Goal: Task Accomplishment & Management: Use online tool/utility

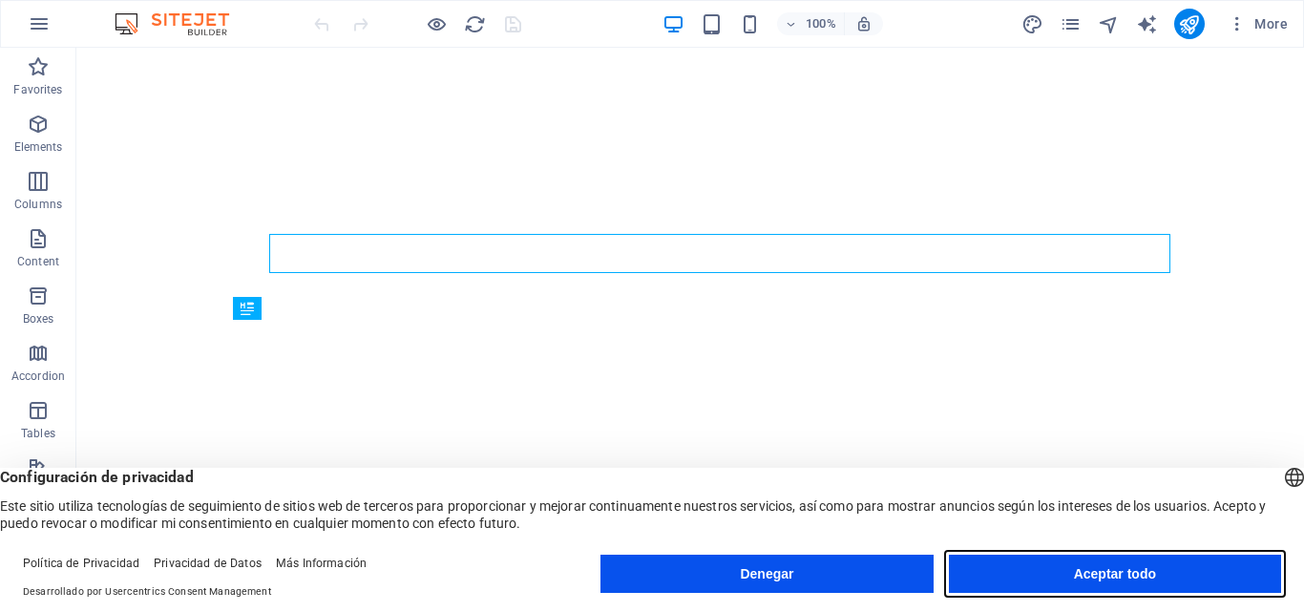
click at [1202, 566] on button "Aceptar todo" at bounding box center [1115, 573] width 332 height 38
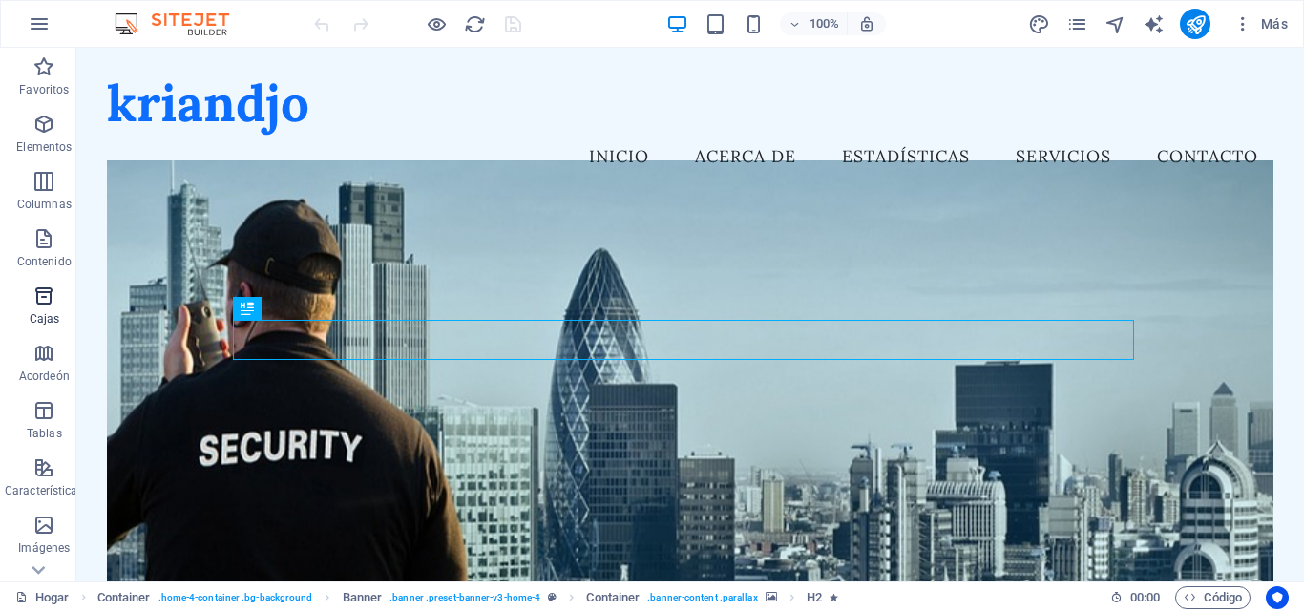
click at [43, 298] on icon "button" at bounding box center [43, 295] width 23 height 23
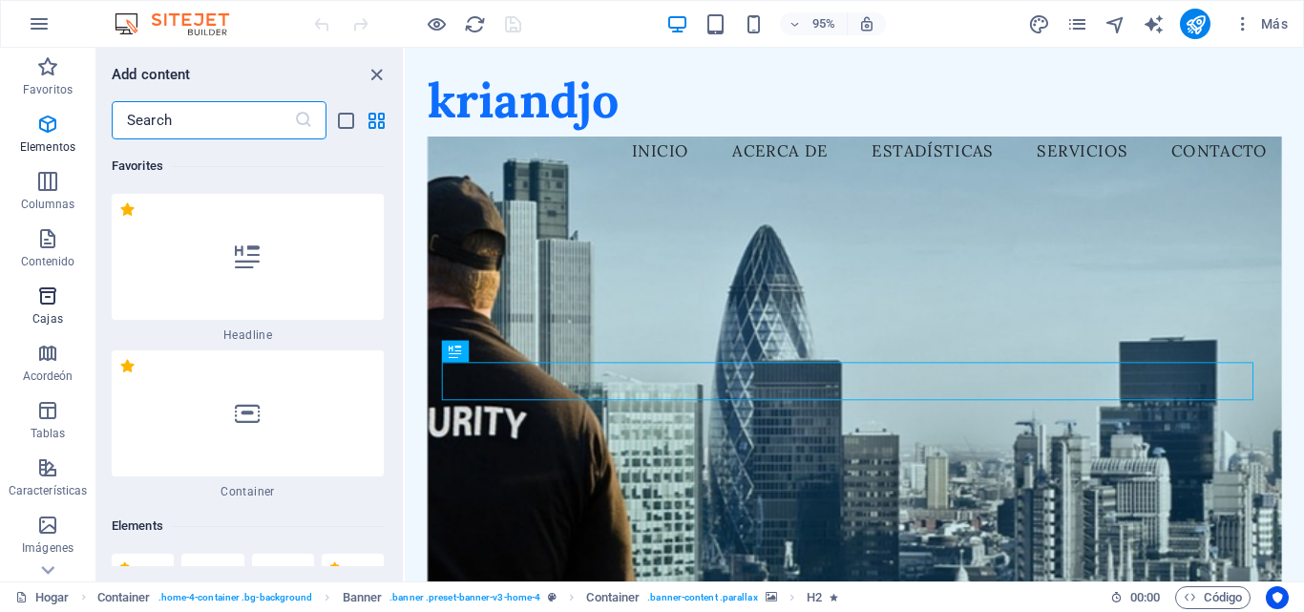
scroll to position [9869, 0]
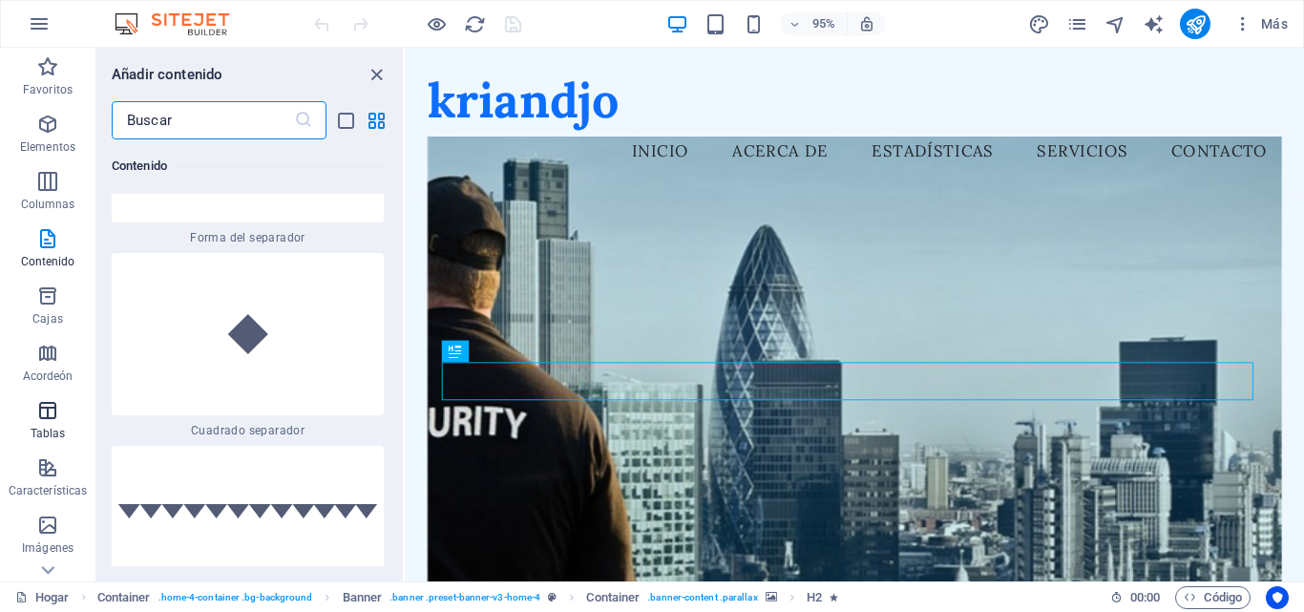
click at [43, 410] on icon "button" at bounding box center [47, 410] width 23 height 23
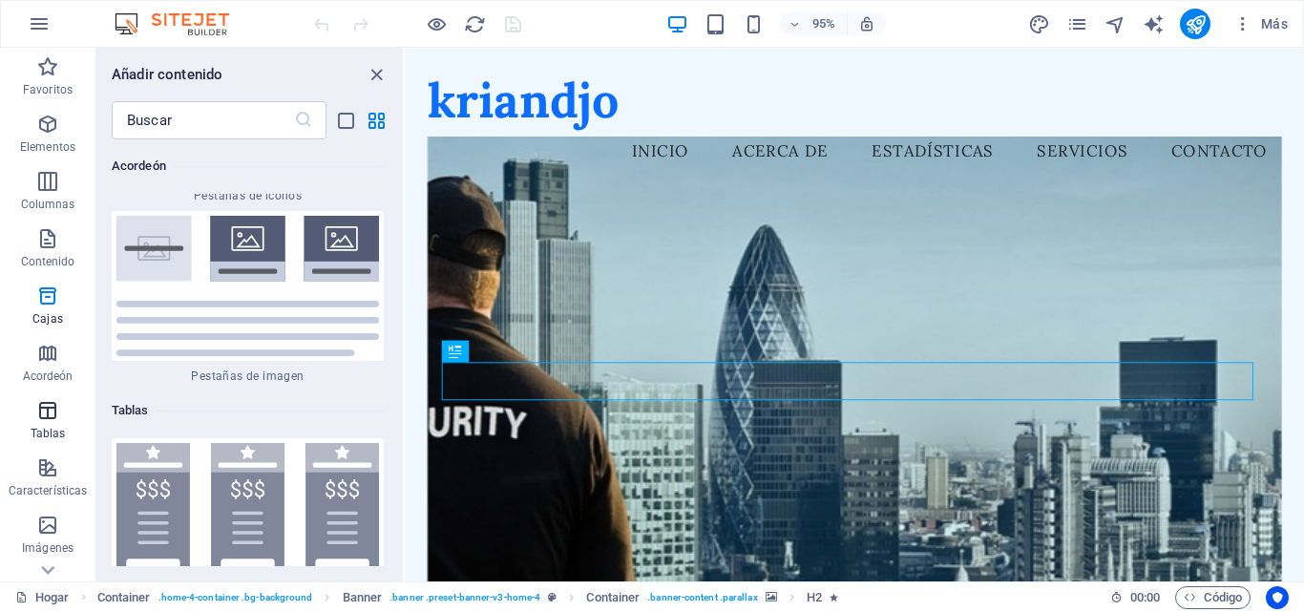
scroll to position [12795, 0]
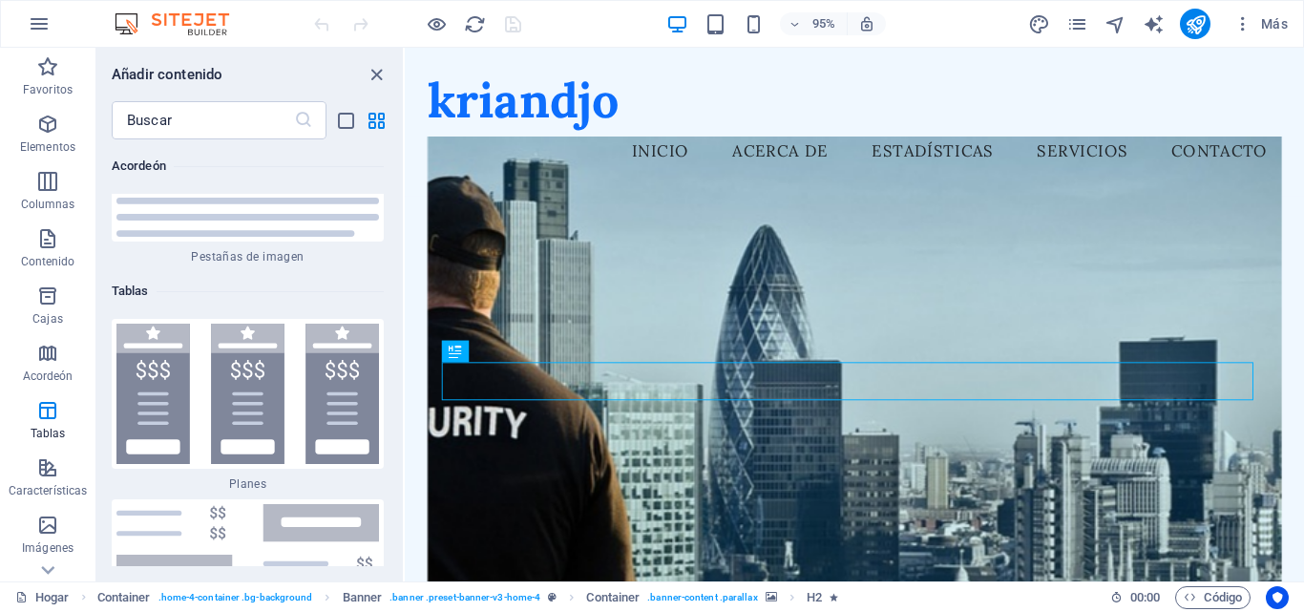
click at [405, 550] on div "Arrastre aquí para reemplazar el contenido existente. Presione "Ctrl" si desea …" at bounding box center [854, 314] width 899 height 533
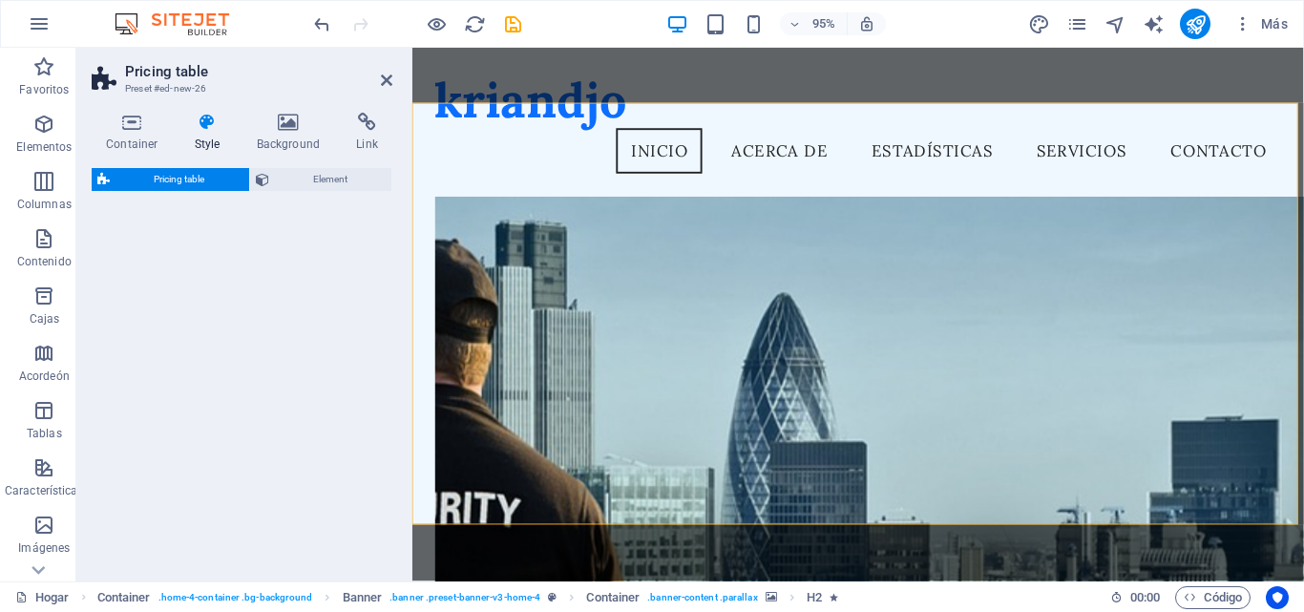
scroll to position [647, 0]
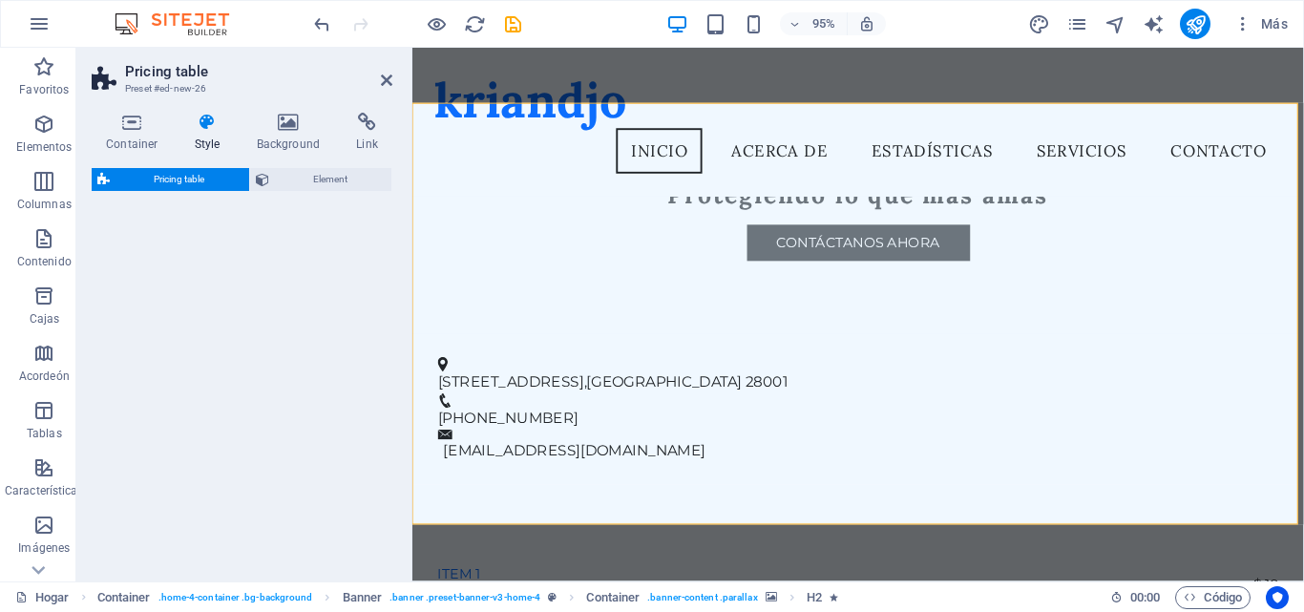
select select "rem"
select select "px"
select select "preset-pricing-table-v3-default"
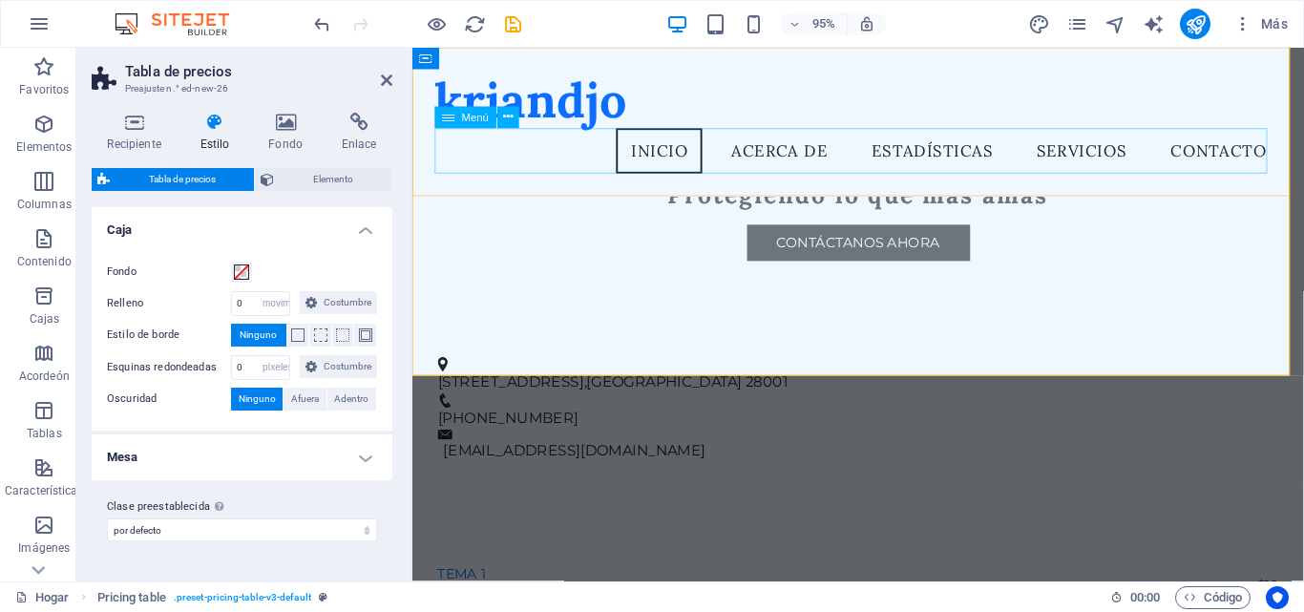
click at [831, 151] on nav "Inicio Acerca de Estadísticas Servicios Contacto" at bounding box center [881, 157] width 891 height 48
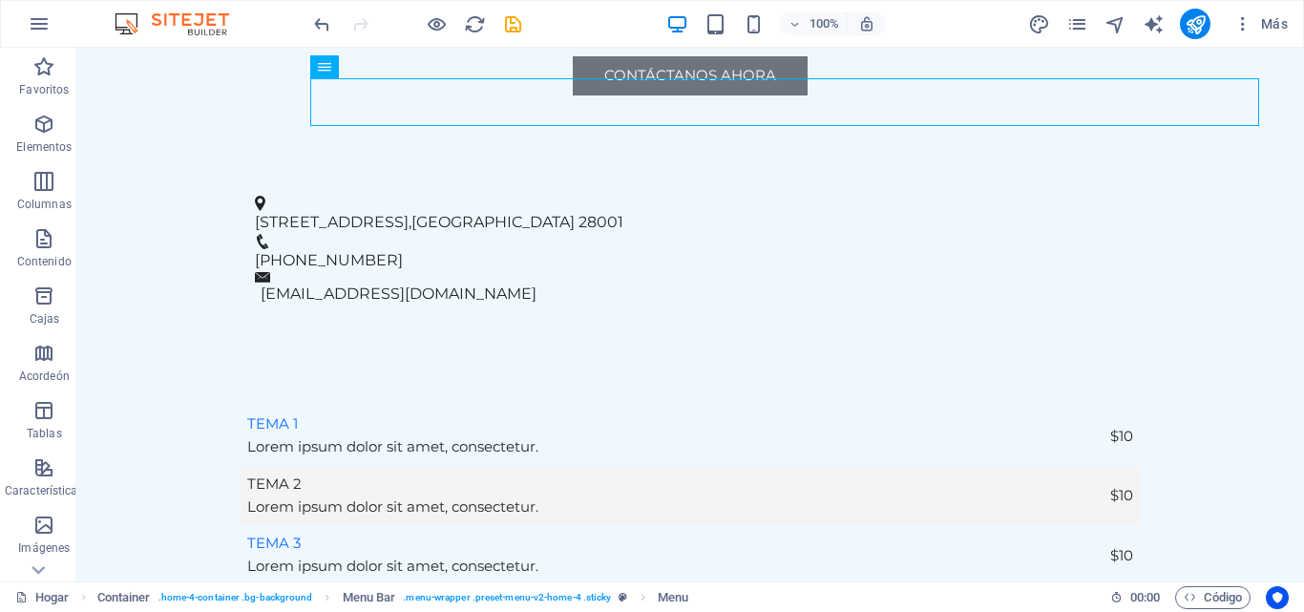
scroll to position [0, 0]
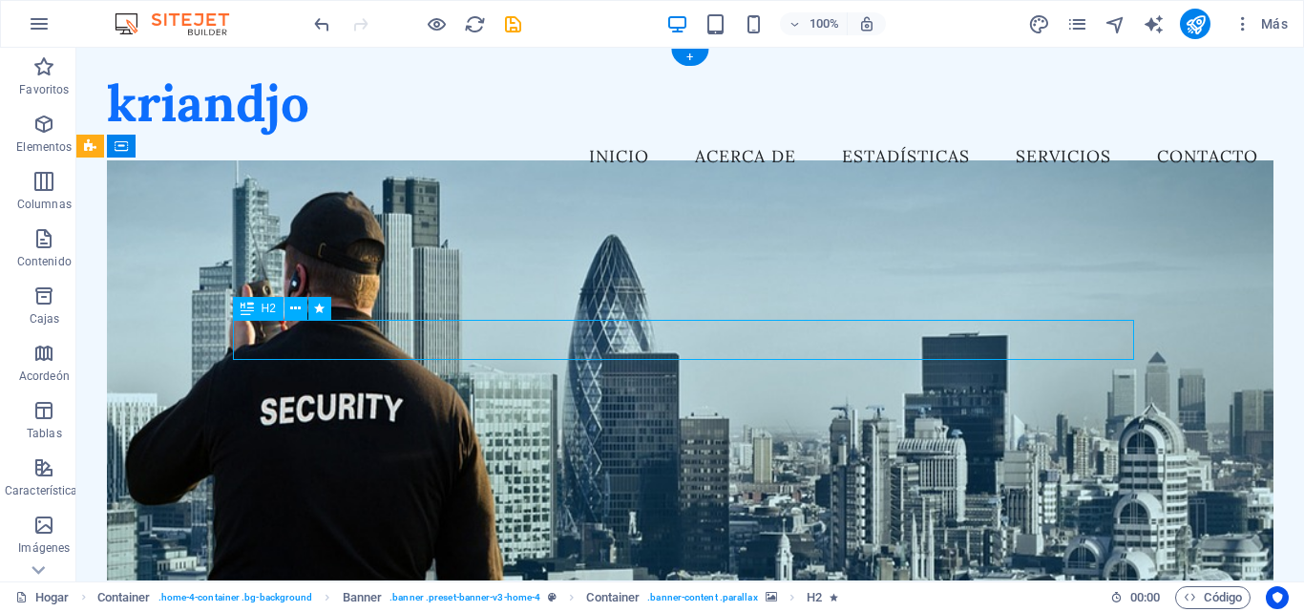
click at [291, 303] on icon at bounding box center [295, 309] width 10 height 20
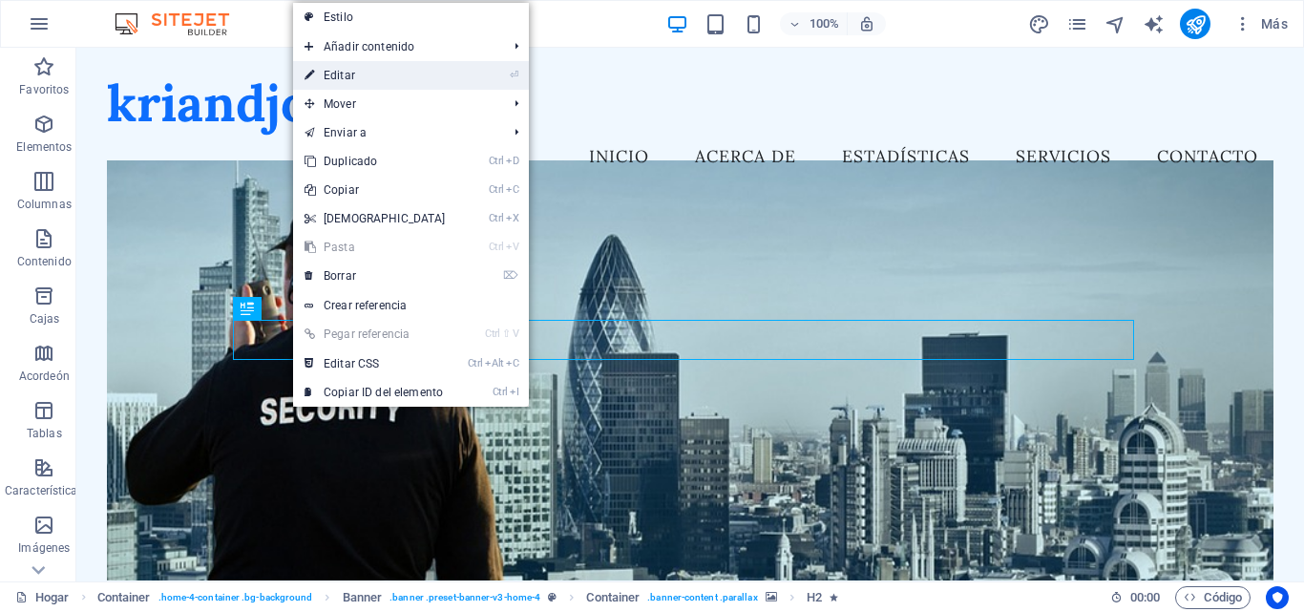
click at [418, 73] on link "⏎ Editar" at bounding box center [375, 75] width 164 height 29
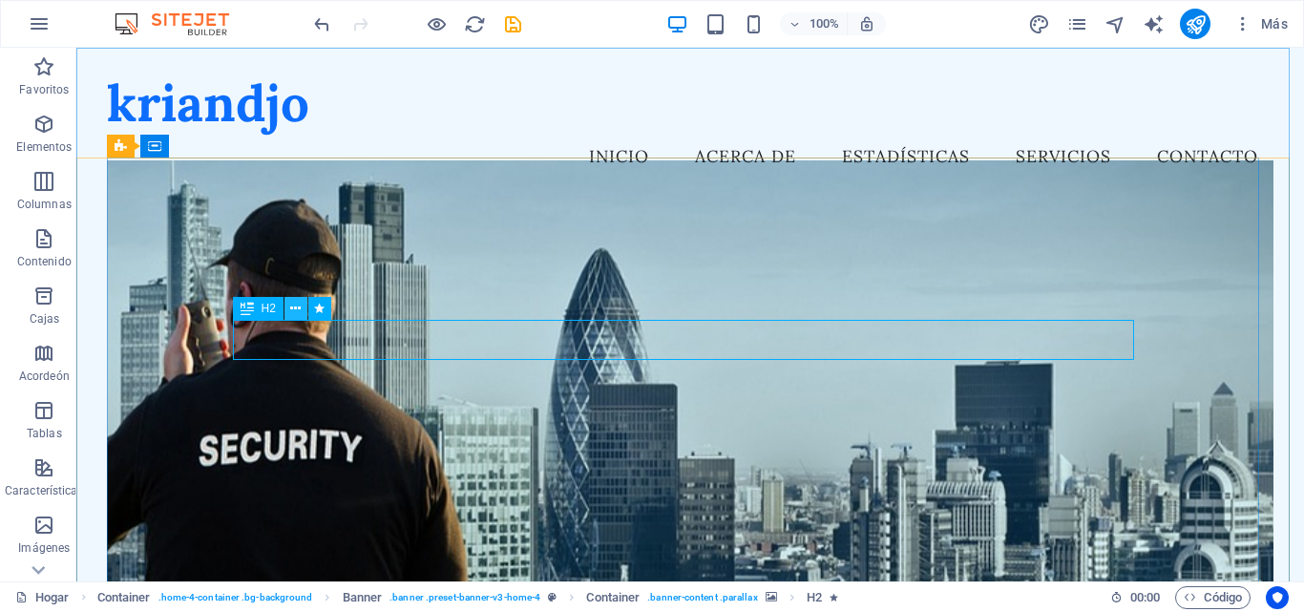
click at [296, 306] on icon at bounding box center [295, 309] width 10 height 20
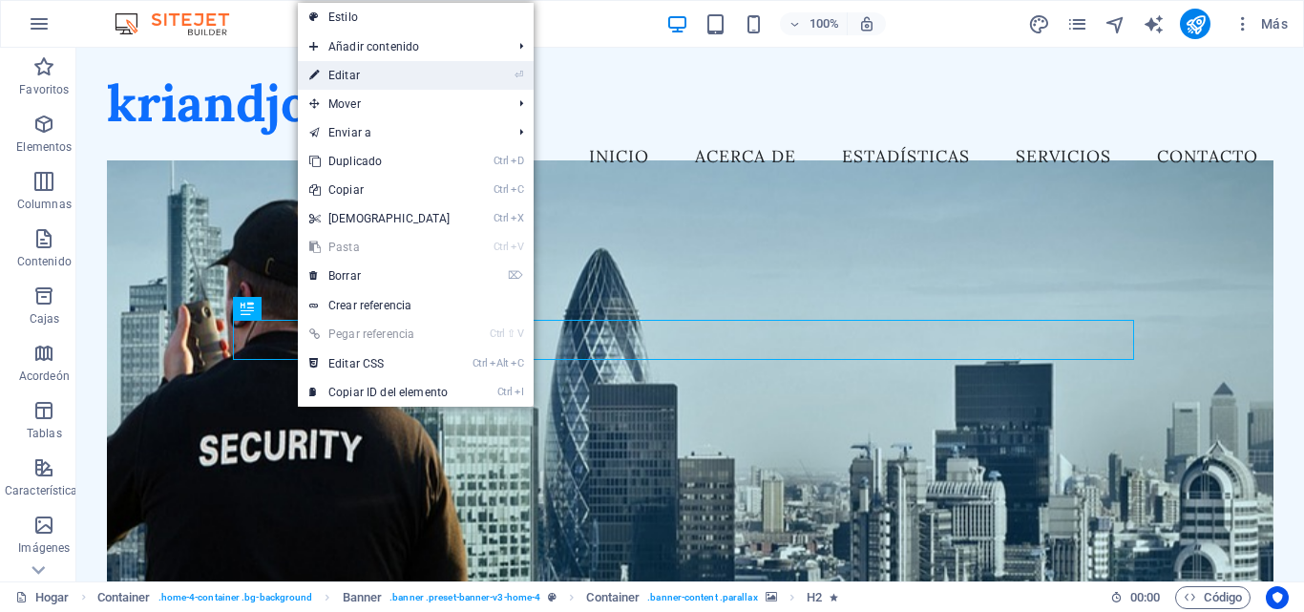
click at [446, 73] on link "⏎ Editar" at bounding box center [380, 75] width 164 height 29
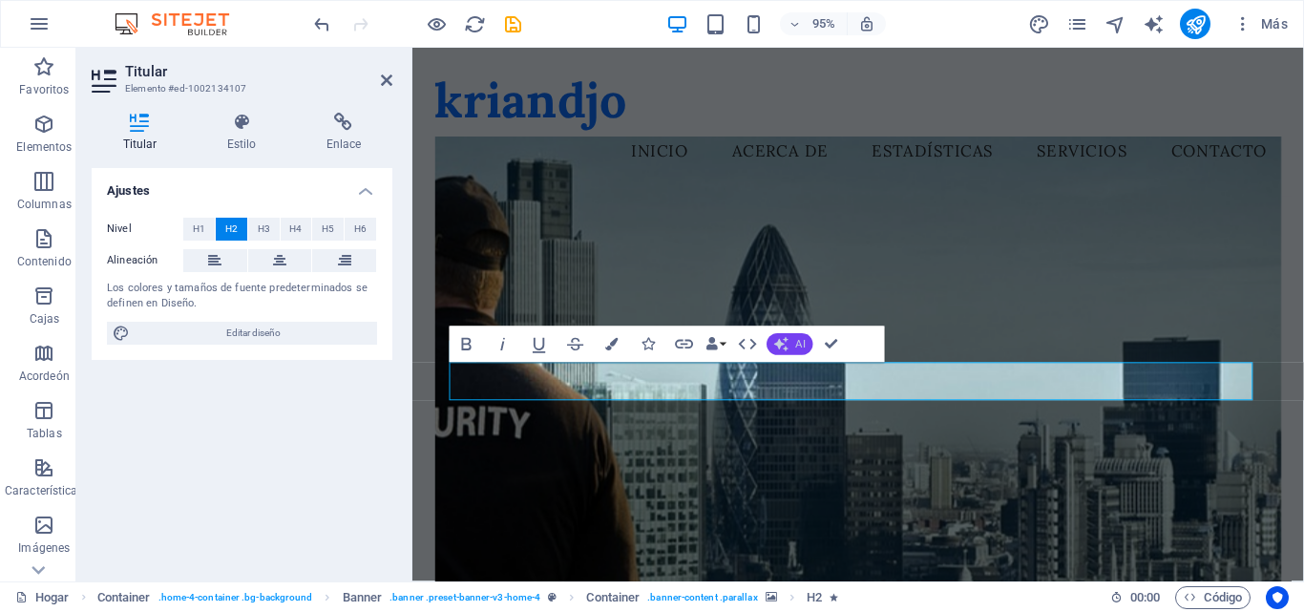
click at [789, 348] on button "AI" at bounding box center [789, 345] width 46 height 22
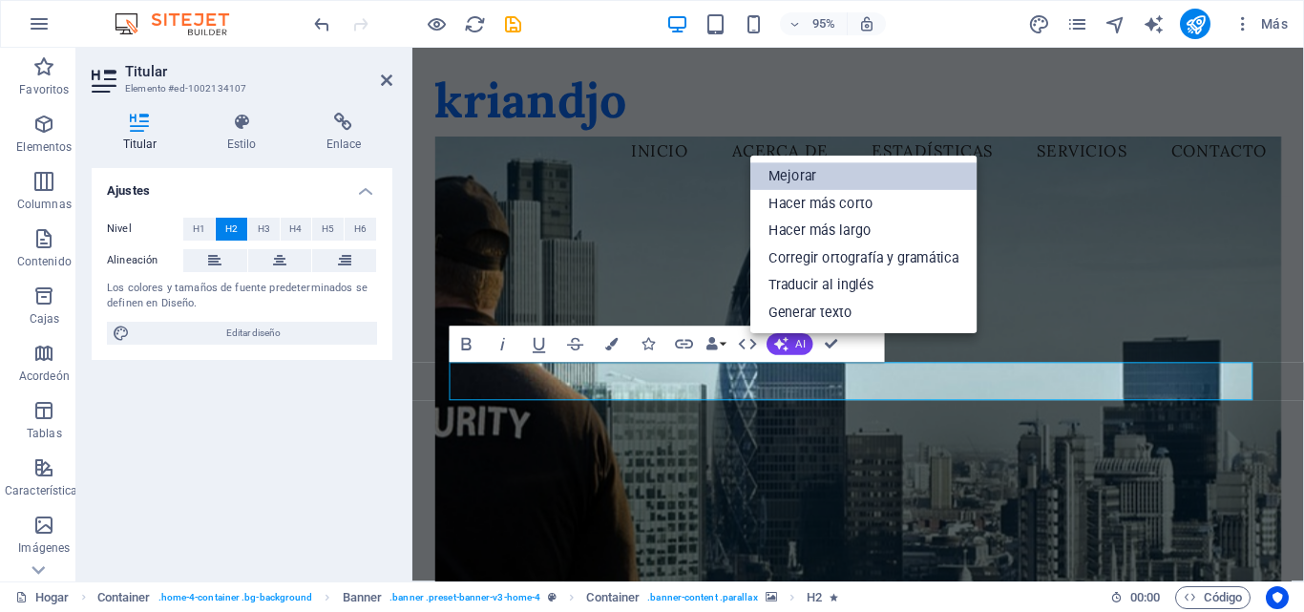
click at [778, 181] on font "Mejorar" at bounding box center [792, 177] width 48 height 16
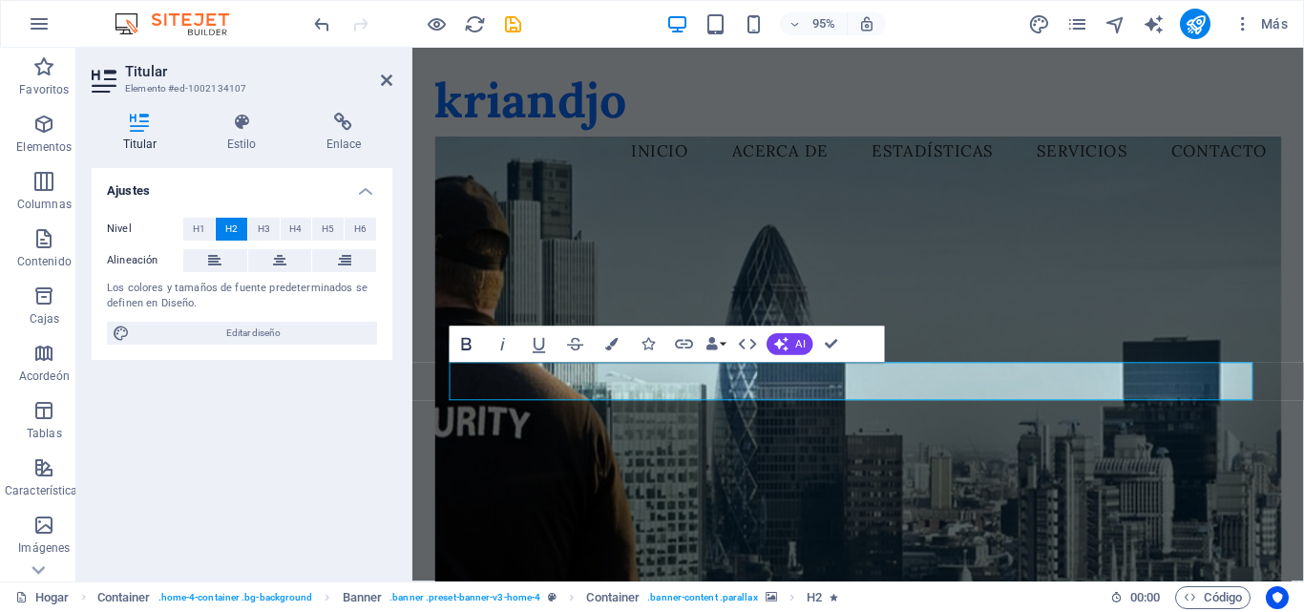
click at [464, 336] on icon "button" at bounding box center [466, 345] width 22 height 22
click at [648, 343] on icon "button" at bounding box center [647, 344] width 12 height 12
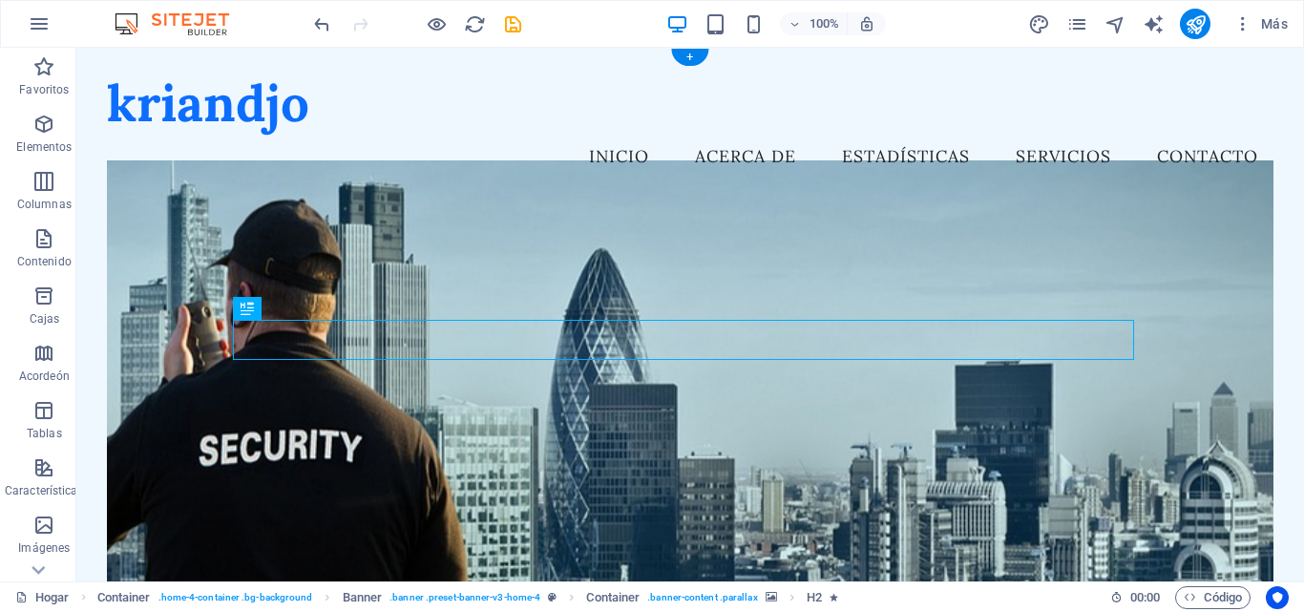
click at [722, 500] on figure at bounding box center [690, 403] width 1166 height 486
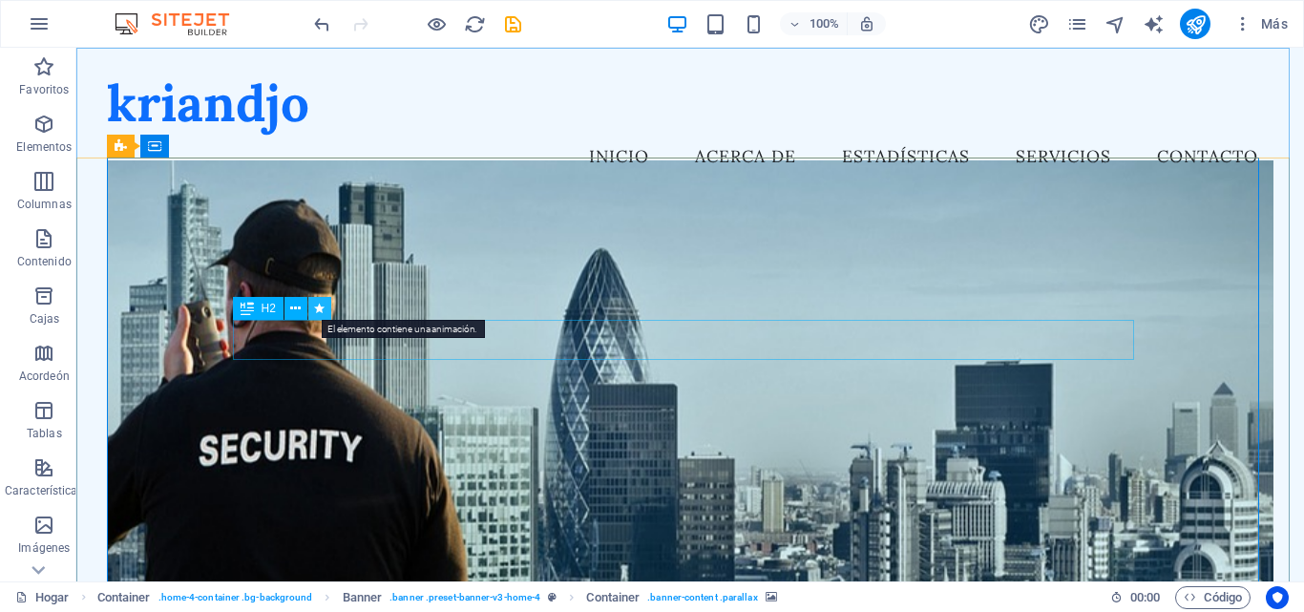
click at [318, 312] on icon at bounding box center [319, 309] width 10 height 20
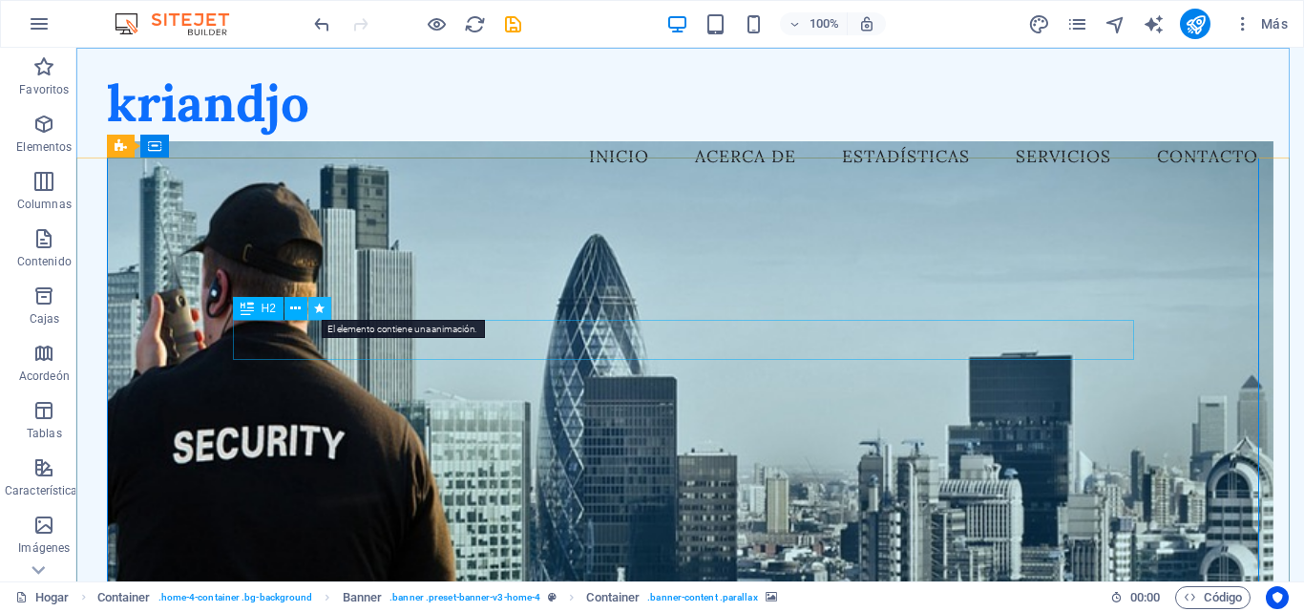
select select "fade"
select select "s"
select select "onload"
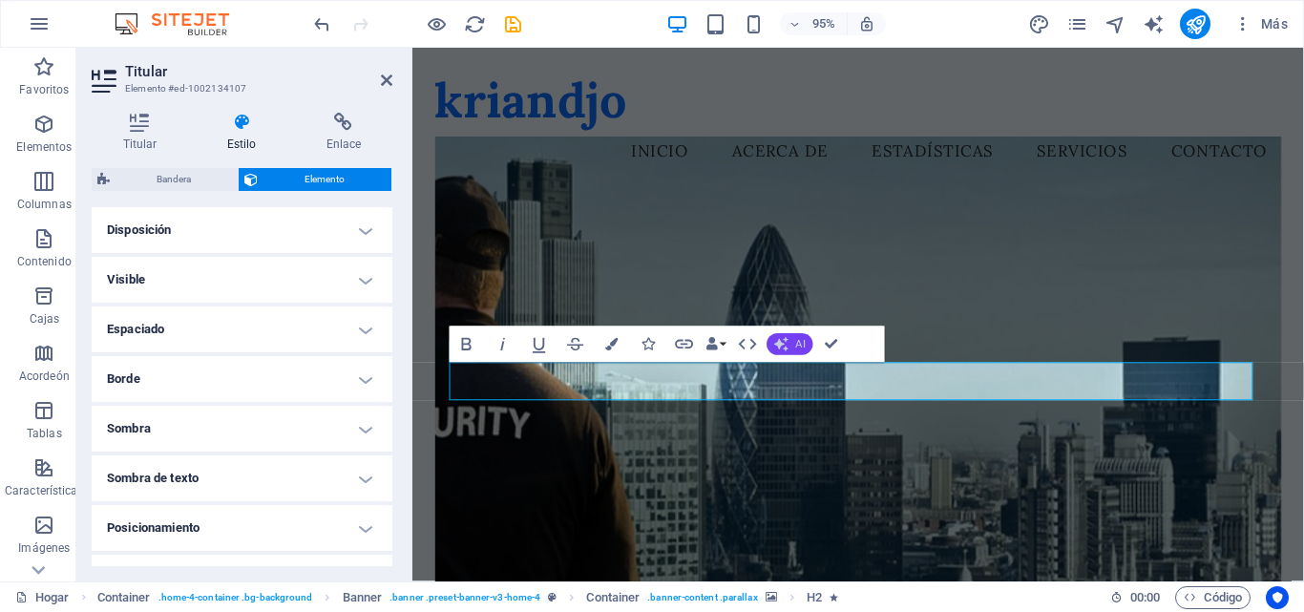
click at [793, 344] on button "AI" at bounding box center [789, 345] width 46 height 22
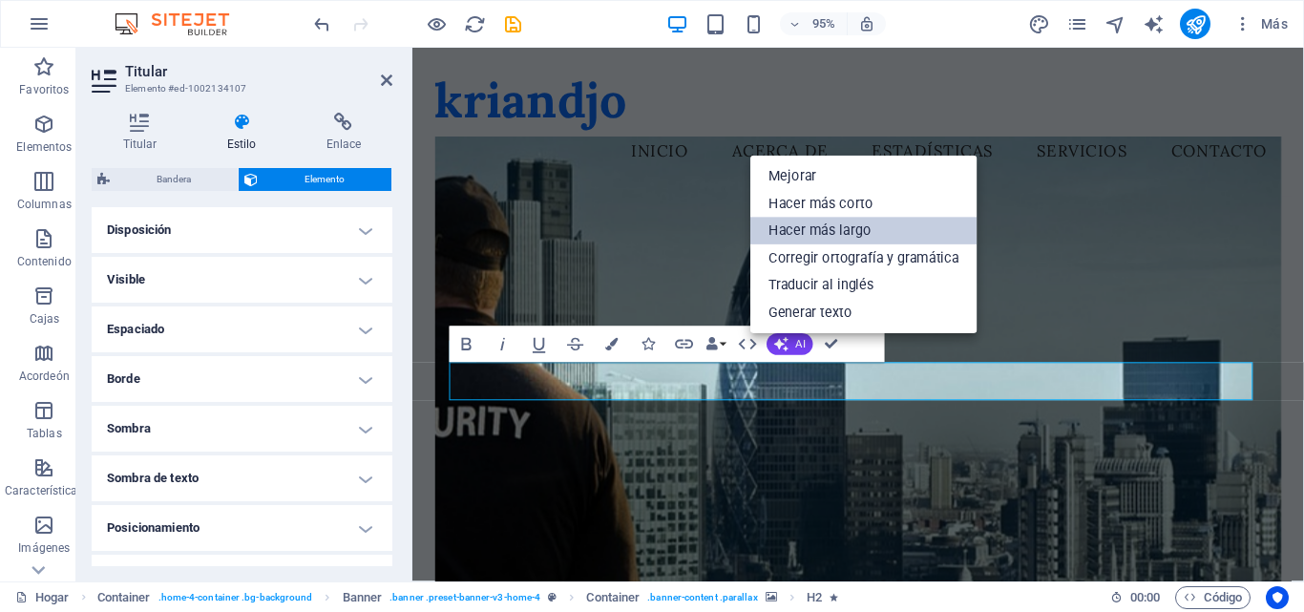
click at [805, 226] on font "Hacer más largo" at bounding box center [819, 231] width 102 height 16
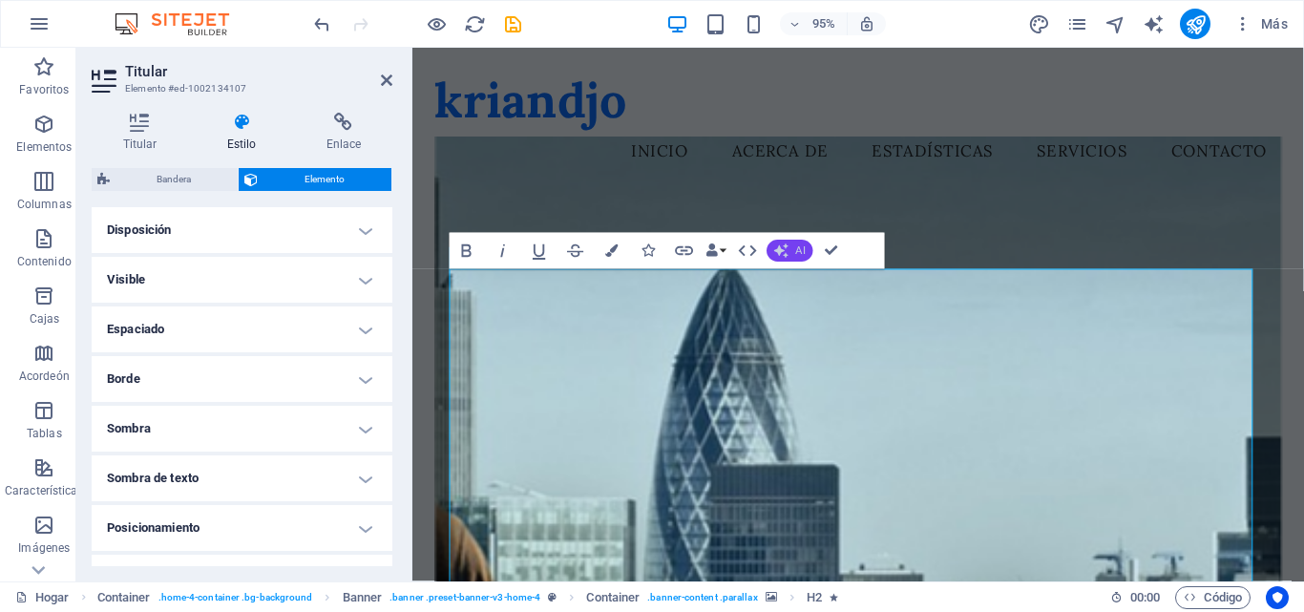
click at [793, 249] on button "AI" at bounding box center [789, 251] width 46 height 22
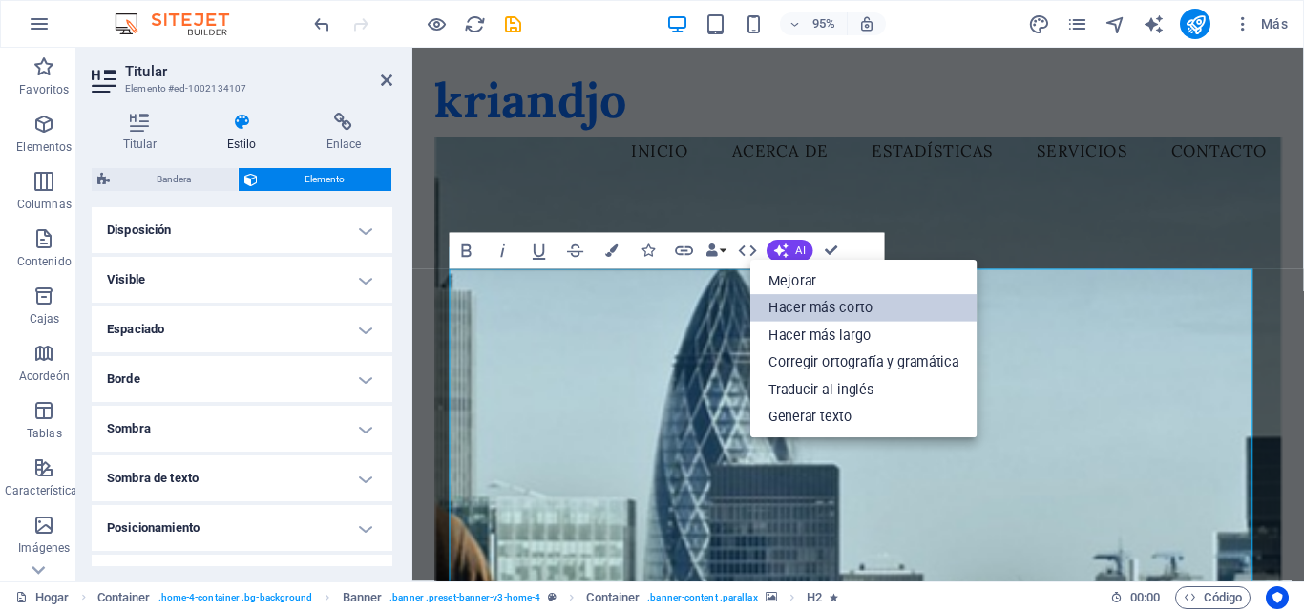
click at [821, 305] on font "Hacer más corto" at bounding box center [820, 308] width 104 height 16
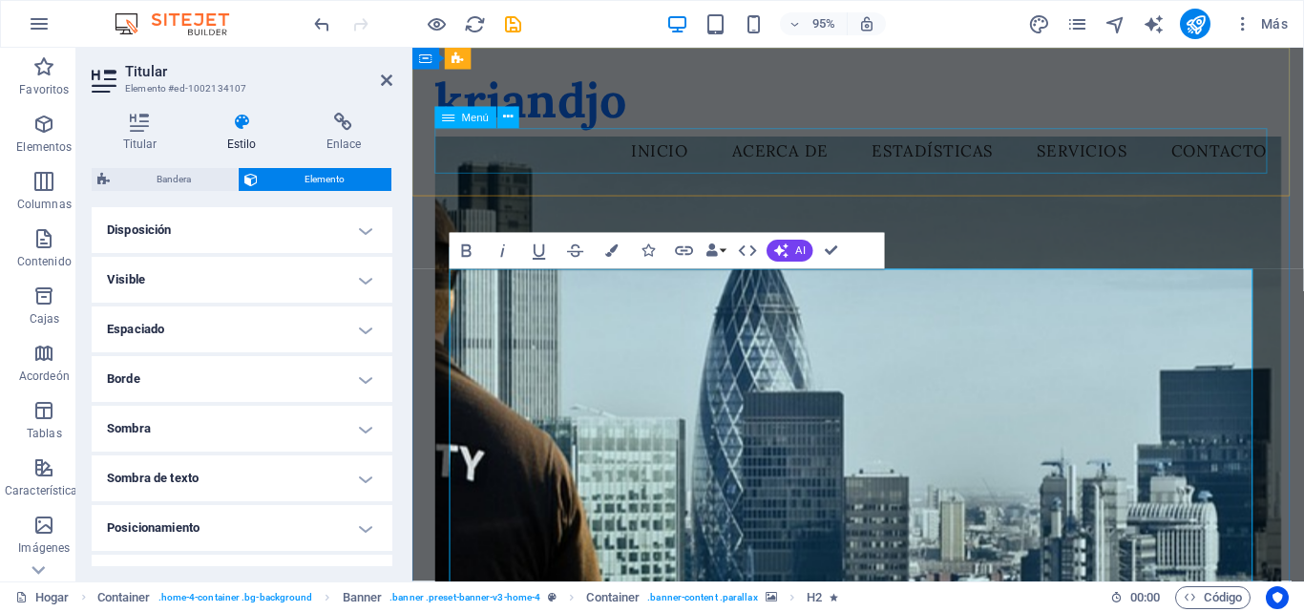
click at [665, 174] on nav "Inicio Acerca de Estadísticas Servicios Contacto" at bounding box center [881, 157] width 891 height 48
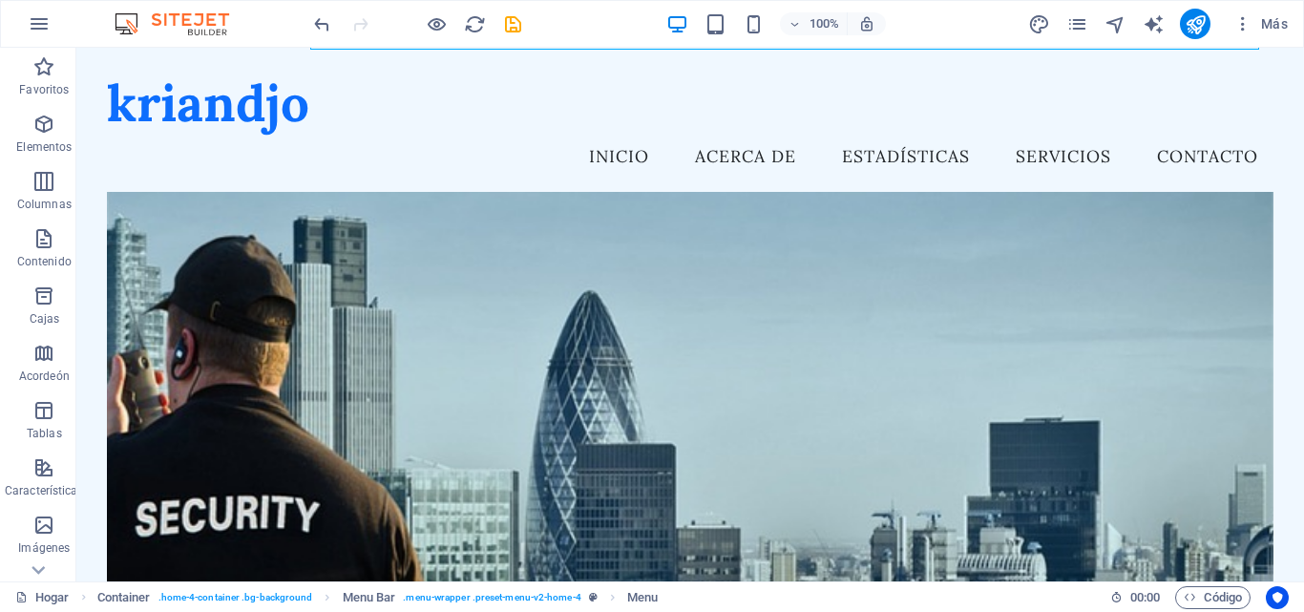
scroll to position [77, 0]
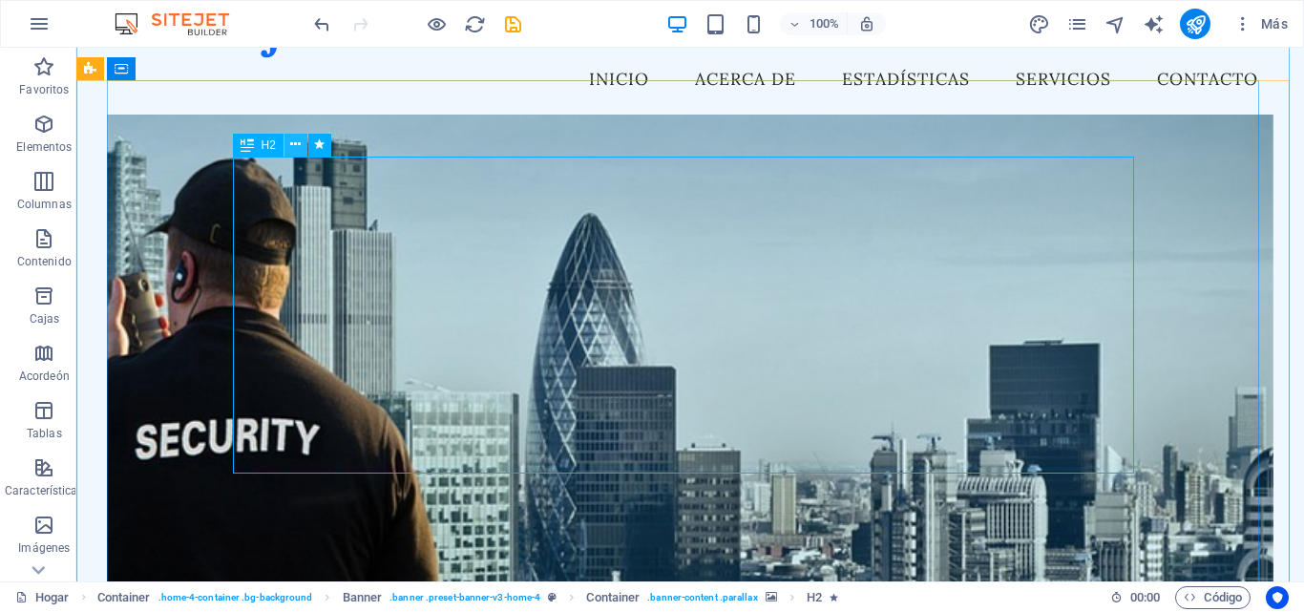
click at [296, 140] on icon at bounding box center [295, 145] width 10 height 20
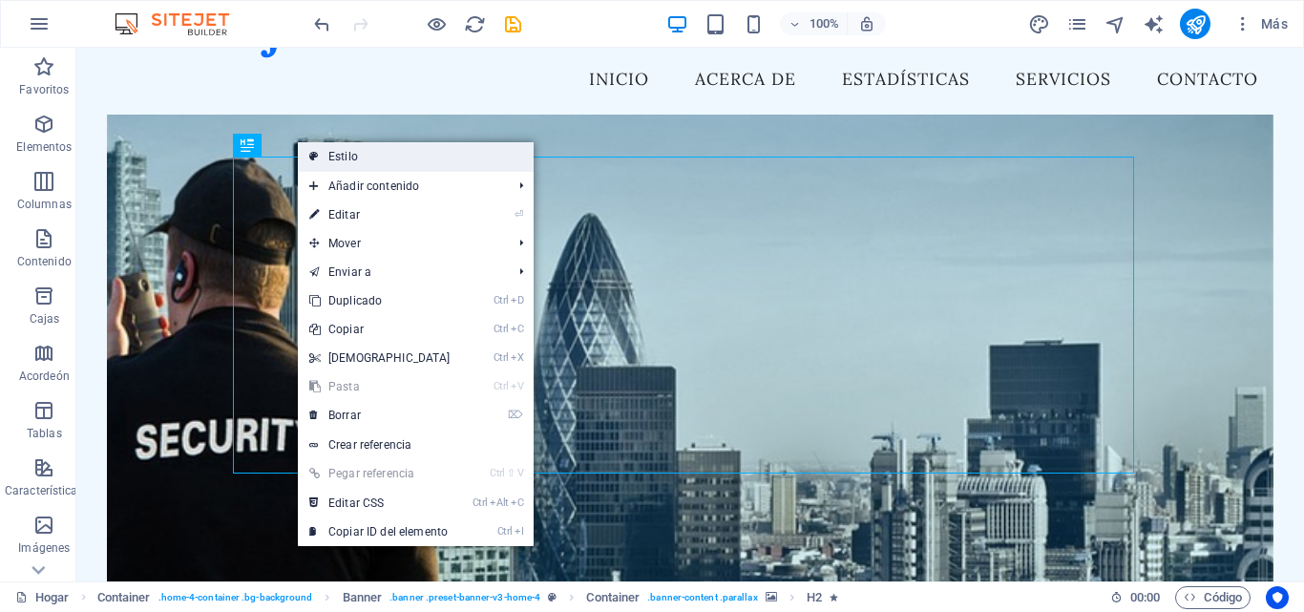
click at [322, 149] on link "Estilo" at bounding box center [416, 156] width 236 height 29
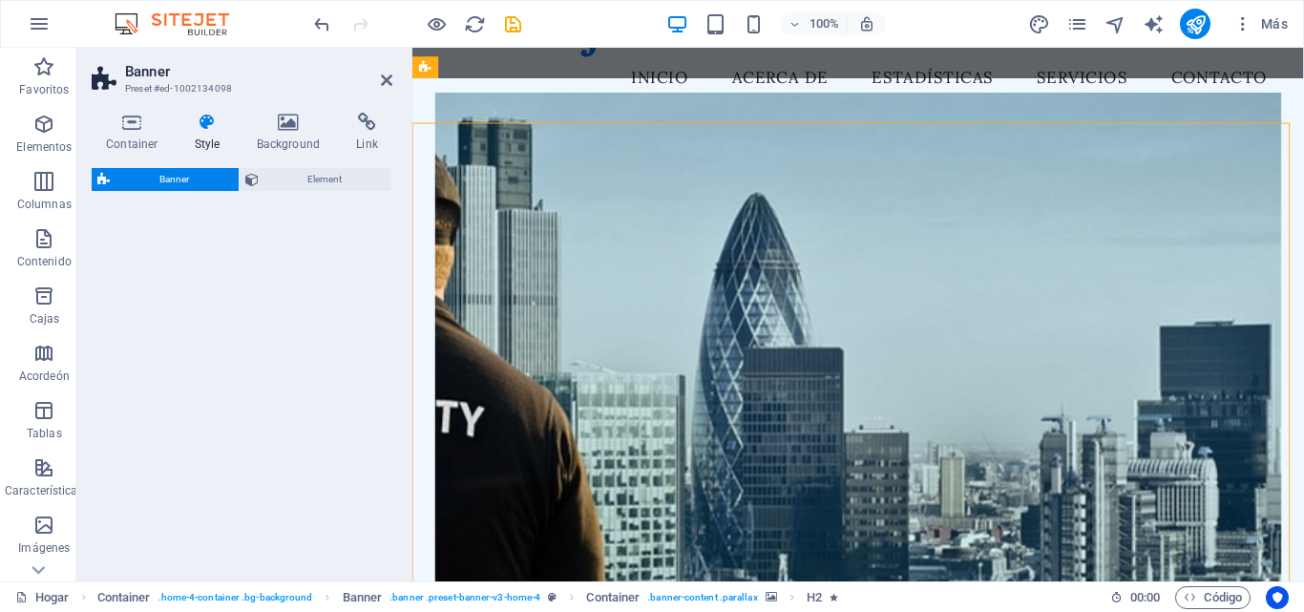
select select "preset-banner-v3-home-4"
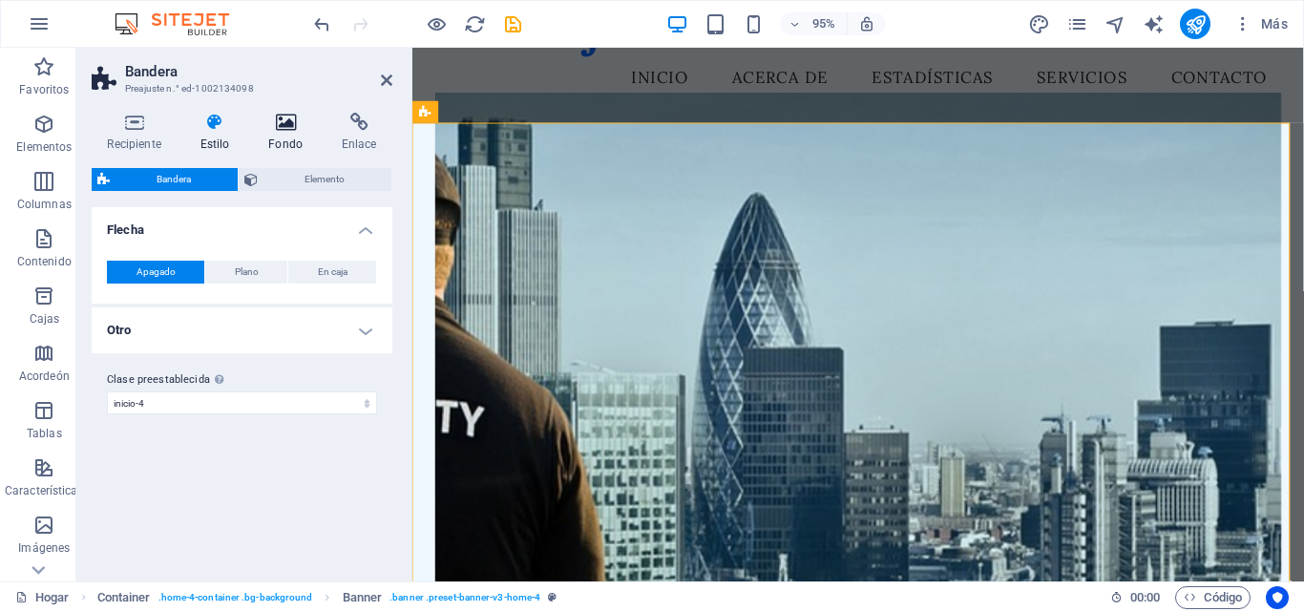
click at [287, 131] on icon at bounding box center [286, 122] width 66 height 19
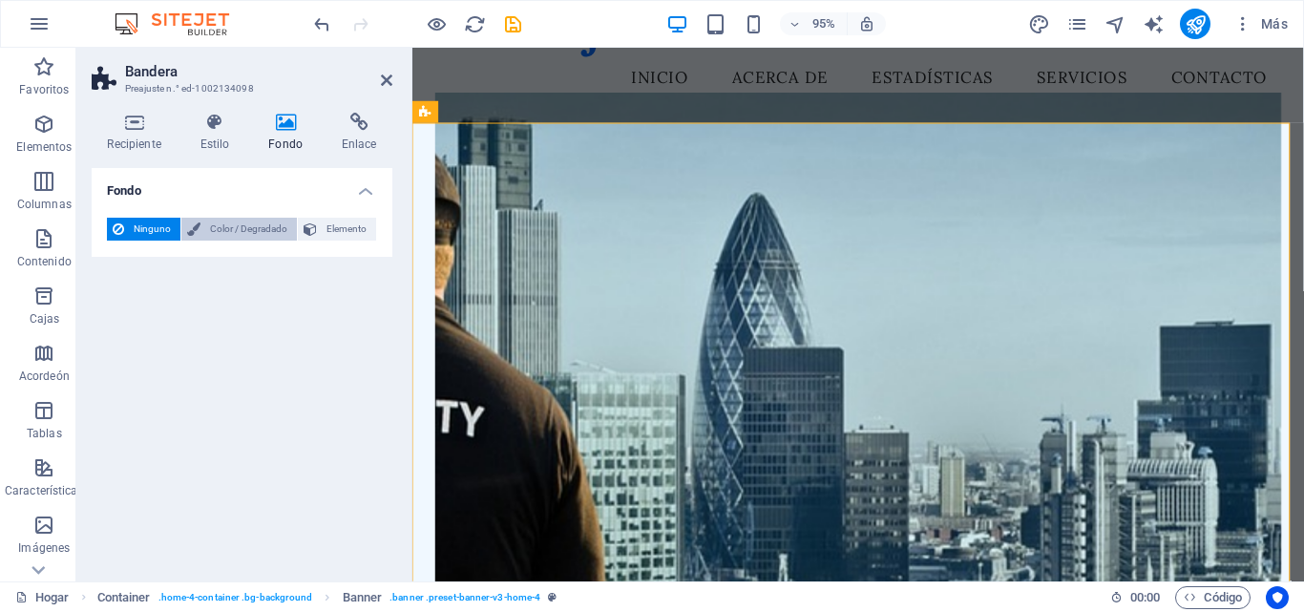
click at [234, 230] on font "Color / Degradado" at bounding box center [248, 228] width 77 height 10
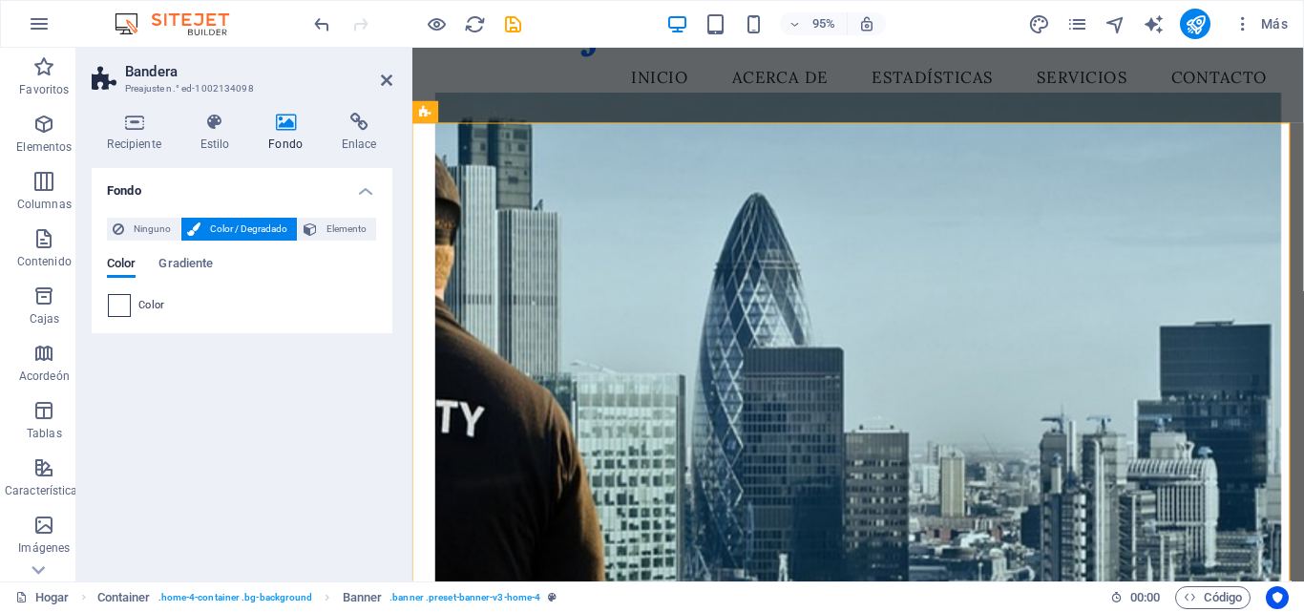
click at [118, 305] on span at bounding box center [119, 305] width 21 height 21
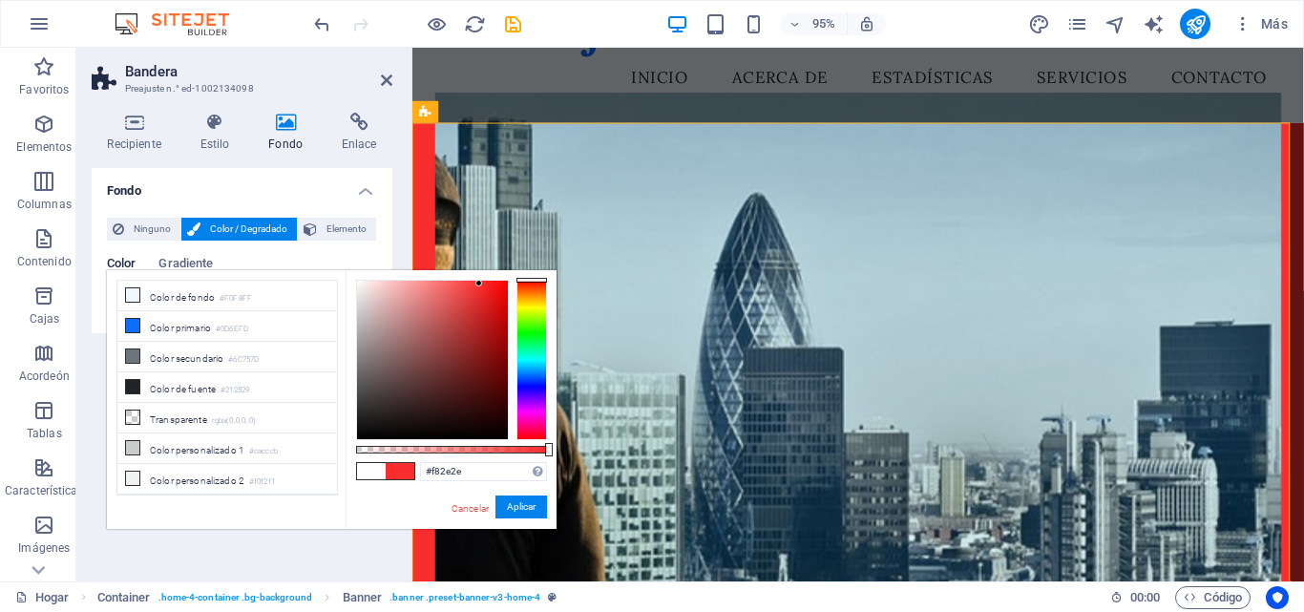
click at [479, 283] on div at bounding box center [432, 360] width 151 height 158
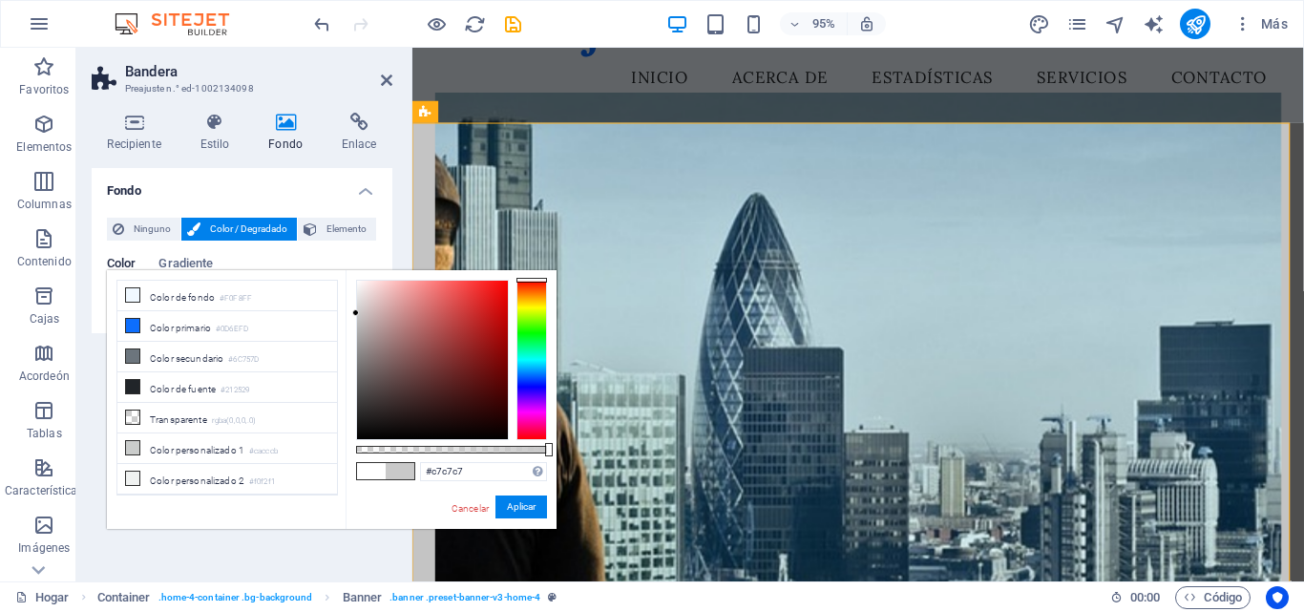
type input "#c4c4c4"
drag, startPoint x: 400, startPoint y: 311, endPoint x: 346, endPoint y: 316, distance: 53.7
click at [346, 316] on div "#c4c4c4 Formatos admitidos #0852ed rgb(8, 82, 237) rgba(8, 82, 237, 90%) hsv(22…" at bounding box center [450, 538] width 211 height 536
click at [519, 511] on font "Aplicar" at bounding box center [521, 506] width 29 height 10
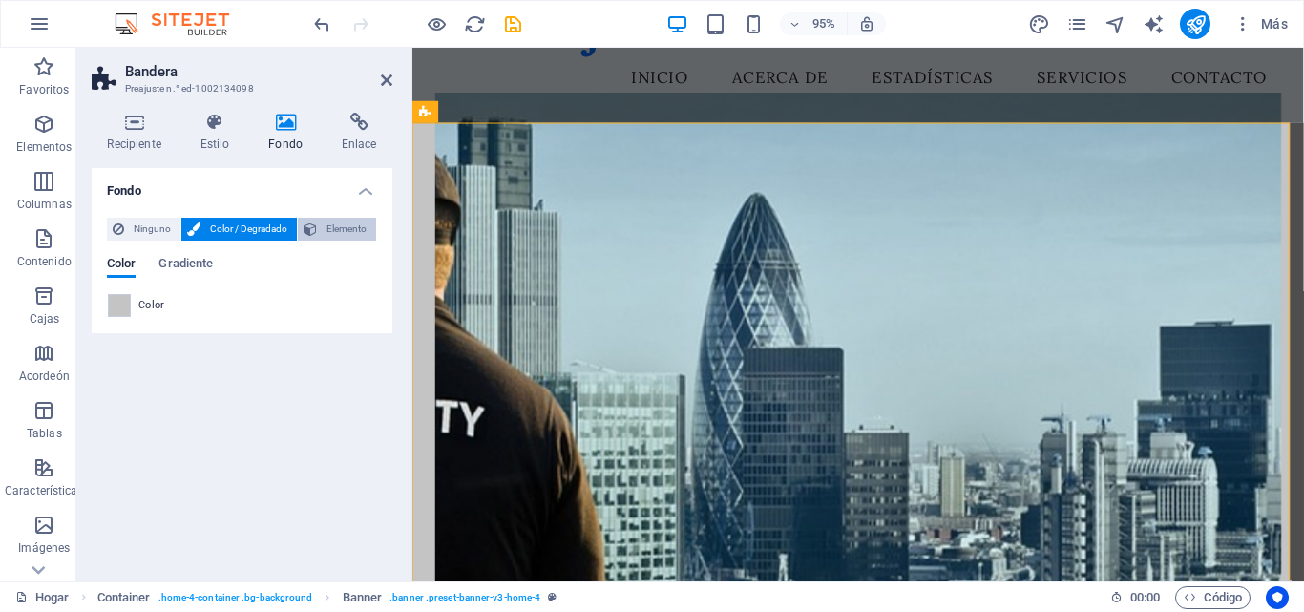
click at [349, 225] on font "Elemento" at bounding box center [346, 228] width 40 height 10
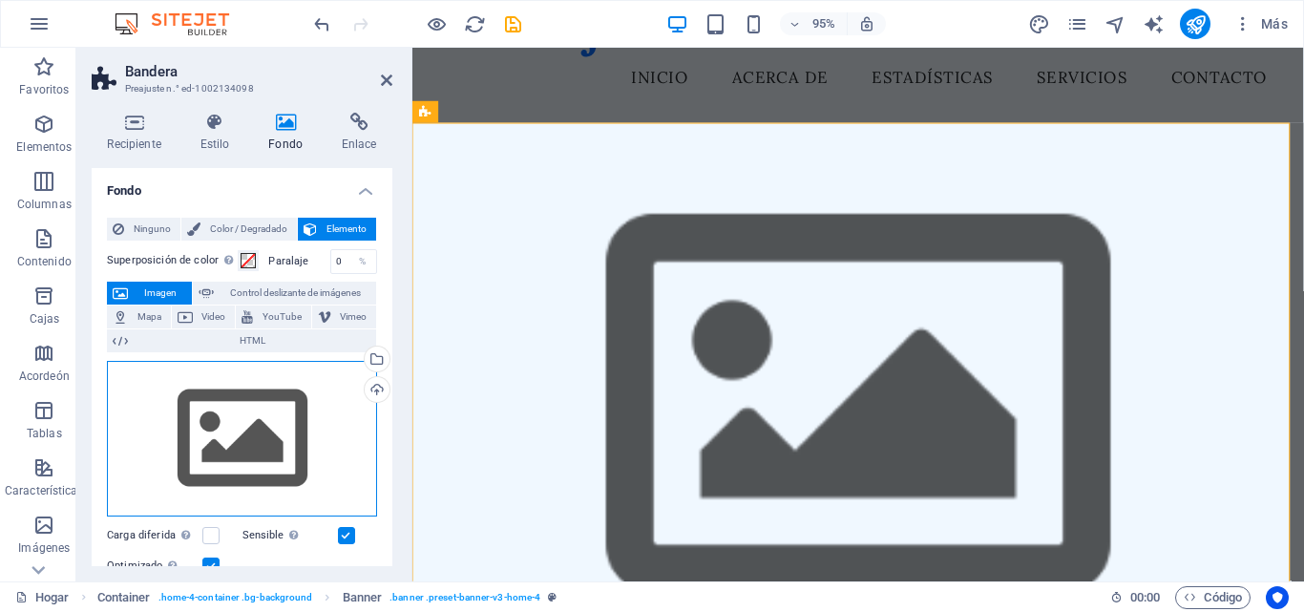
click at [207, 415] on div "Arrastre los archivos aquí, haga clic para elegir archivos o seleccione archivo…" at bounding box center [242, 439] width 270 height 157
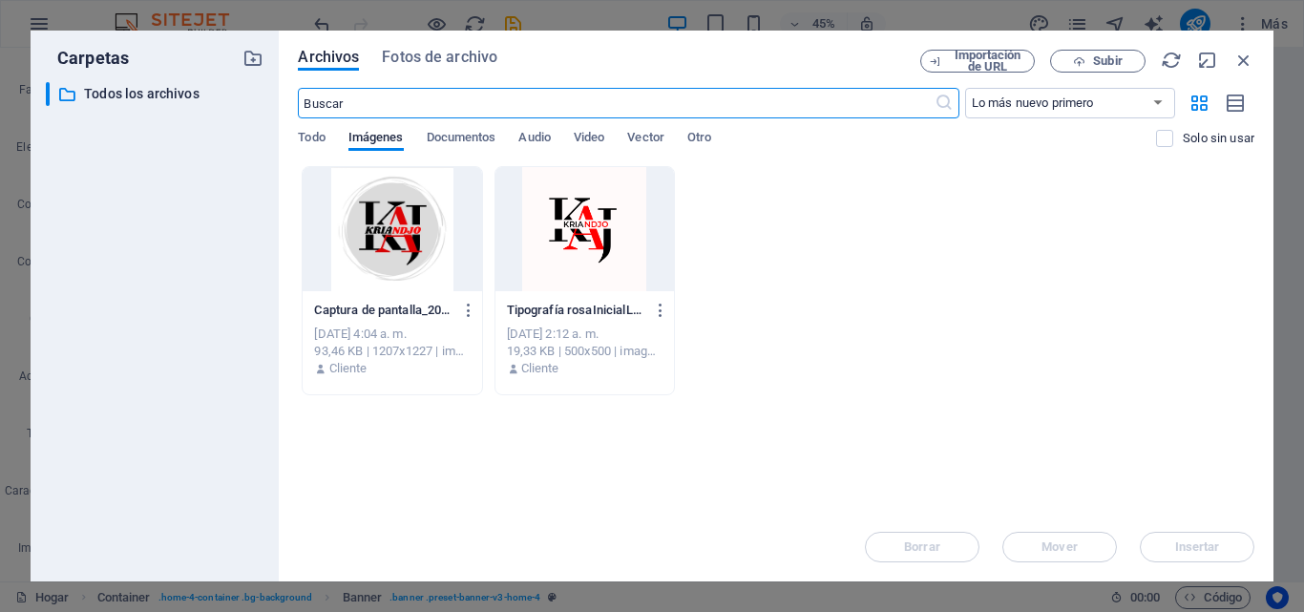
click at [405, 240] on div at bounding box center [392, 229] width 178 height 124
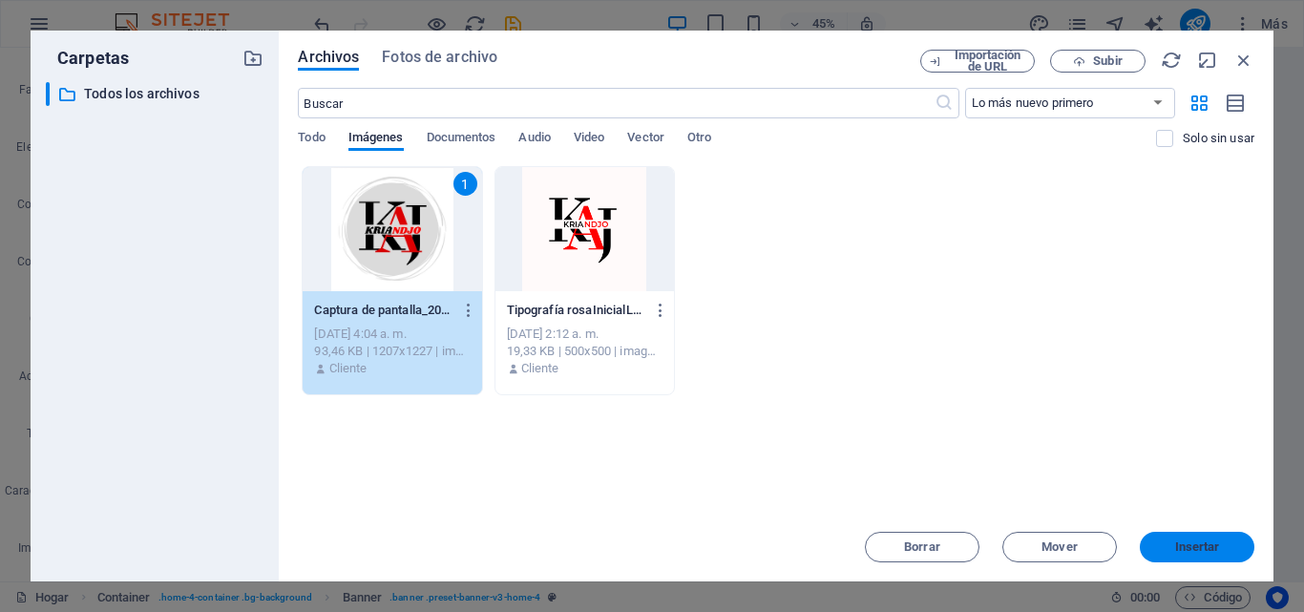
click at [1170, 542] on span "Insertar" at bounding box center [1196, 546] width 99 height 11
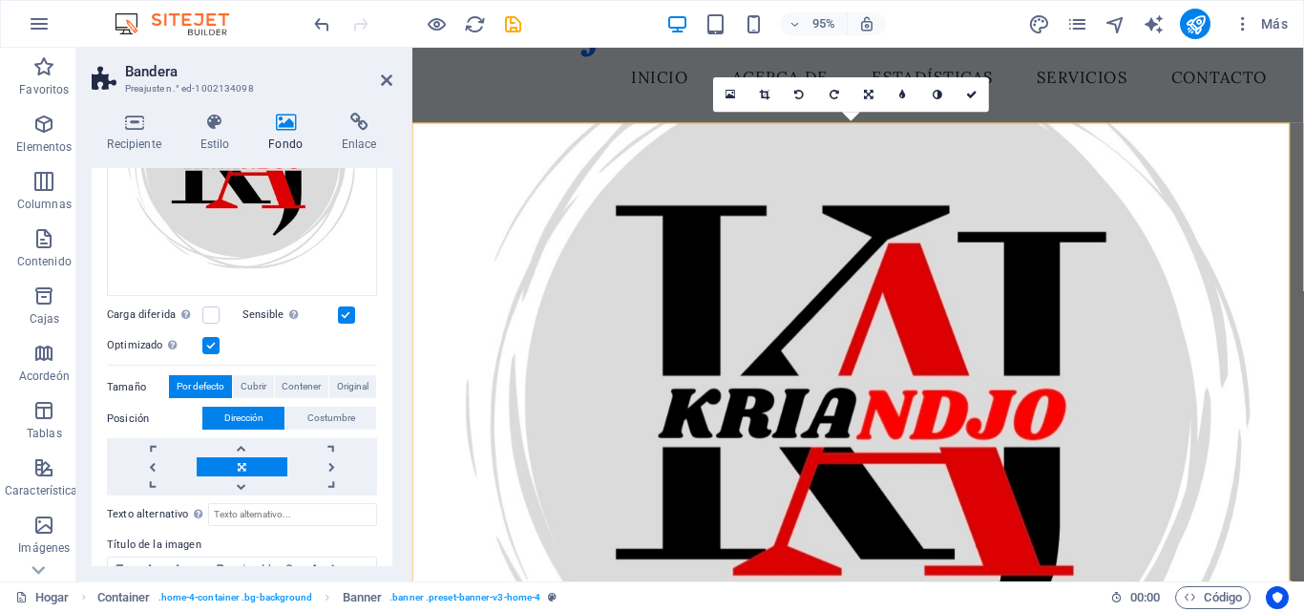
scroll to position [341, 0]
drag, startPoint x: 387, startPoint y: 407, endPoint x: 386, endPoint y: 480, distance: 72.5
click at [386, 480] on div "Ninguno Color / Degradado Elemento Estirar el fondo al ancho completo Superposi…" at bounding box center [242, 270] width 301 height 816
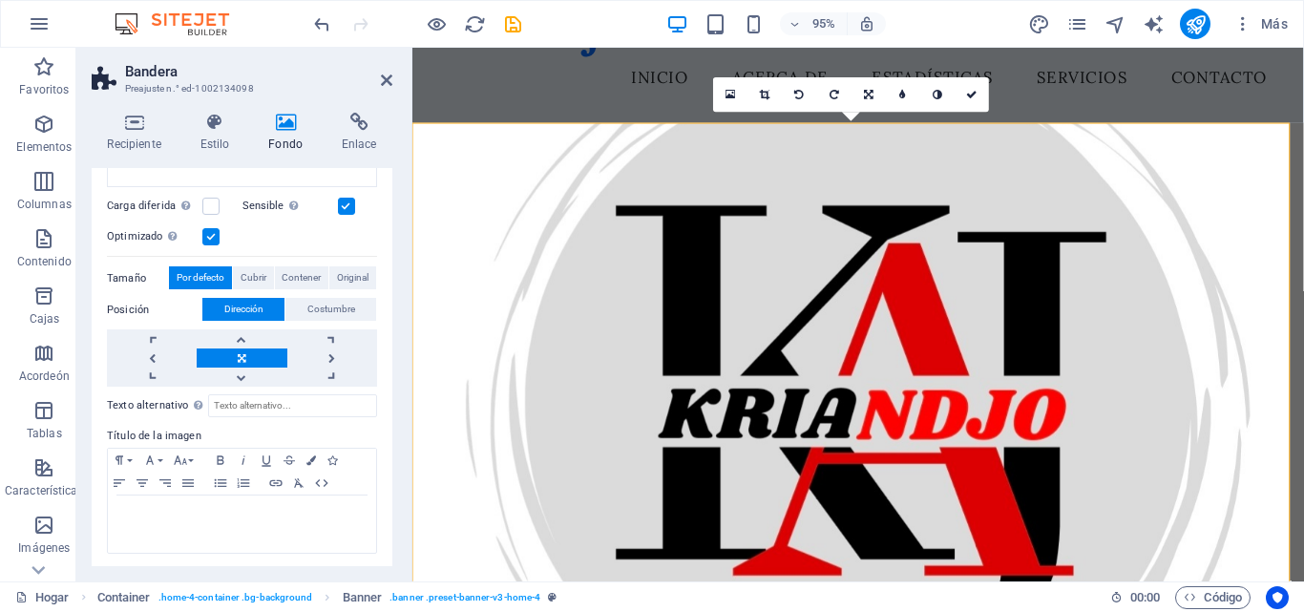
scroll to position [0, 0]
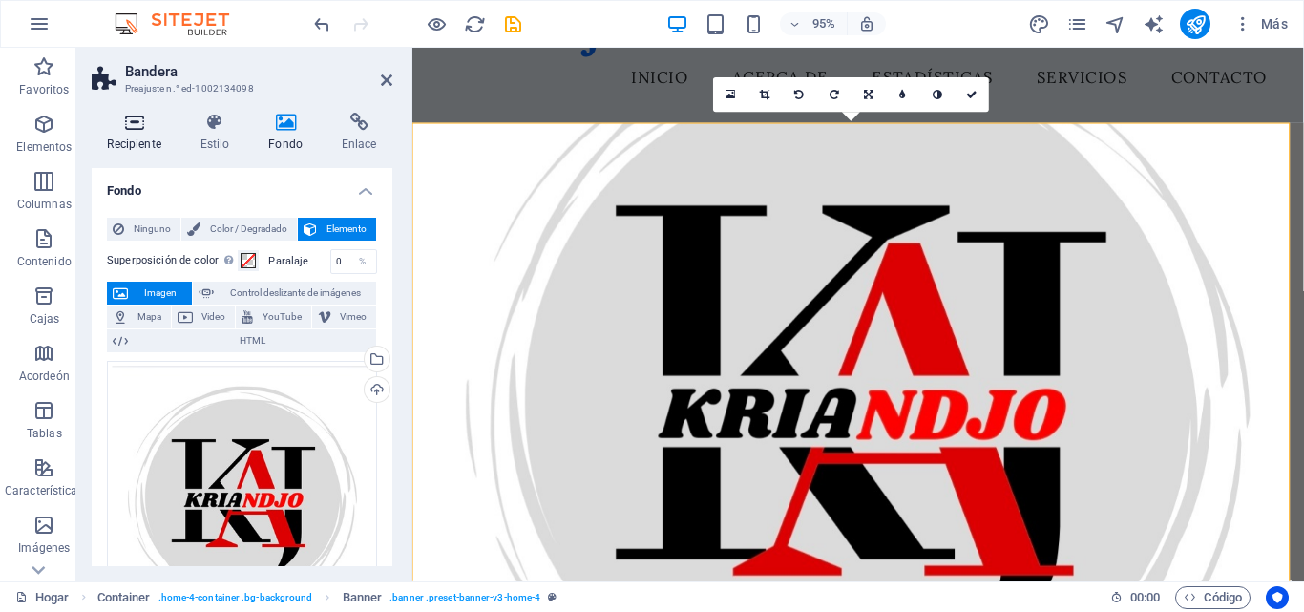
click at [138, 131] on icon at bounding box center [134, 122] width 85 height 19
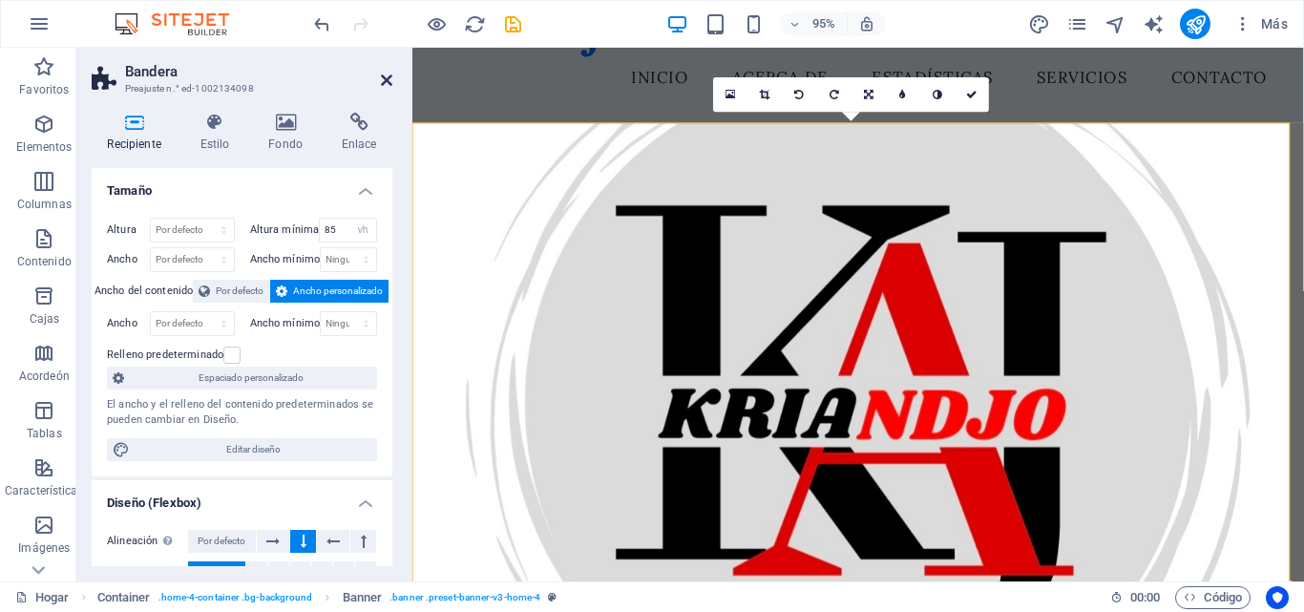
click at [386, 82] on icon at bounding box center [386, 80] width 11 height 15
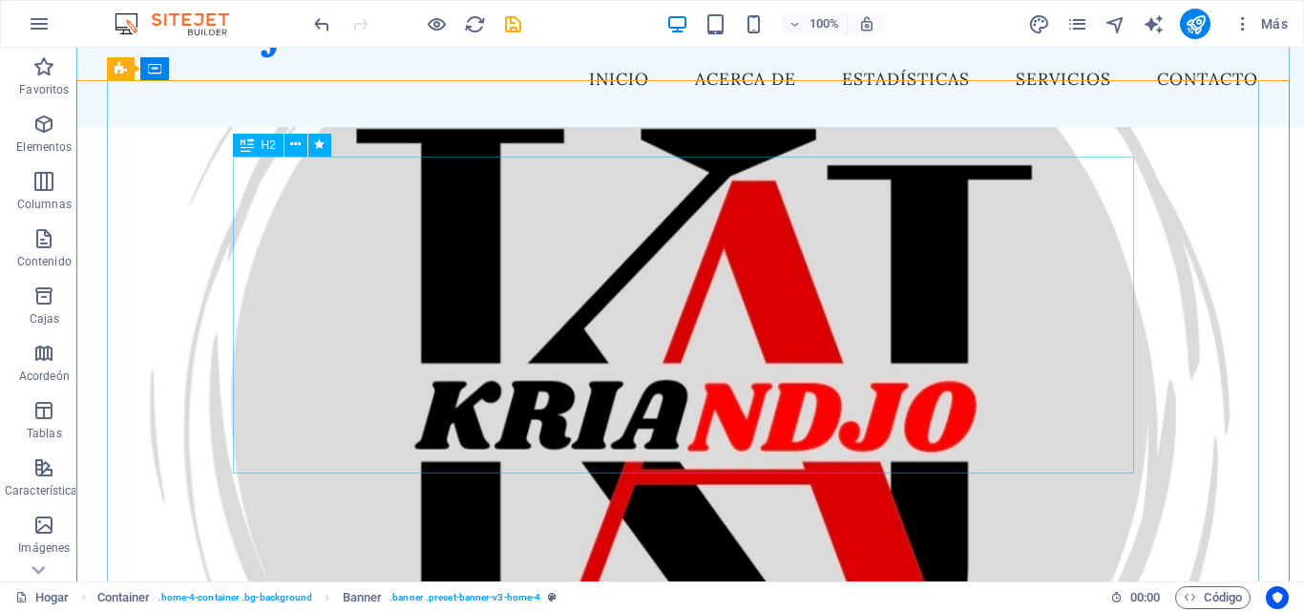
click at [290, 143] on icon at bounding box center [295, 145] width 10 height 20
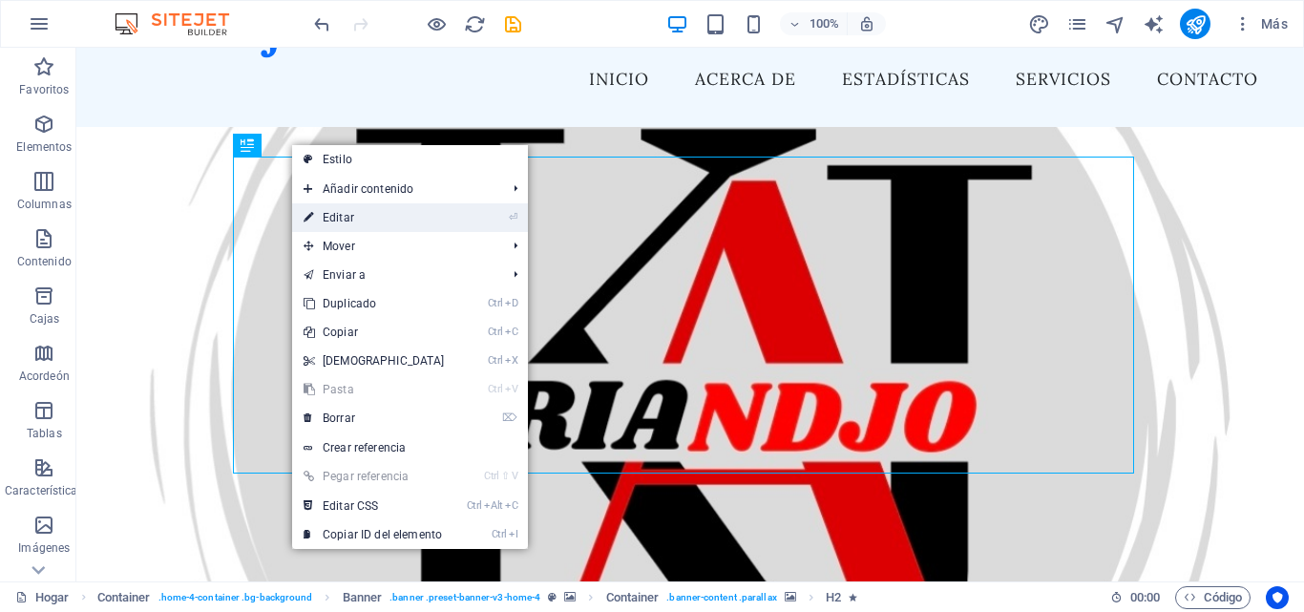
click at [351, 220] on font "Editar" at bounding box center [338, 217] width 31 height 13
select select "fade"
select select "s"
select select "onload"
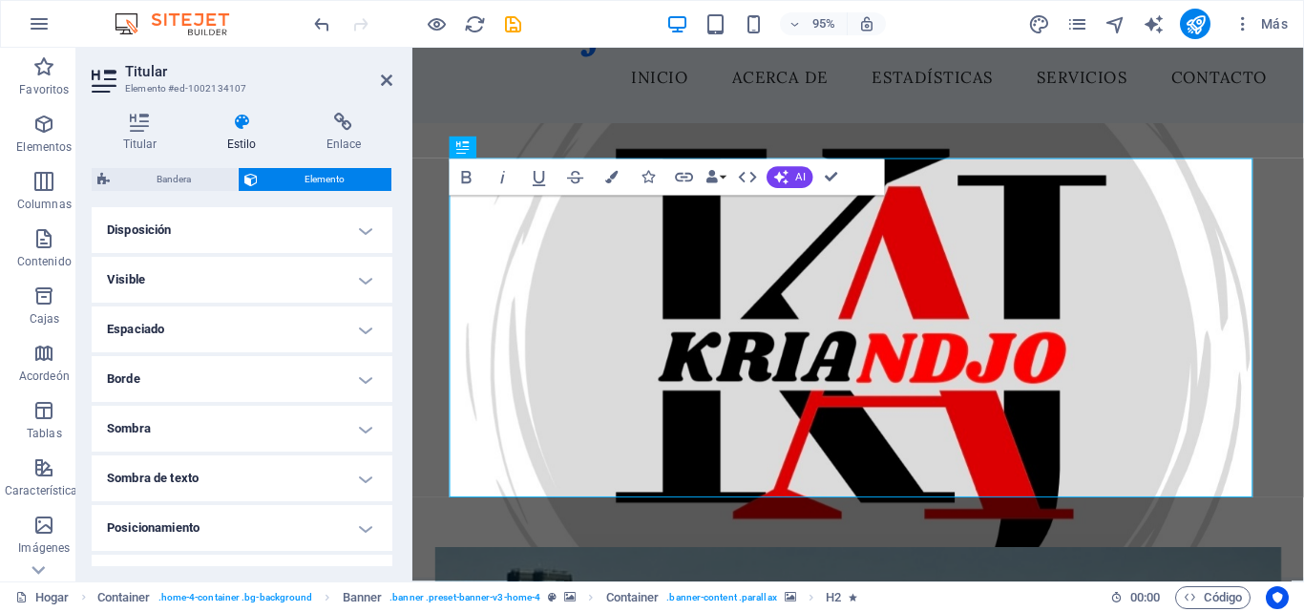
scroll to position [176, 0]
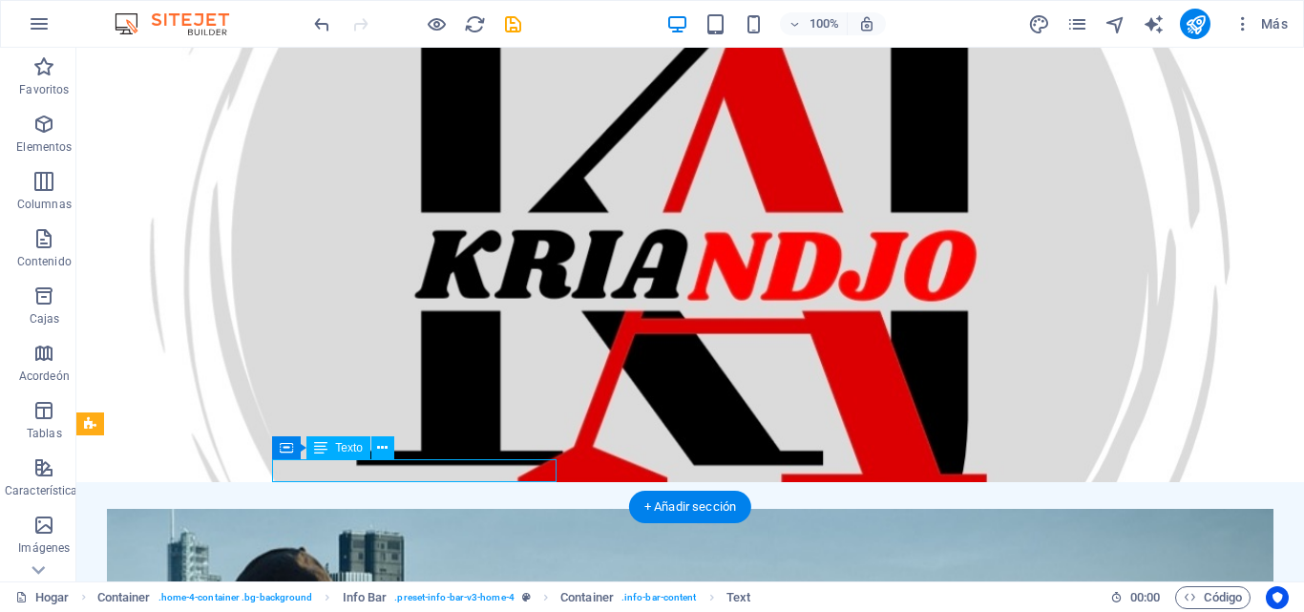
click at [386, 449] on icon at bounding box center [382, 448] width 10 height 20
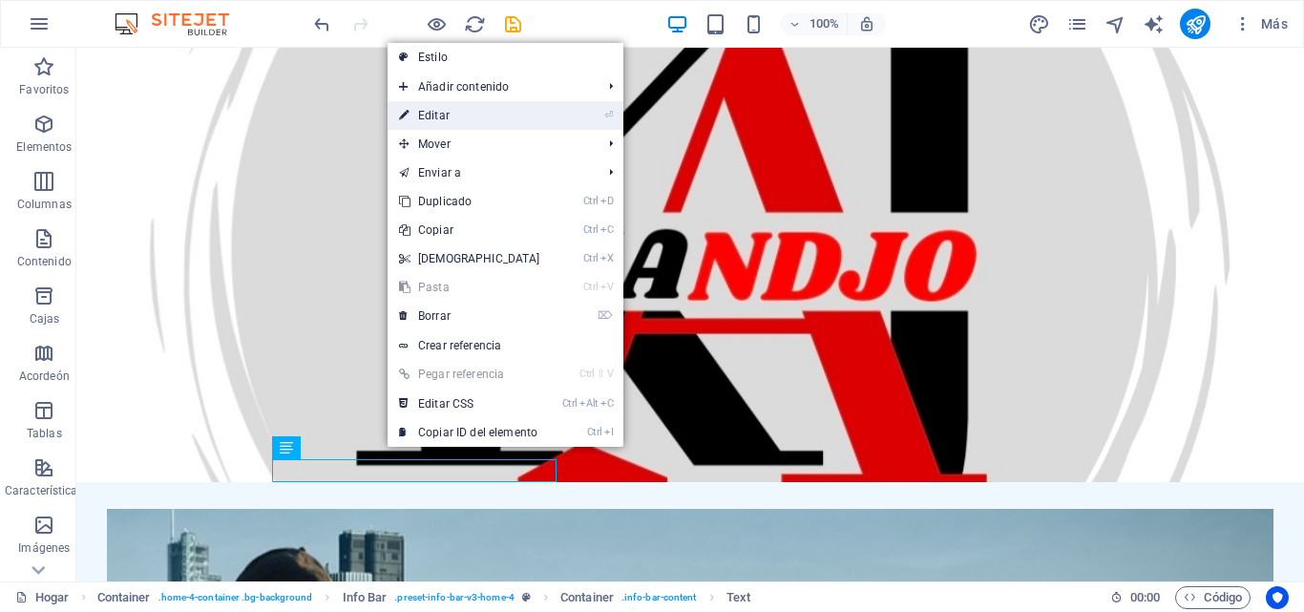
click at [441, 113] on font "Editar" at bounding box center [433, 115] width 31 height 13
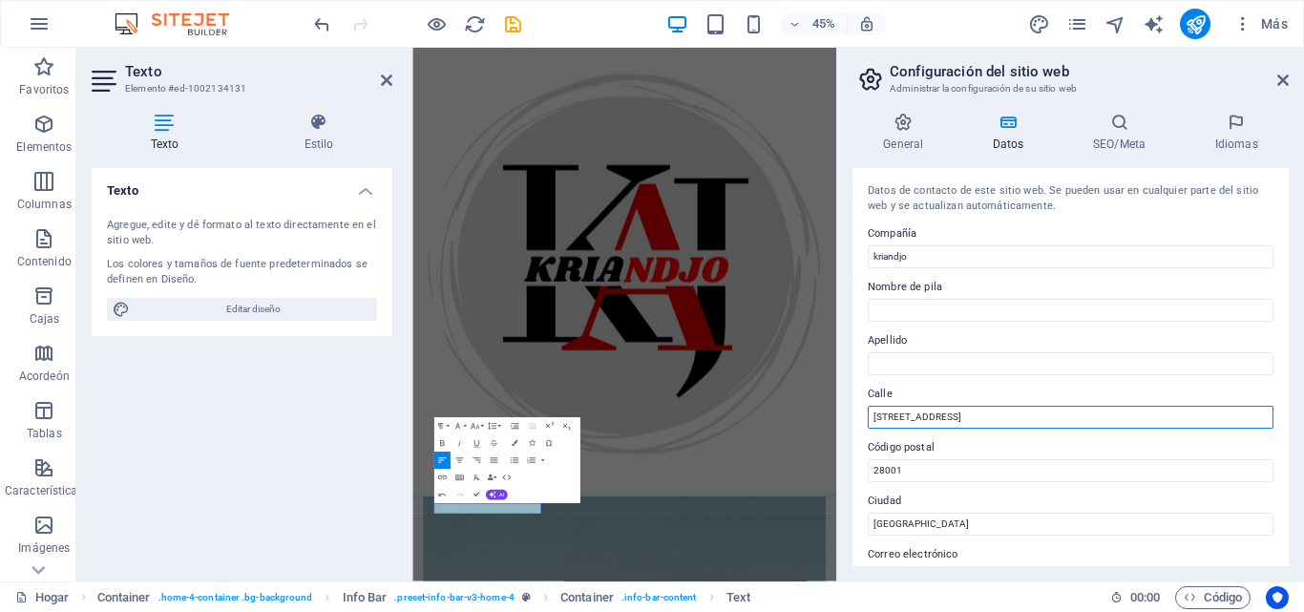
click at [989, 418] on input "[STREET_ADDRESS]" at bounding box center [1070, 417] width 406 height 23
type input "C"
type input "[PERSON_NAME] 065 PROVIDENCIA"
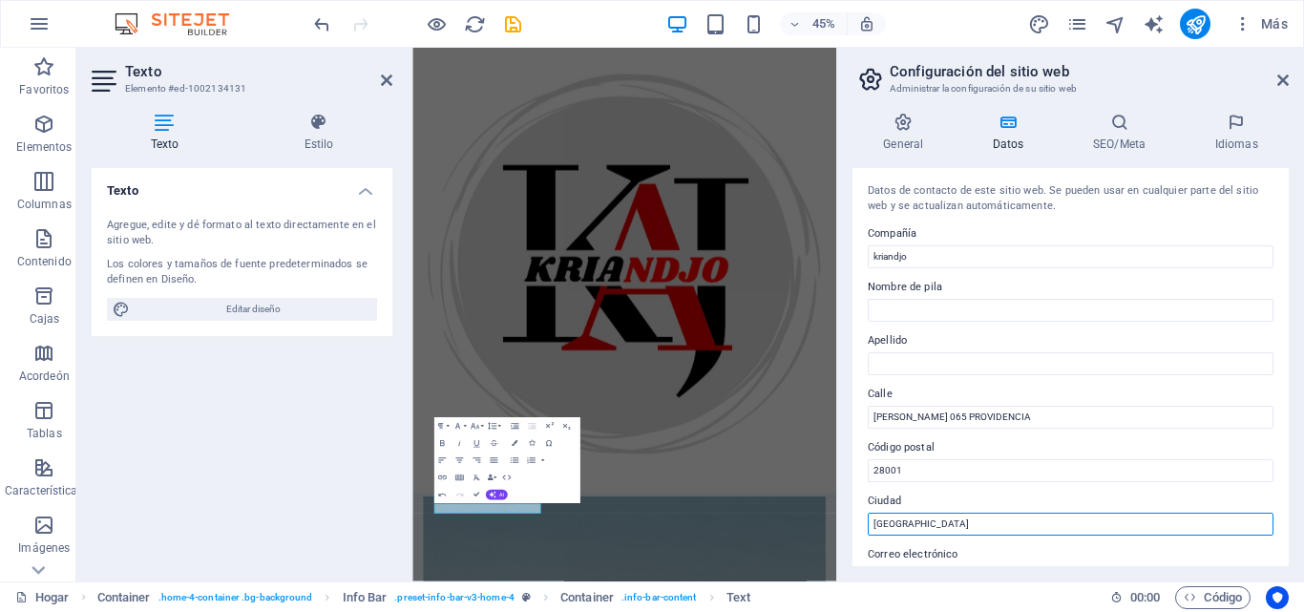
click at [959, 521] on input "[GEOGRAPHIC_DATA]" at bounding box center [1070, 523] width 406 height 23
type input "M"
type input "SANTIAGO"
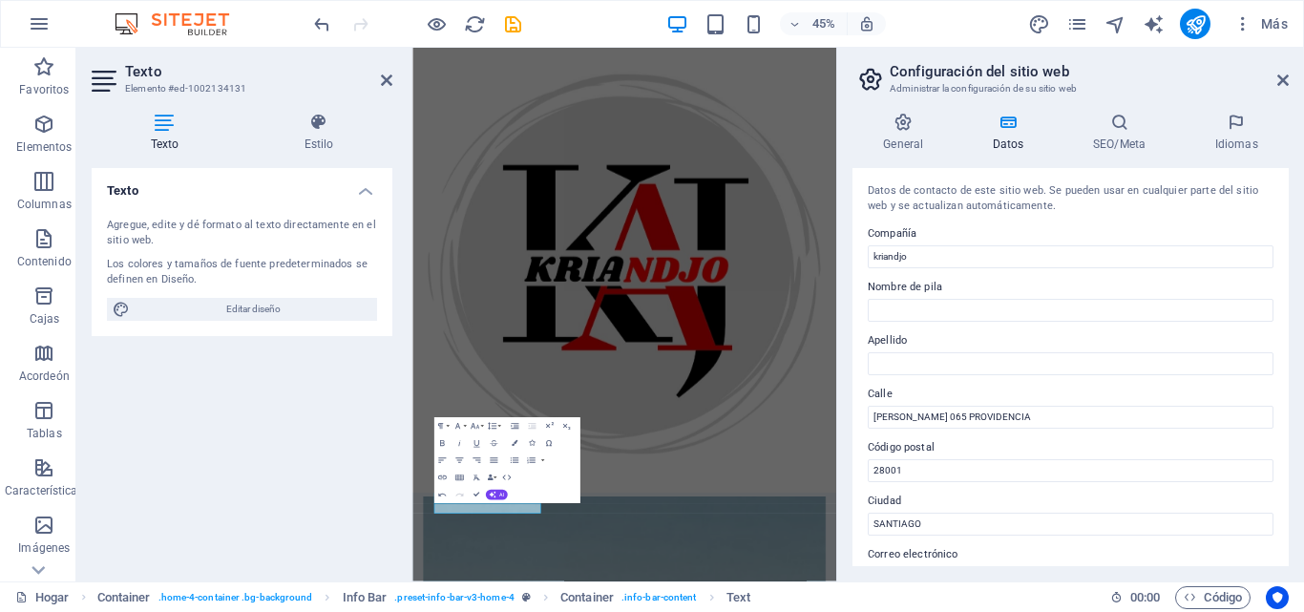
click at [1285, 326] on div "Datos de contacto de este sitio web. Se pueden usar en cualquier parte del siti…" at bounding box center [1070, 367] width 436 height 398
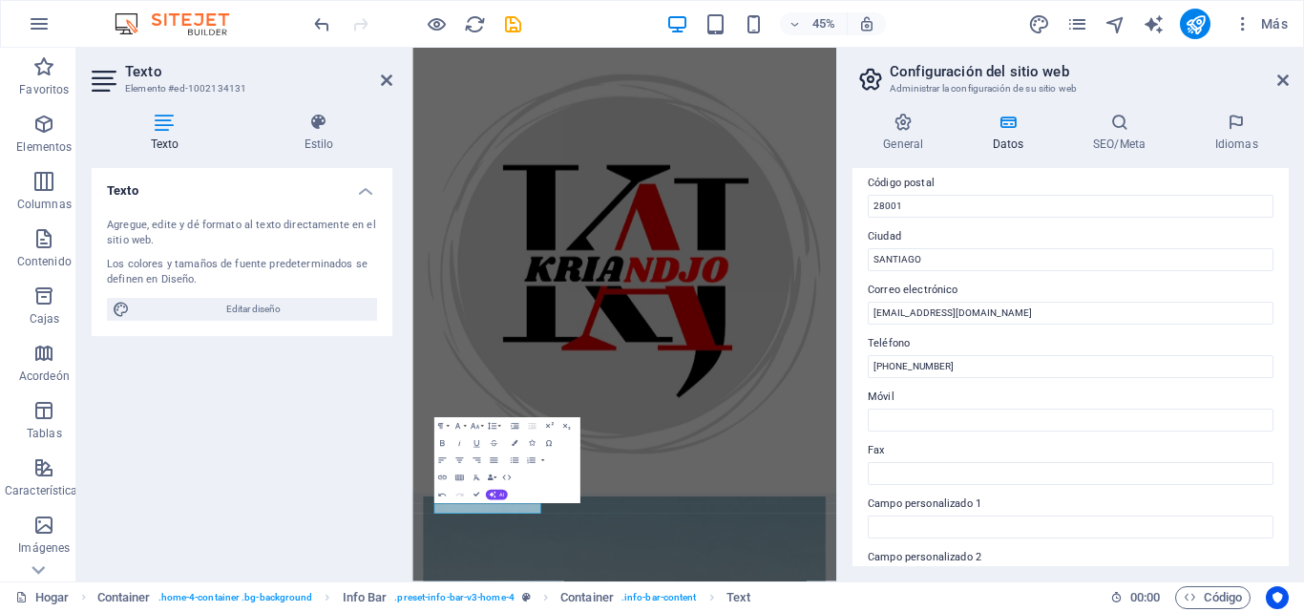
scroll to position [272, 0]
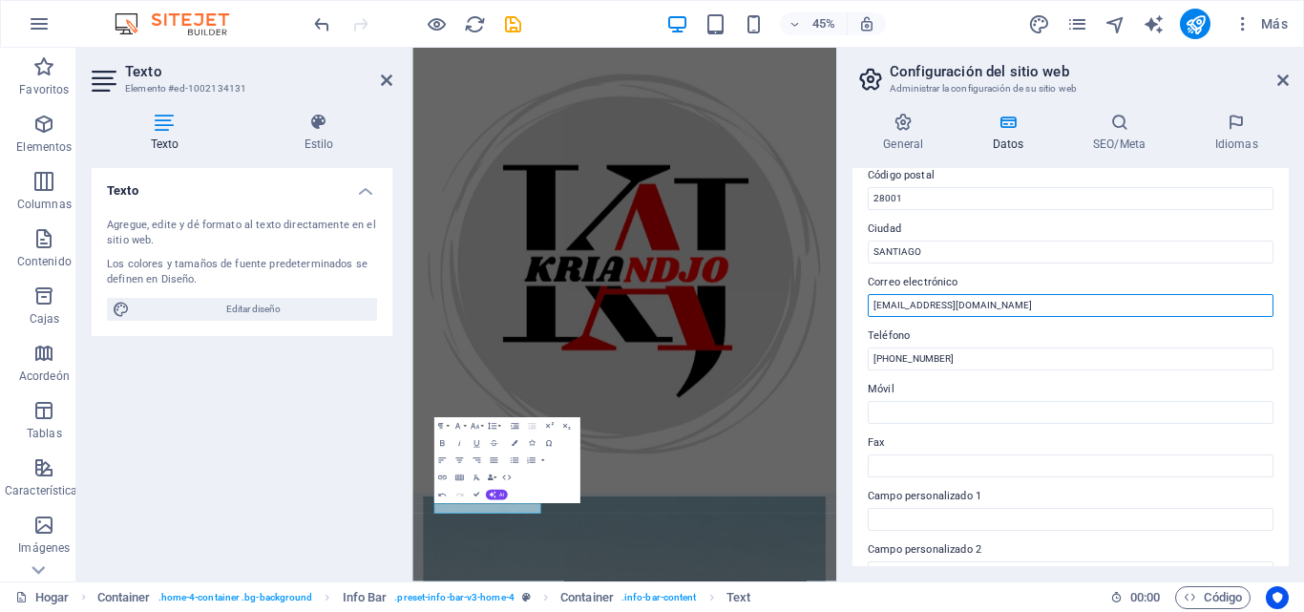
drag, startPoint x: 963, startPoint y: 306, endPoint x: 846, endPoint y: 340, distance: 121.1
click at [846, 340] on div "General Datos SEO/Meta Idiomas Nombre del sitio web [DOMAIN_NAME] Logo Arrastre…" at bounding box center [1070, 339] width 467 height 484
type input "[EMAIL_ADDRESS][DOMAIN_NAME]"
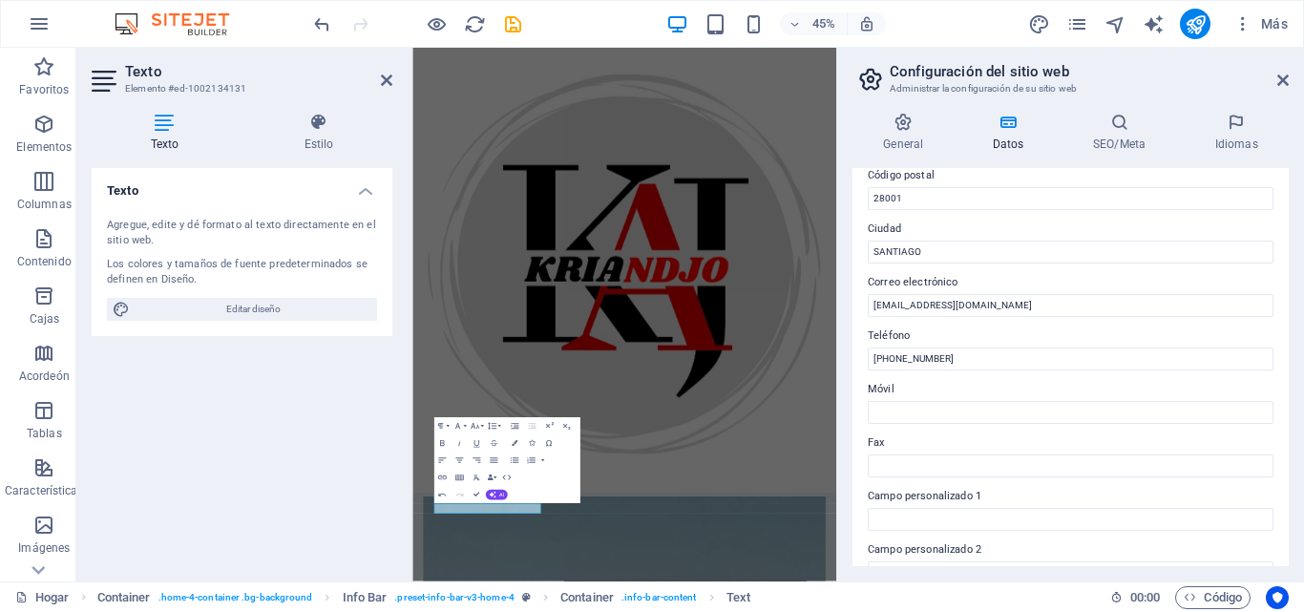
click at [966, 325] on label "Teléfono" at bounding box center [1070, 335] width 406 height 23
click at [966, 347] on input "[PHONE_NUMBER]" at bounding box center [1070, 358] width 406 height 23
click at [972, 353] on input "[PHONE_NUMBER]" at bounding box center [1070, 358] width 406 height 23
type input "+"
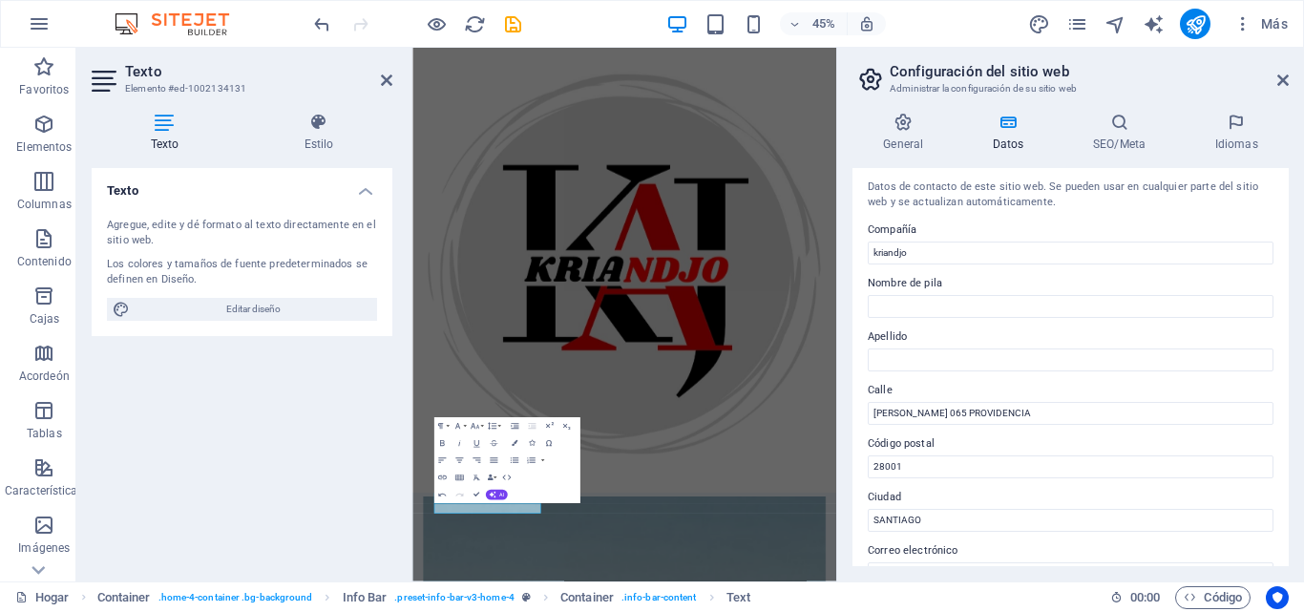
scroll to position [0, 0]
type input "[PHONE_NUMBER]"
click at [898, 125] on icon at bounding box center [903, 122] width 102 height 19
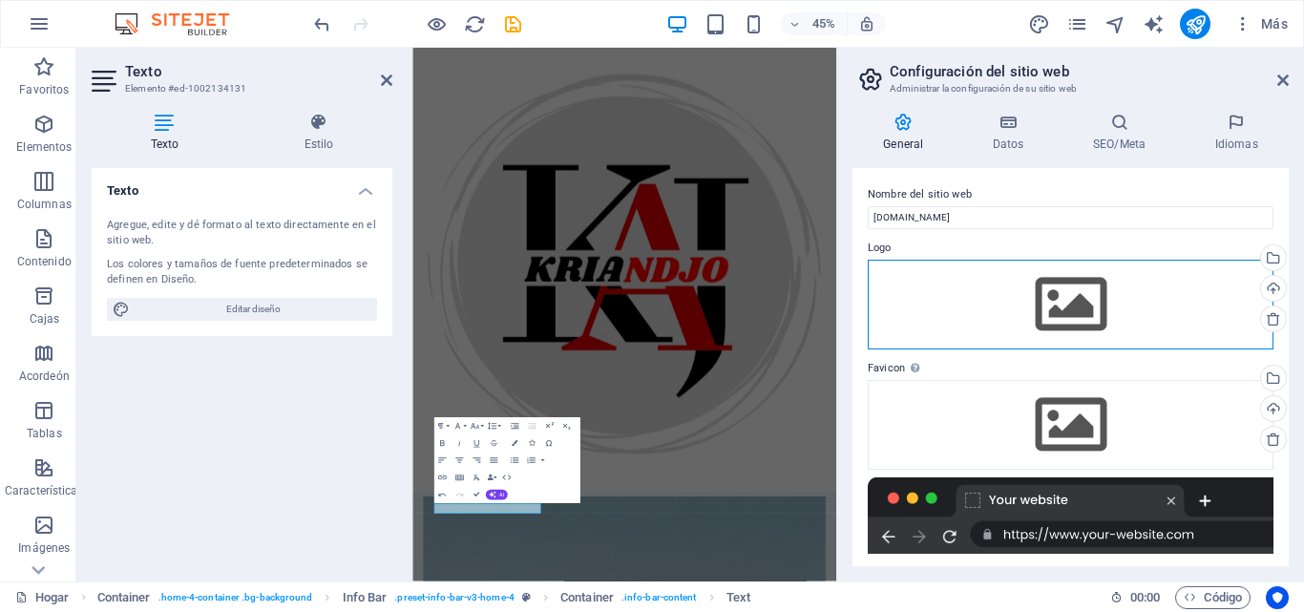
click at [1068, 309] on div "Arrastre los archivos aquí, haga clic para elegir archivos o seleccione archivo…" at bounding box center [1070, 305] width 406 height 90
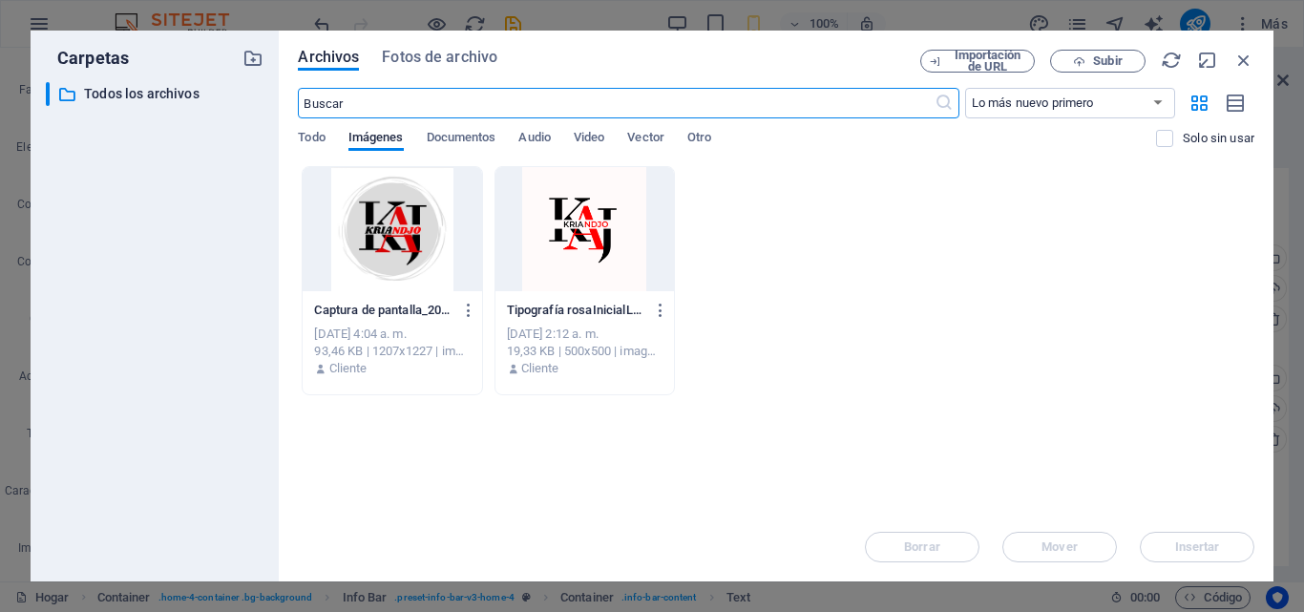
click at [393, 209] on div at bounding box center [392, 229] width 178 height 124
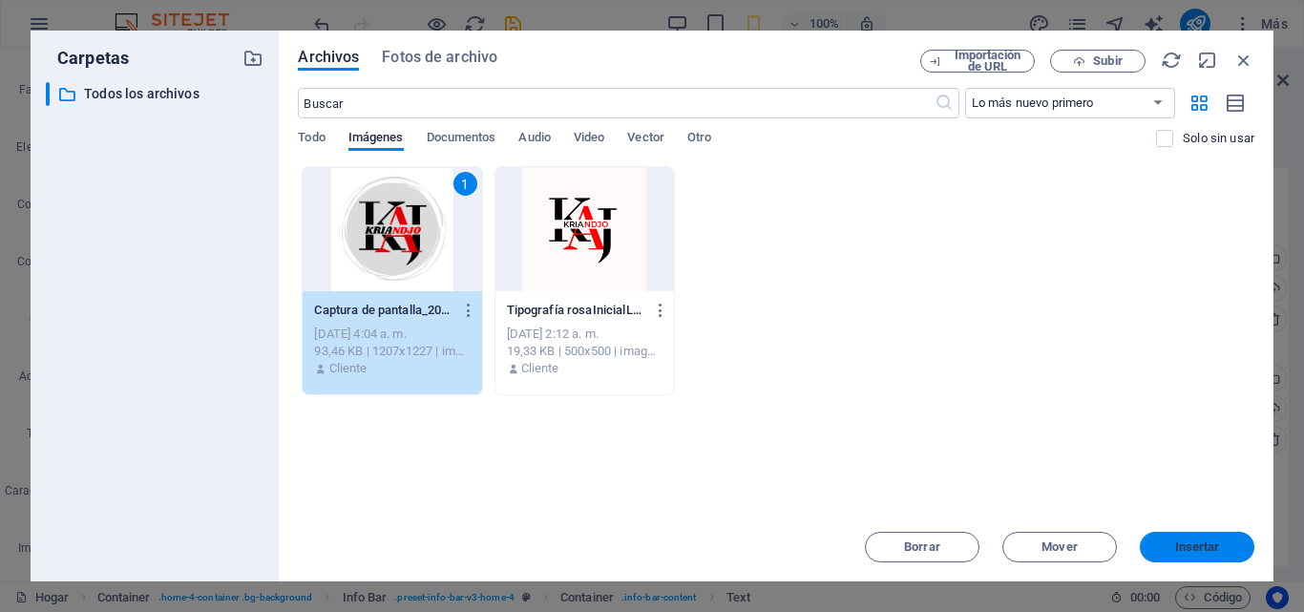
click at [1172, 538] on button "Insertar" at bounding box center [1196, 547] width 115 height 31
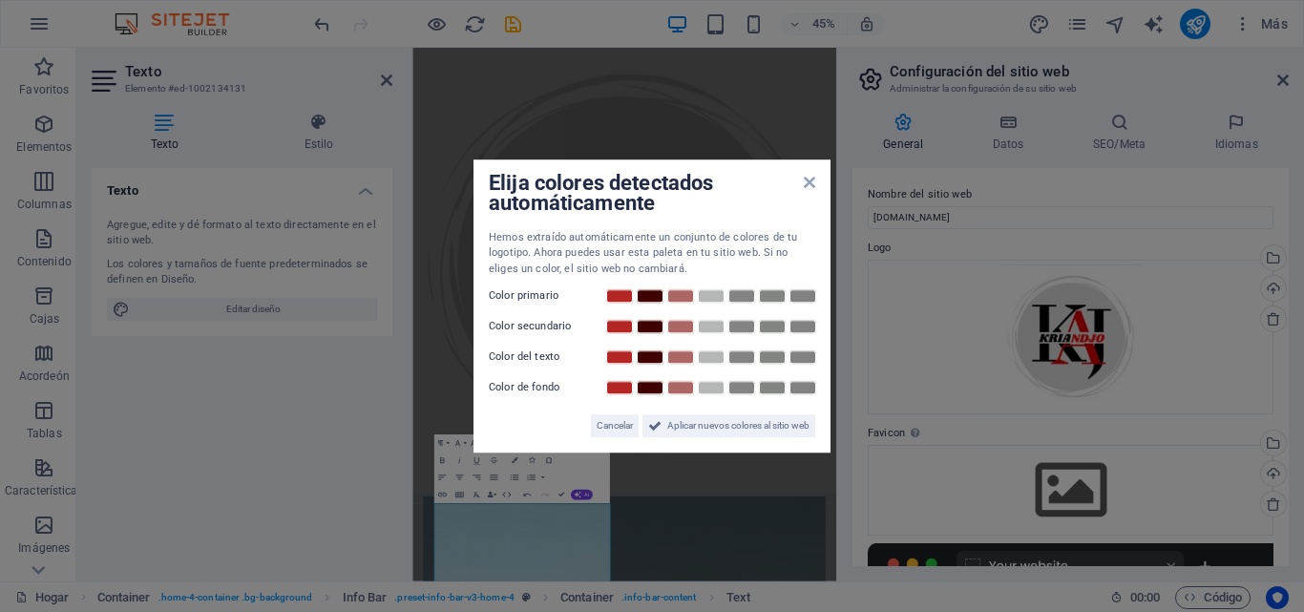
click at [815, 183] on div "Elija colores detectados automáticamente Hemos extraído automáticamente un conj…" at bounding box center [651, 306] width 357 height 294
click at [814, 183] on icon at bounding box center [809, 182] width 11 height 15
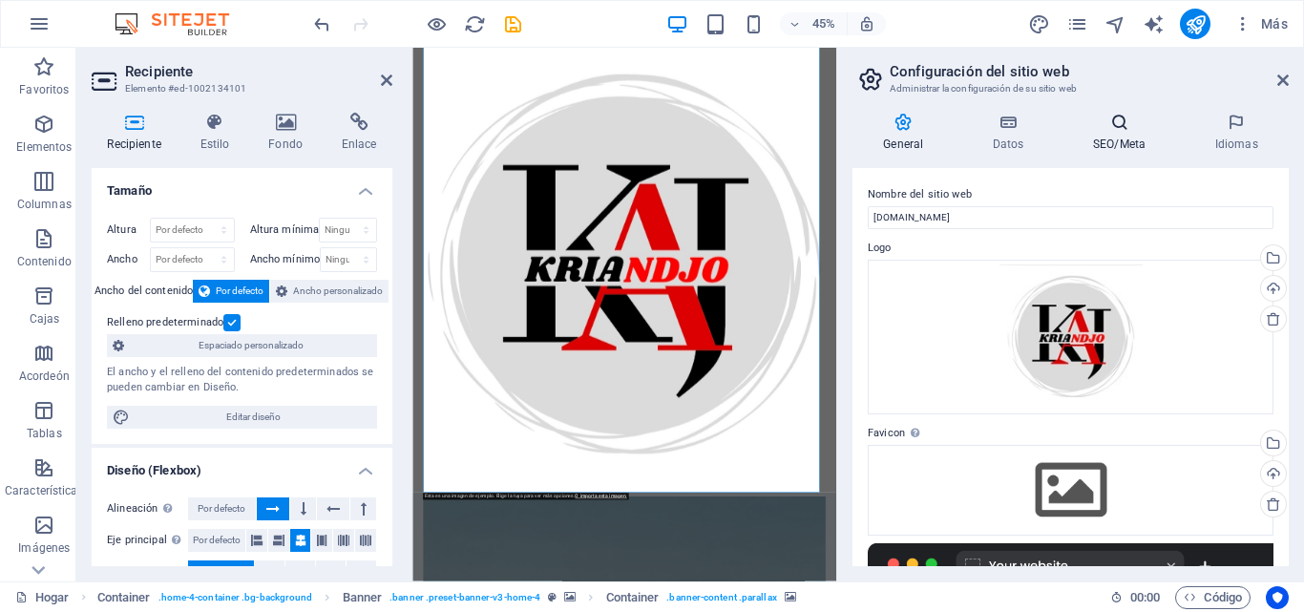
click at [1117, 129] on icon at bounding box center [1119, 122] width 115 height 19
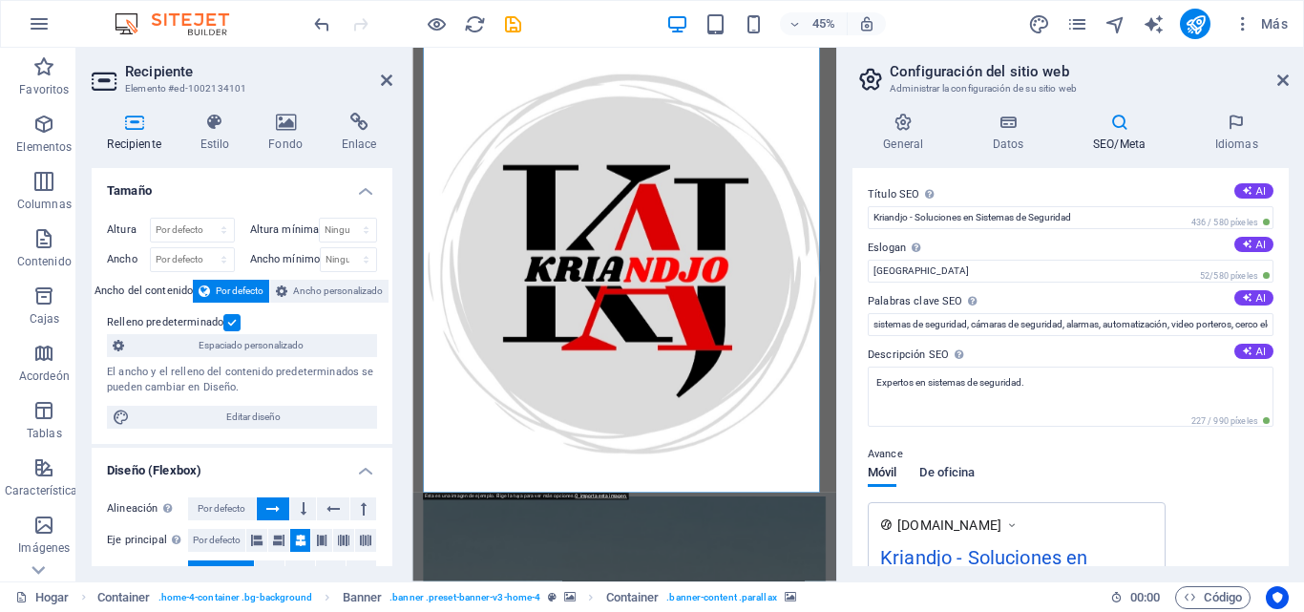
click at [960, 477] on font "De oficina" at bounding box center [946, 472] width 55 height 14
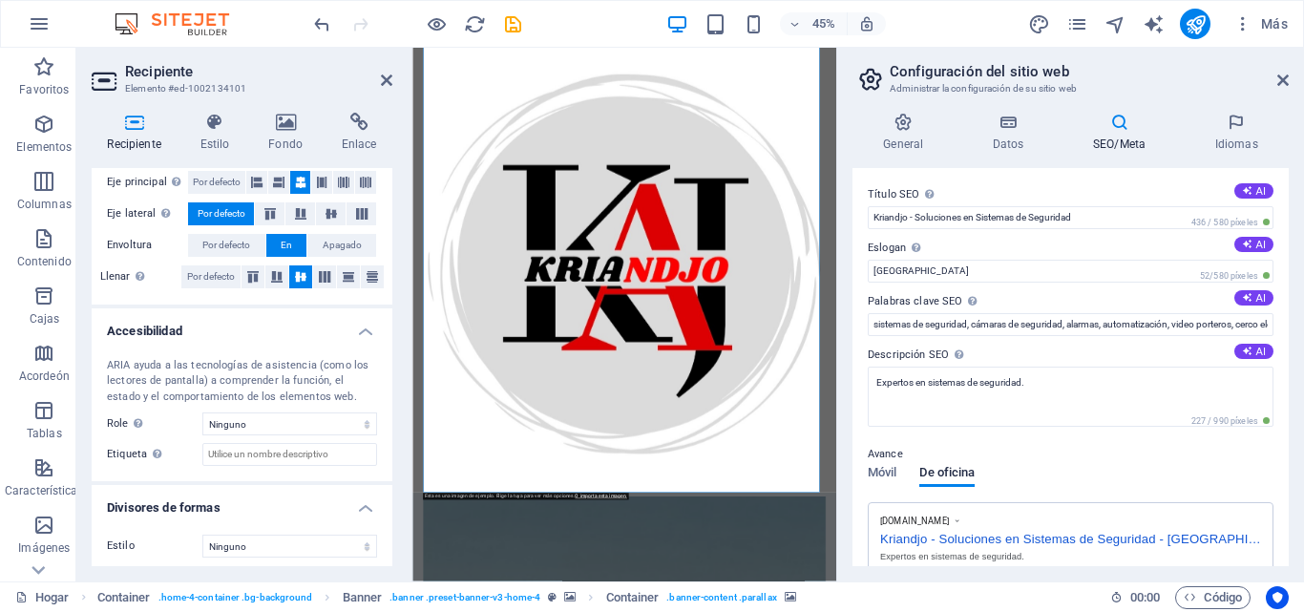
scroll to position [365, 0]
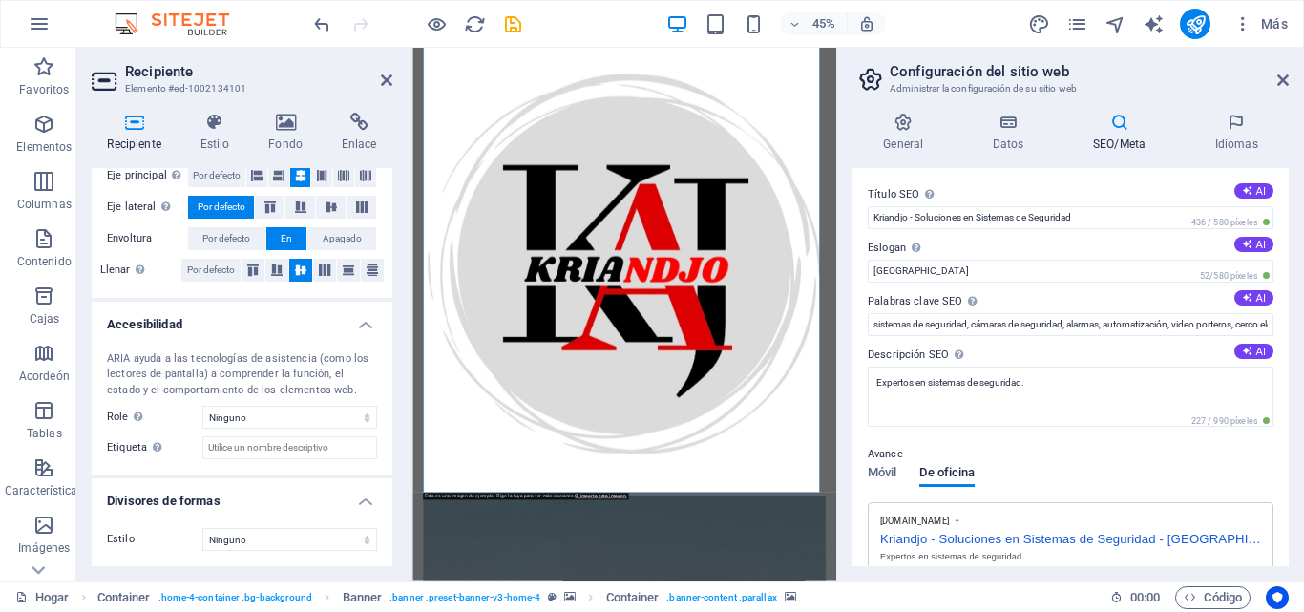
drag, startPoint x: 1289, startPoint y: 315, endPoint x: 1290, endPoint y: 351, distance: 36.3
click at [1290, 351] on div "General Datos SEO/Meta Idiomas Nombre del sitio web [DOMAIN_NAME] Logo Arrastre…" at bounding box center [1070, 339] width 467 height 484
click at [1281, 87] on icon at bounding box center [1282, 80] width 11 height 15
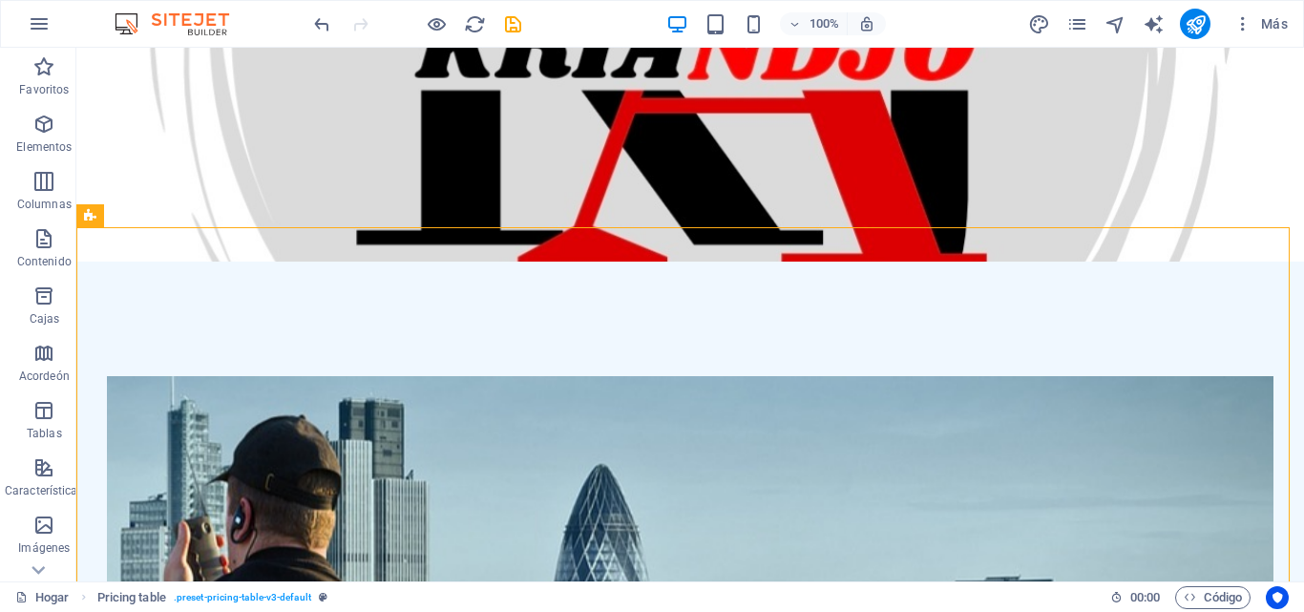
scroll to position [464, 0]
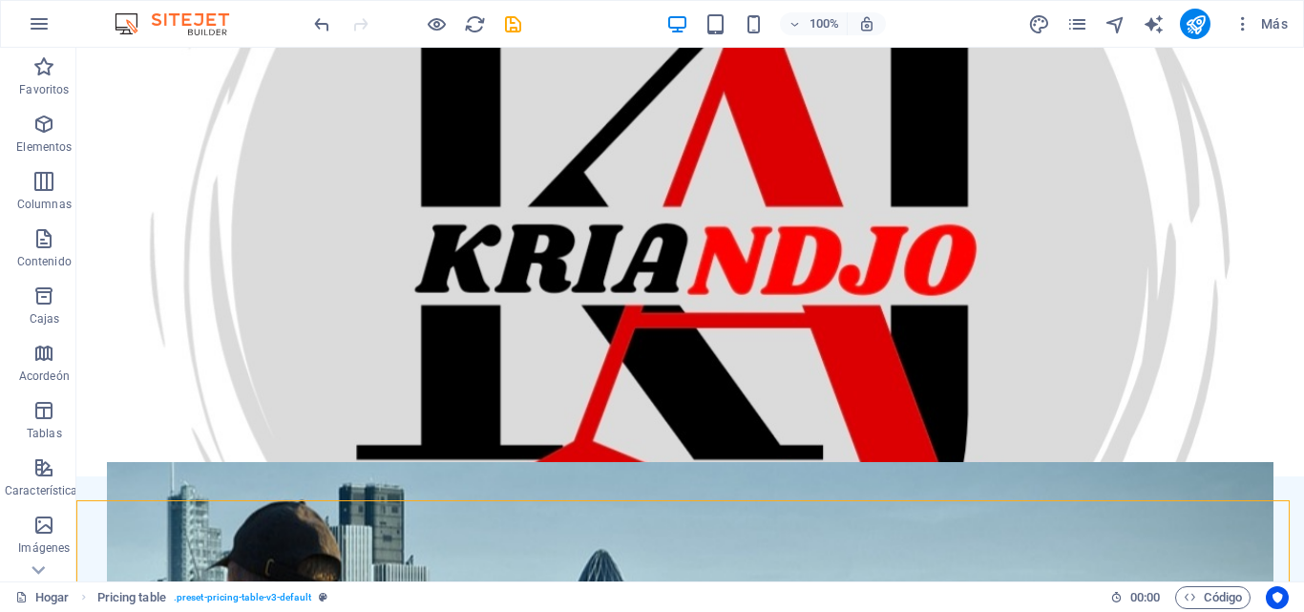
scroll to position [73, 0]
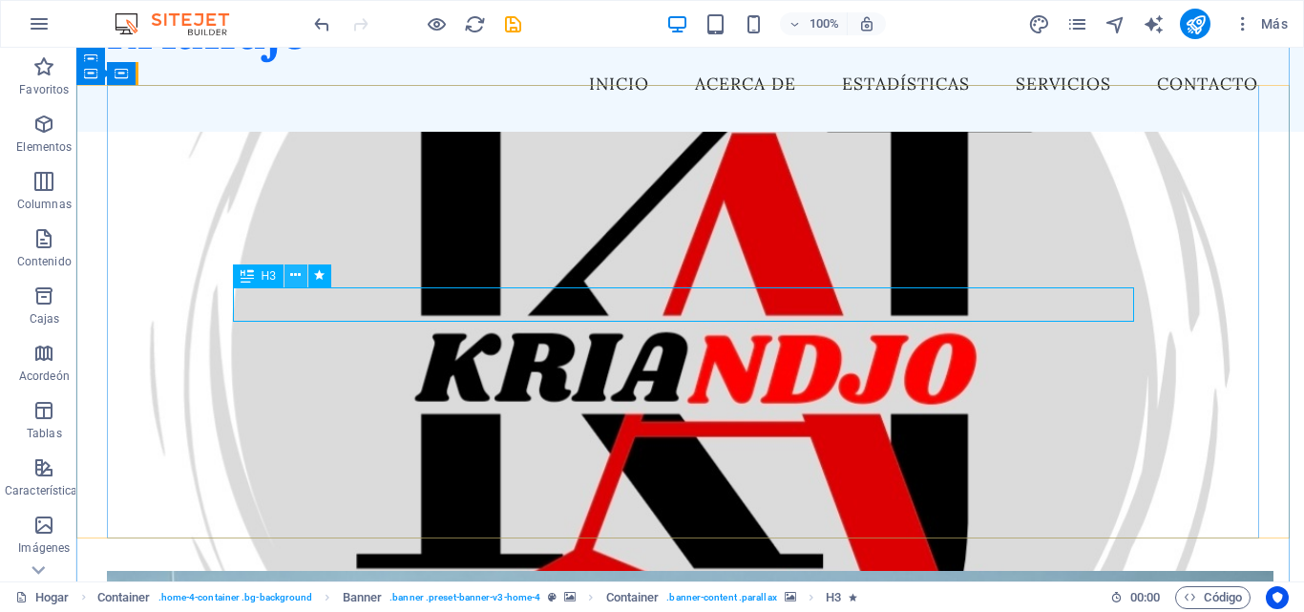
click at [300, 271] on icon at bounding box center [295, 275] width 10 height 20
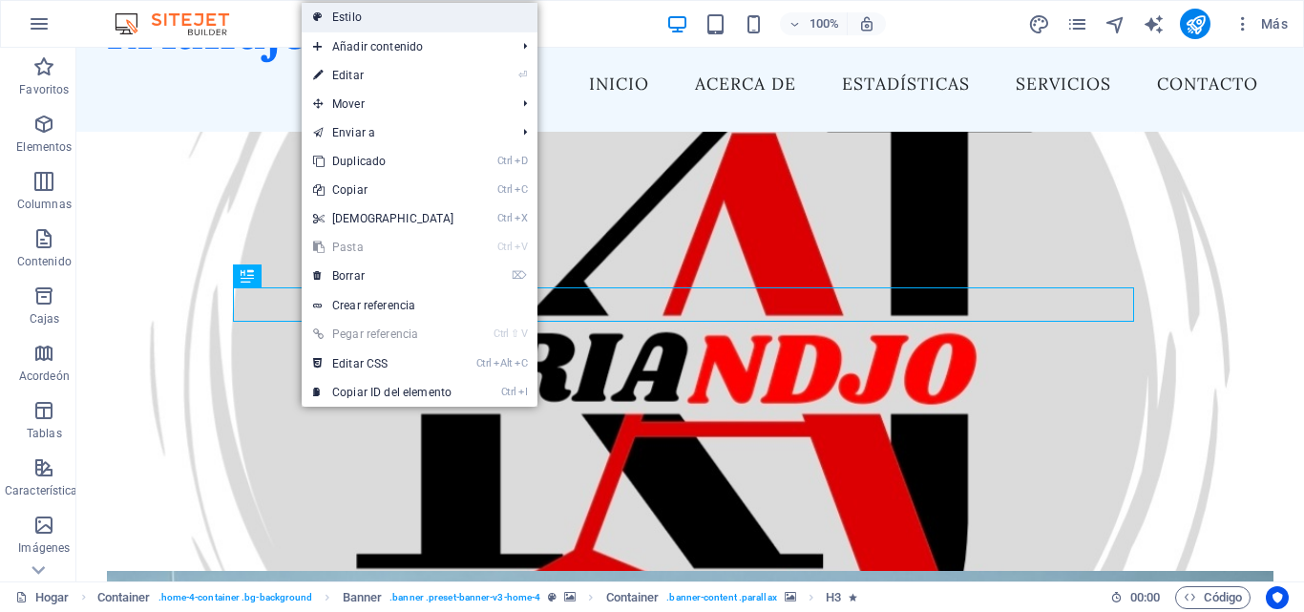
click at [410, 14] on link "Estilo" at bounding box center [420, 17] width 236 height 29
select select "preset-banner-v3-home-4"
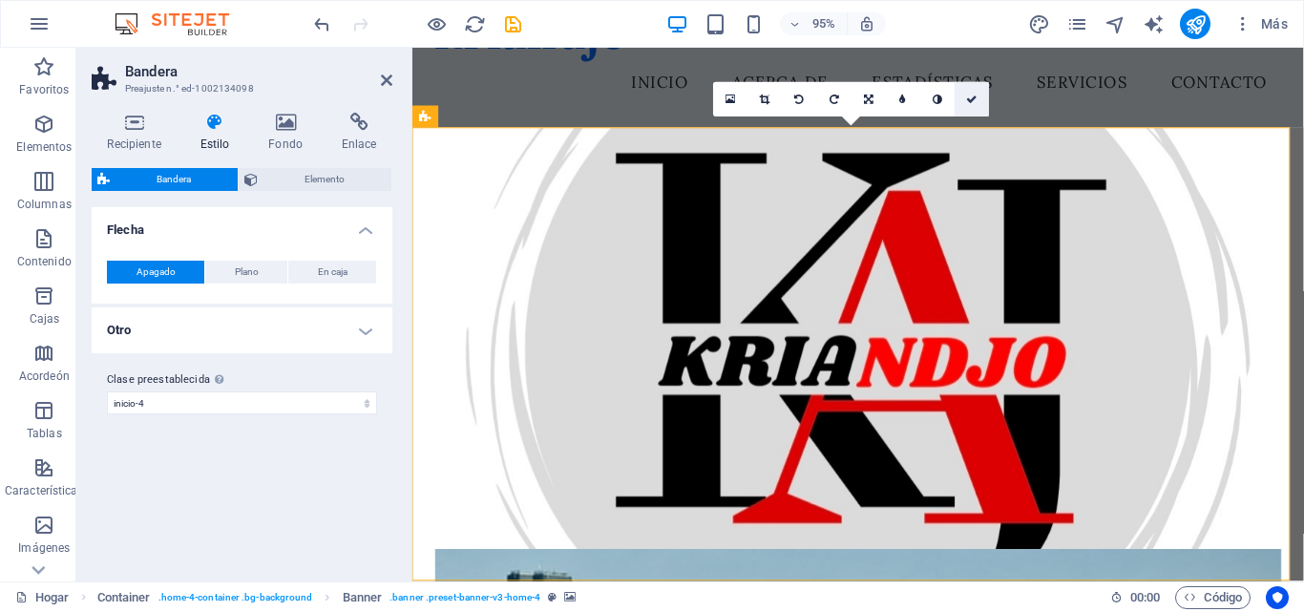
click at [972, 104] on icon at bounding box center [971, 99] width 11 height 10
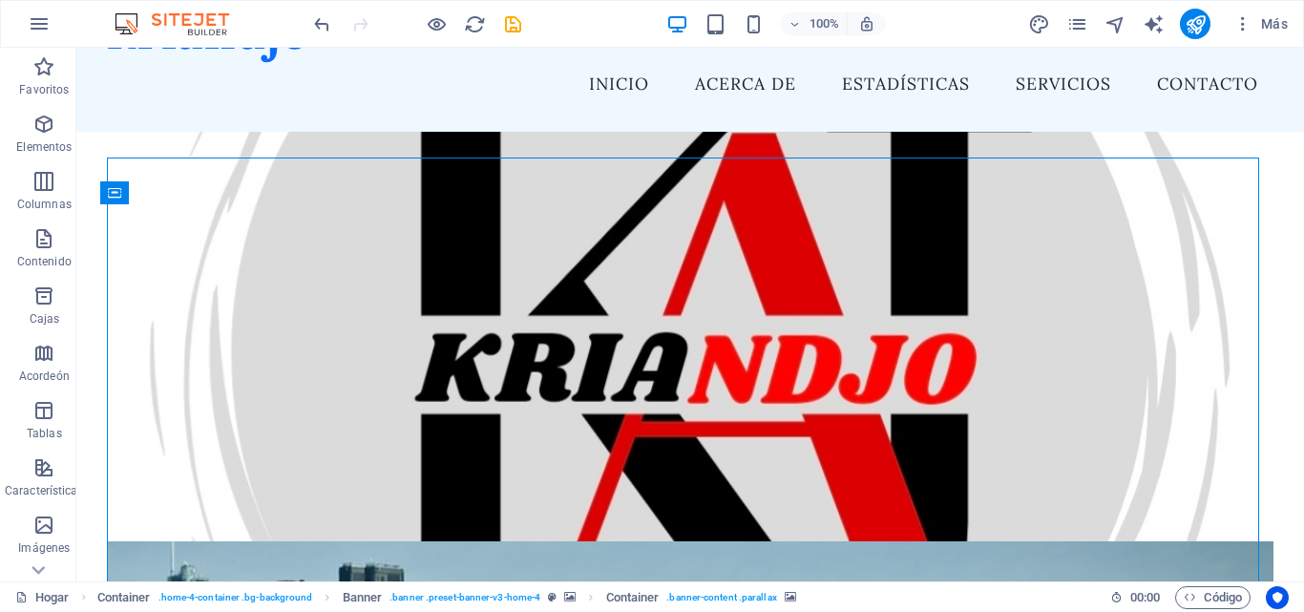
scroll to position [0, 0]
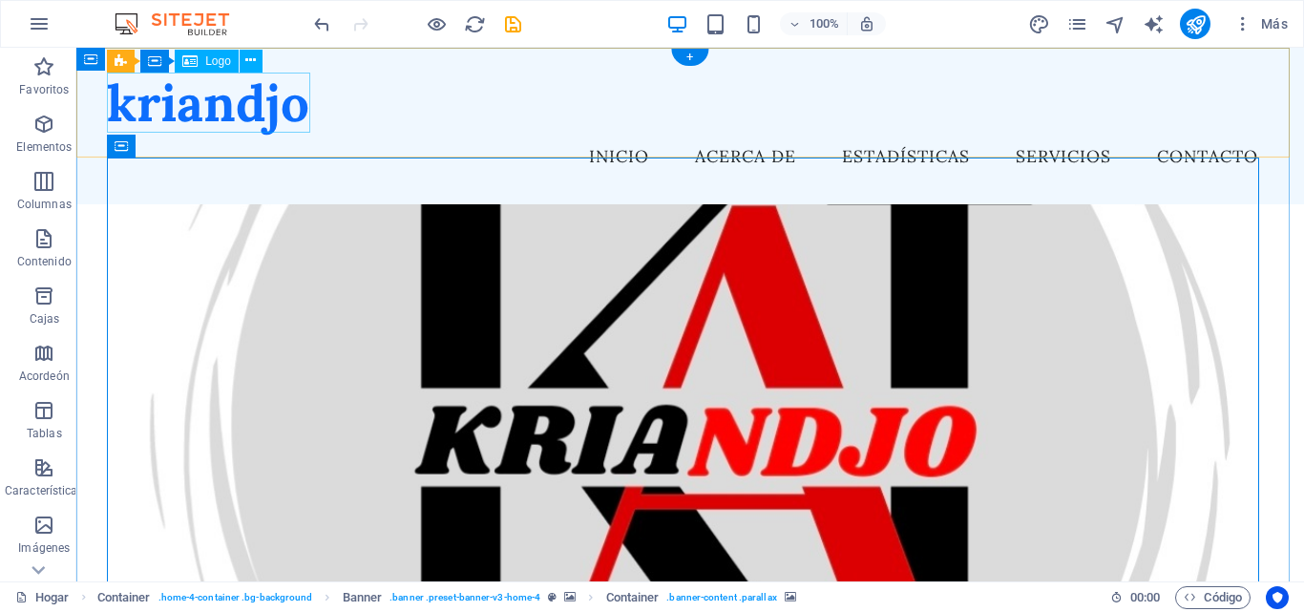
click at [271, 115] on div "kriandjo" at bounding box center [690, 103] width 1166 height 60
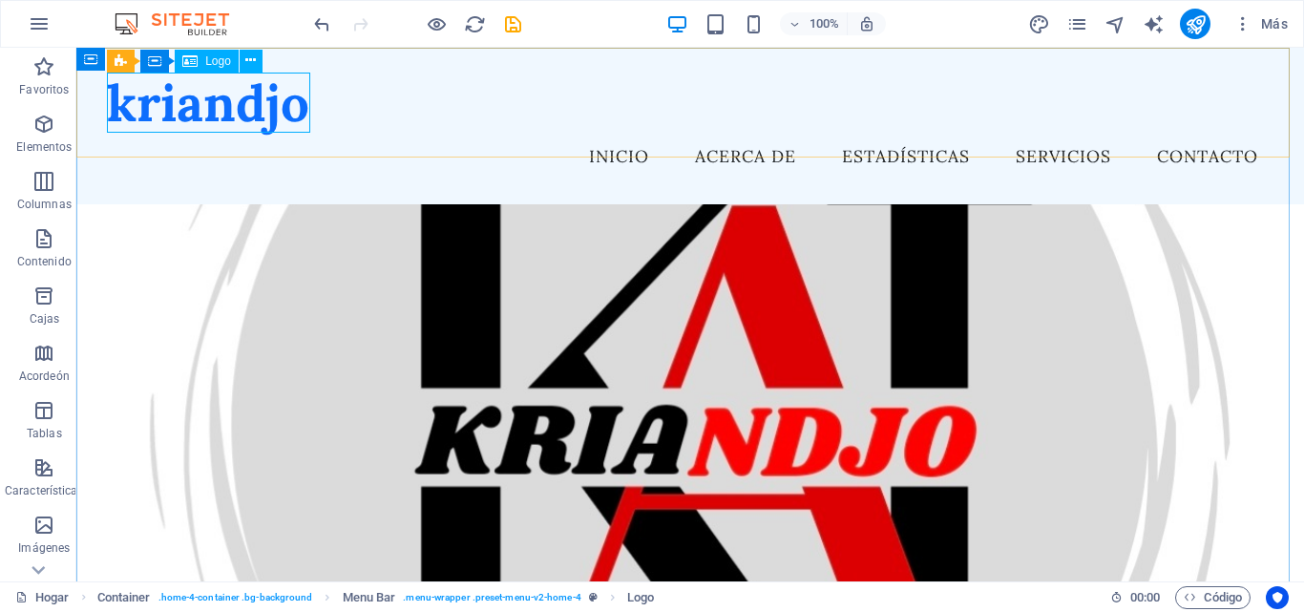
click at [215, 59] on font "Logo" at bounding box center [218, 60] width 26 height 13
click at [196, 60] on icon at bounding box center [189, 61] width 15 height 23
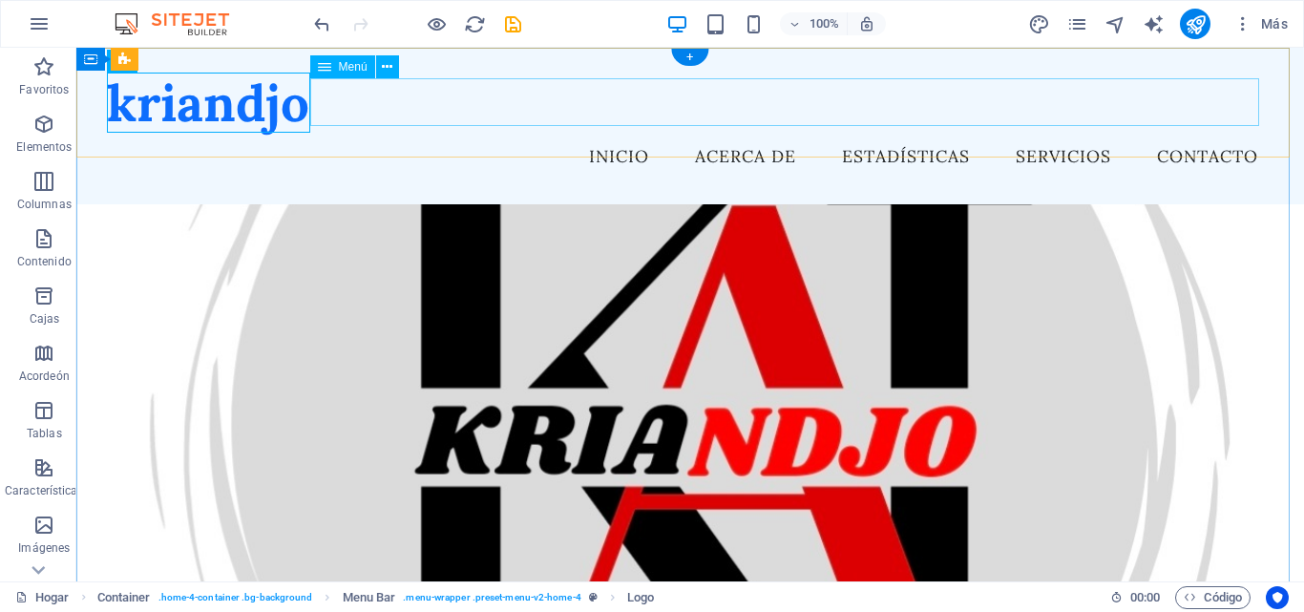
click at [408, 133] on nav "Inicio Acerca de Estadísticas Servicios Contacto" at bounding box center [690, 157] width 1166 height 48
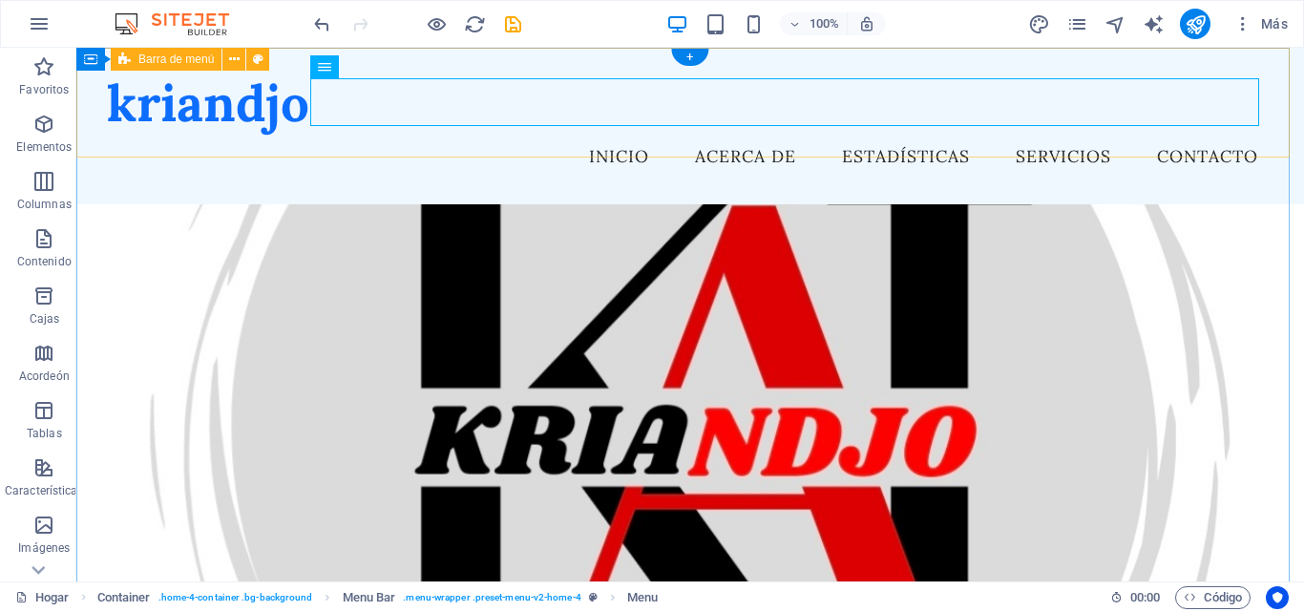
click at [397, 146] on div "kriandjo Menú Inicio Acerca de Estadísticas Servicios Contacto" at bounding box center [689, 126] width 1227 height 157
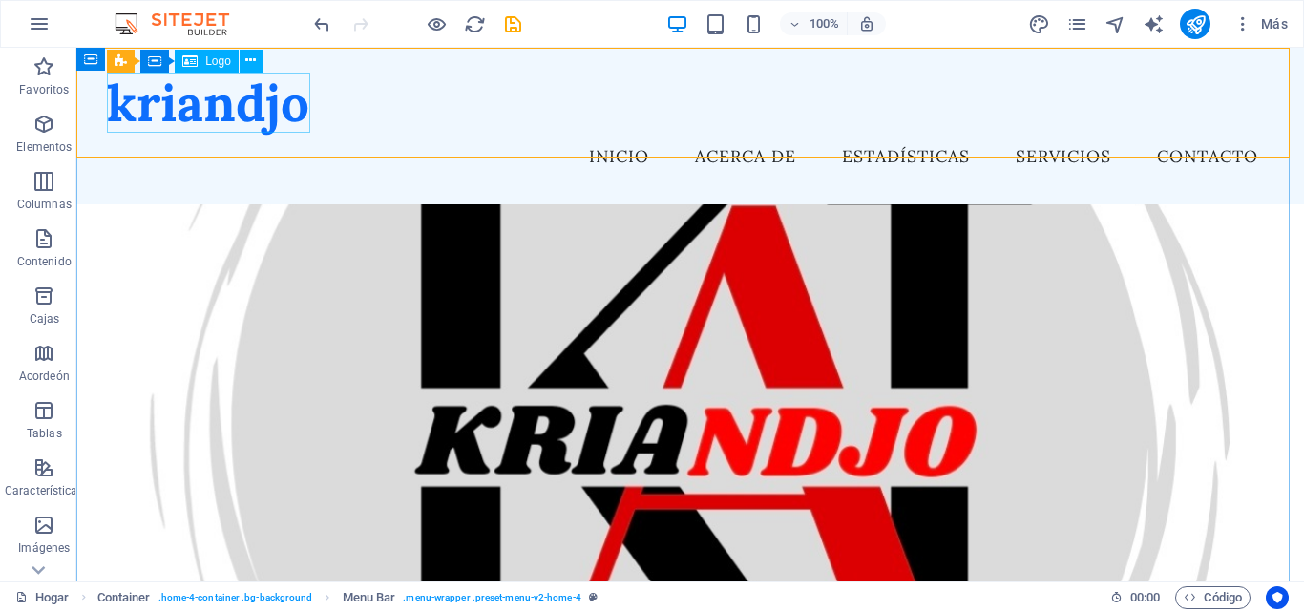
click at [191, 59] on icon at bounding box center [189, 61] width 15 height 23
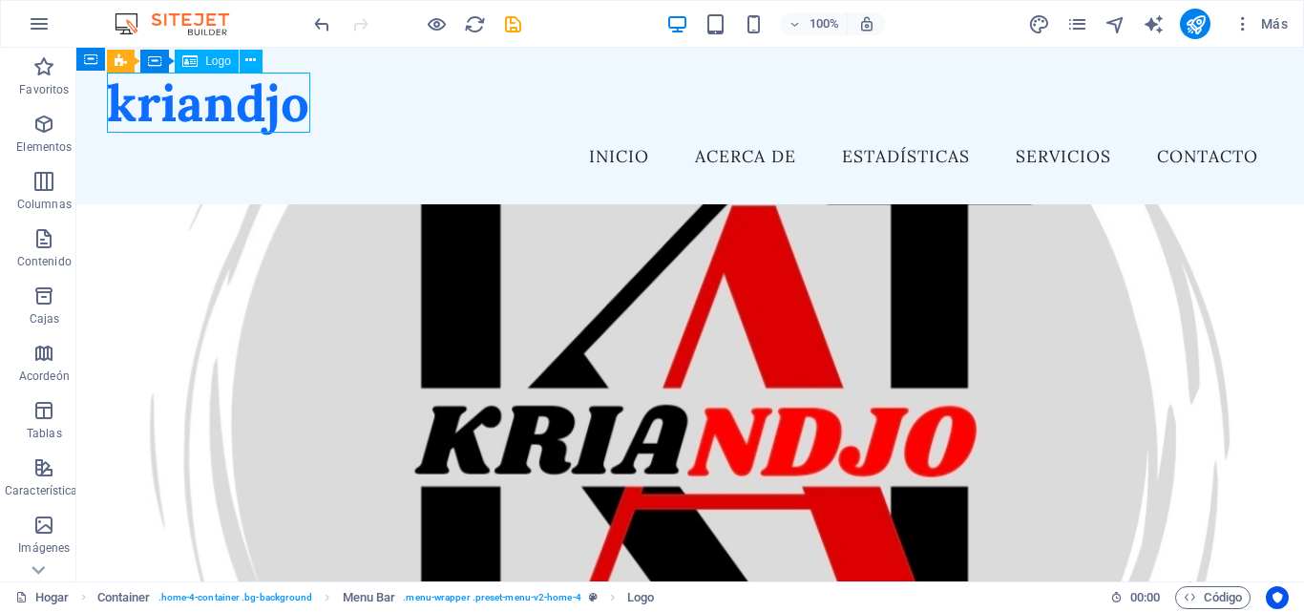
click at [191, 59] on icon at bounding box center [189, 61] width 15 height 23
click at [191, 59] on div "Arrastre aquí para reemplazar el contenido existente. Presione "Ctrl" si desea …" at bounding box center [689, 314] width 1227 height 533
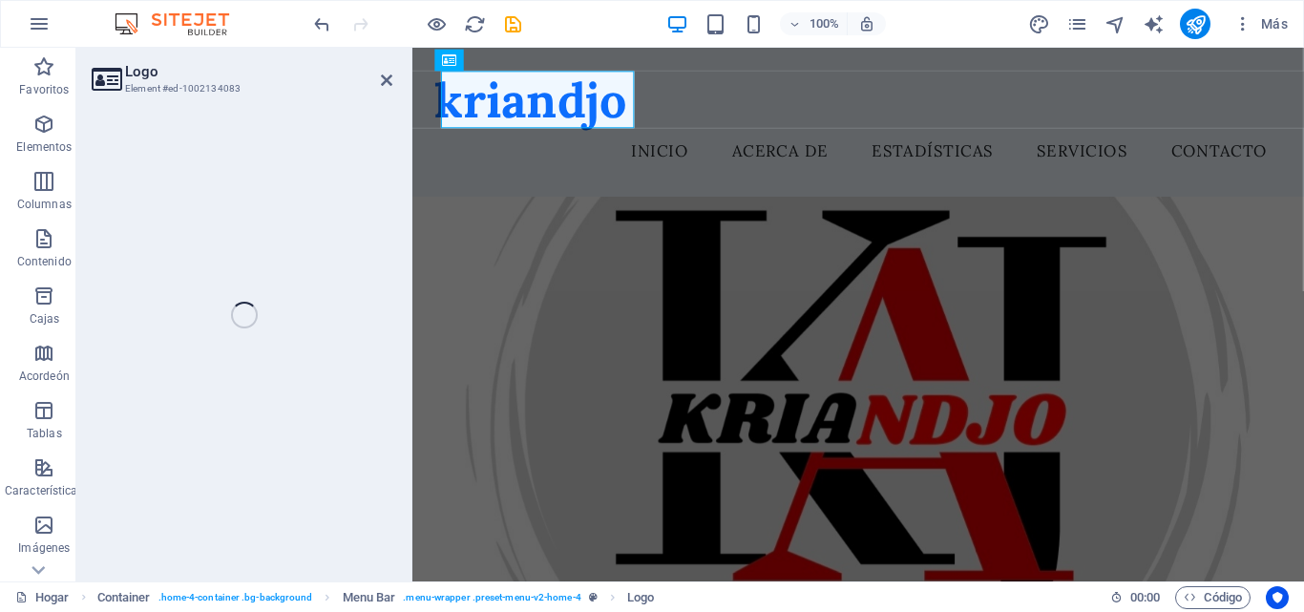
click at [191, 59] on div "Logo Element #ed-1002134083 H2 Recipiente Bandera Banner Recipiente Tabla de pr…" at bounding box center [689, 314] width 1227 height 533
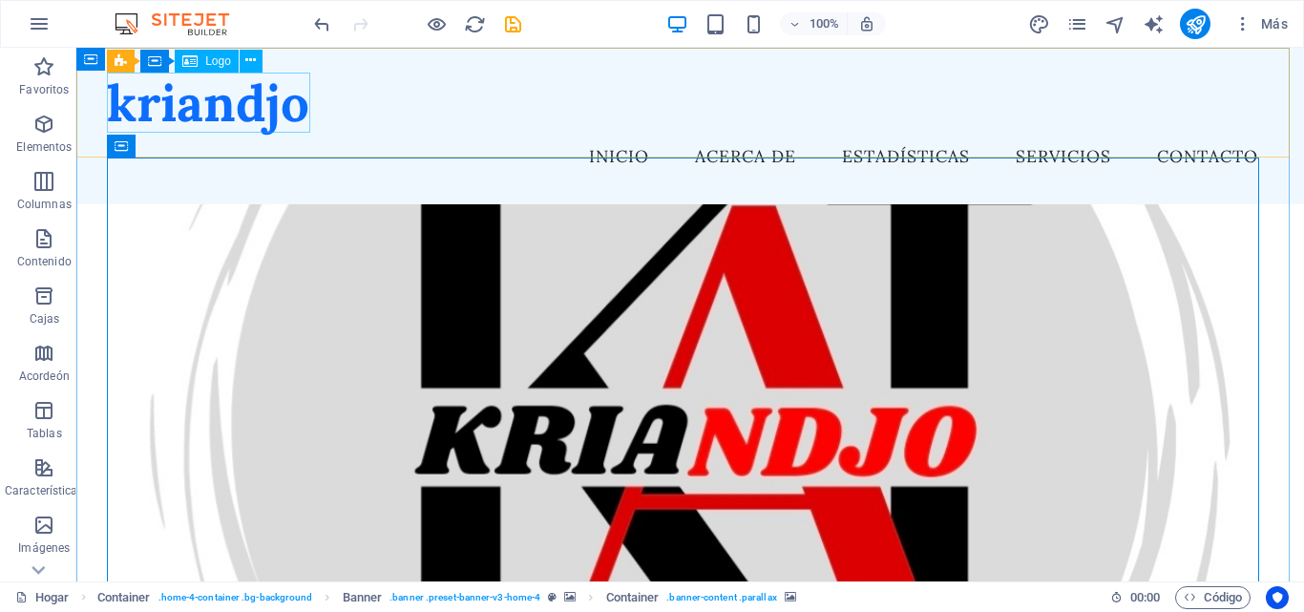
click at [198, 60] on icon at bounding box center [189, 61] width 15 height 23
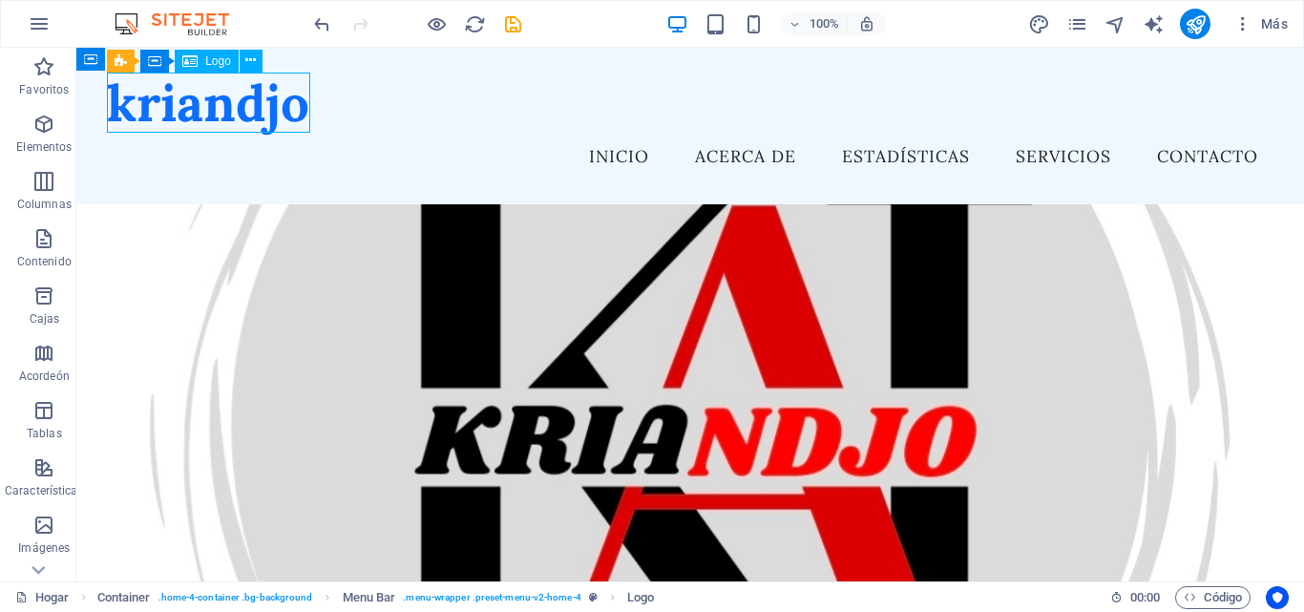
click at [213, 58] on font "Logo" at bounding box center [218, 60] width 26 height 13
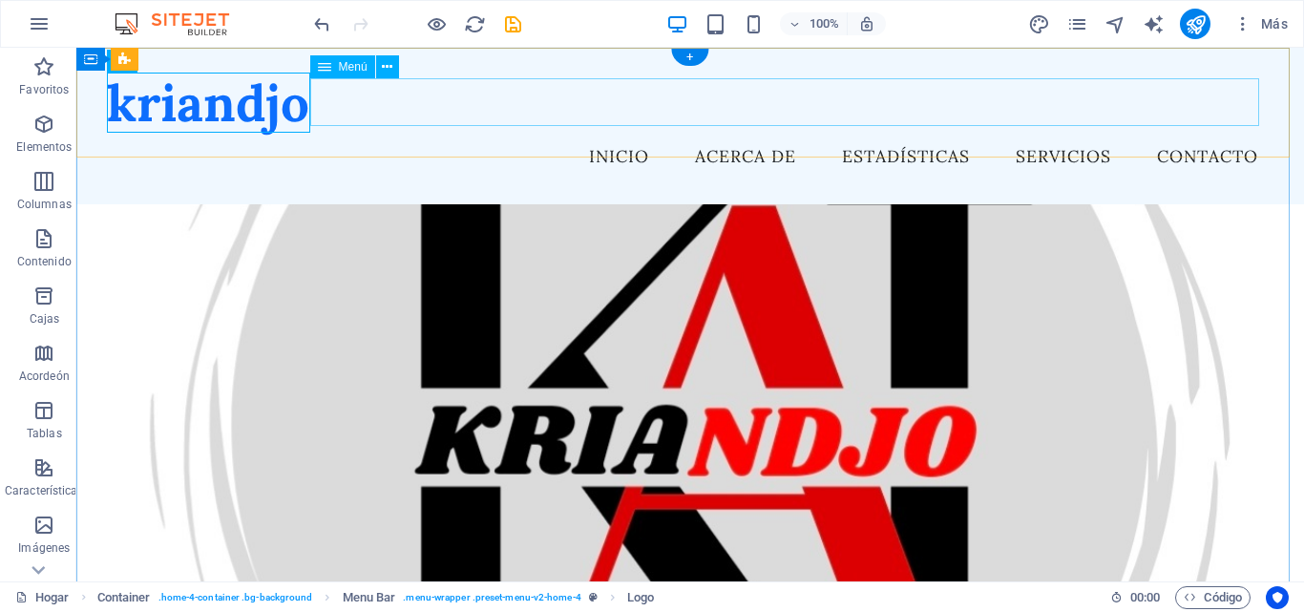
click at [724, 133] on nav "Inicio Acerca de Estadísticas Servicios Contacto" at bounding box center [690, 157] width 1166 height 48
click at [722, 133] on nav "Inicio Acerca de Estadísticas Servicios Contacto" at bounding box center [690, 157] width 1166 height 48
click at [858, 133] on nav "Inicio Acerca de Estadísticas Servicios Contacto" at bounding box center [690, 157] width 1166 height 48
click at [747, 133] on nav "Inicio Acerca de Estadísticas Servicios Contacto" at bounding box center [690, 157] width 1166 height 48
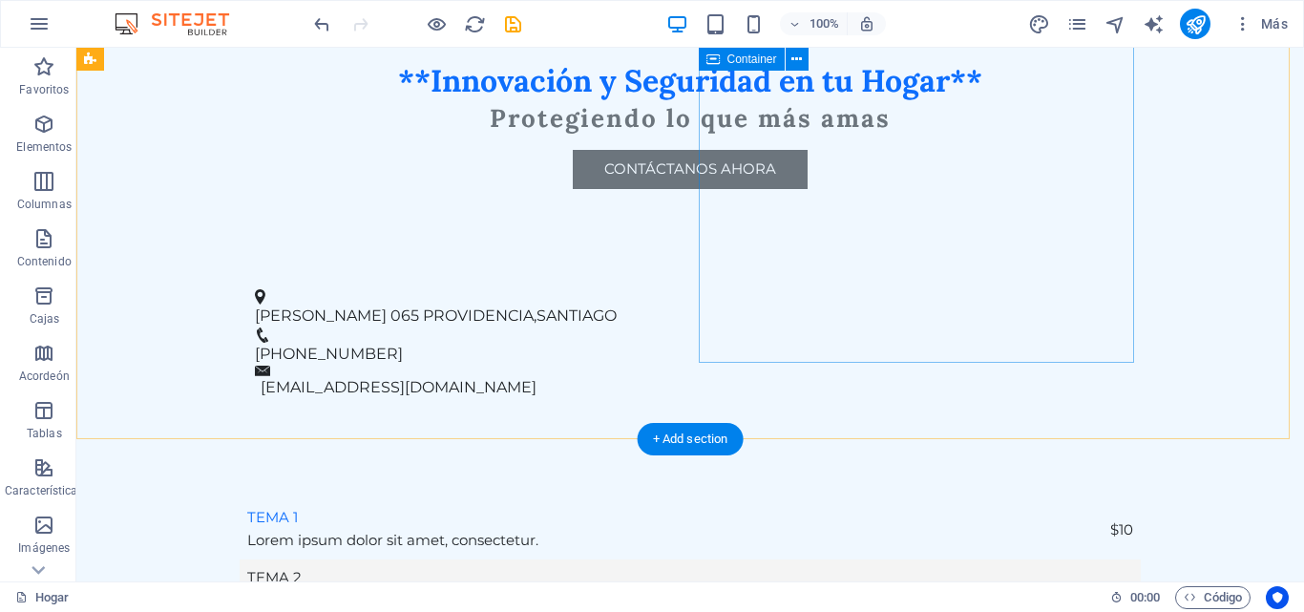
scroll to position [1166, 0]
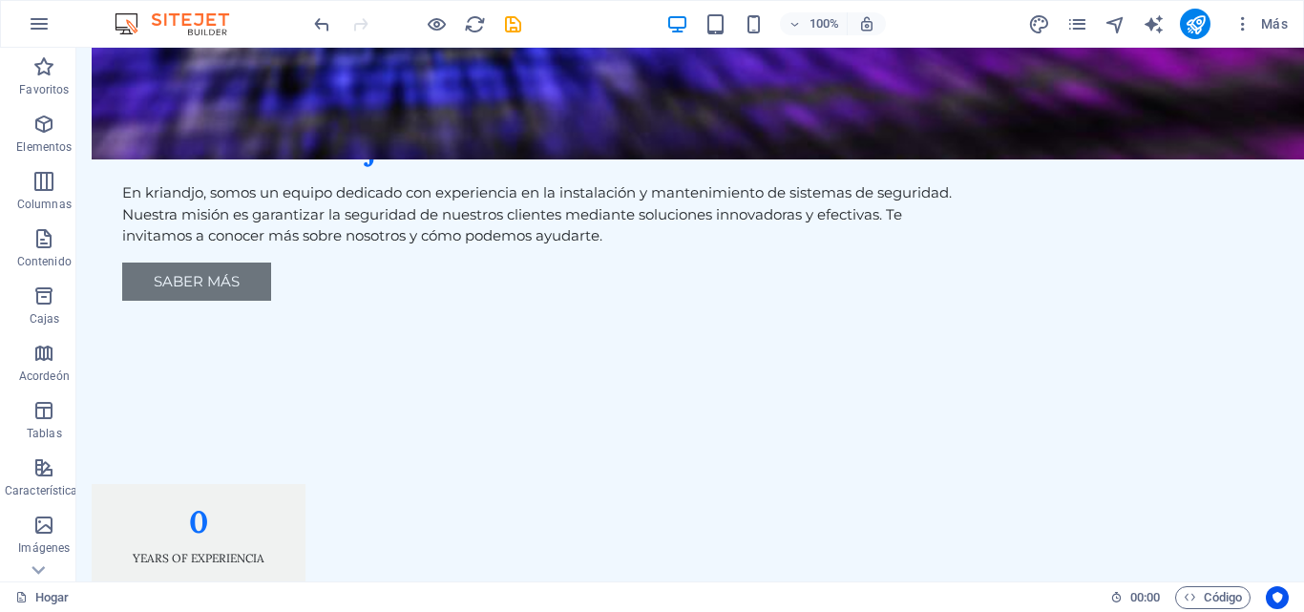
scroll to position [2541, 0]
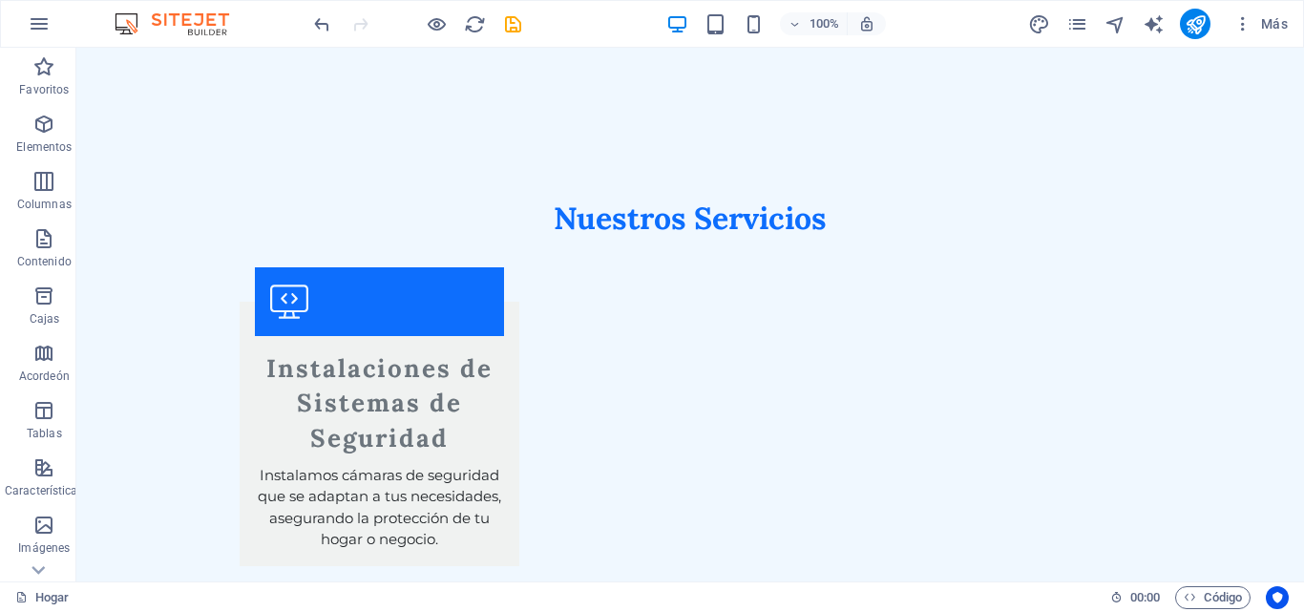
scroll to position [3356, 0]
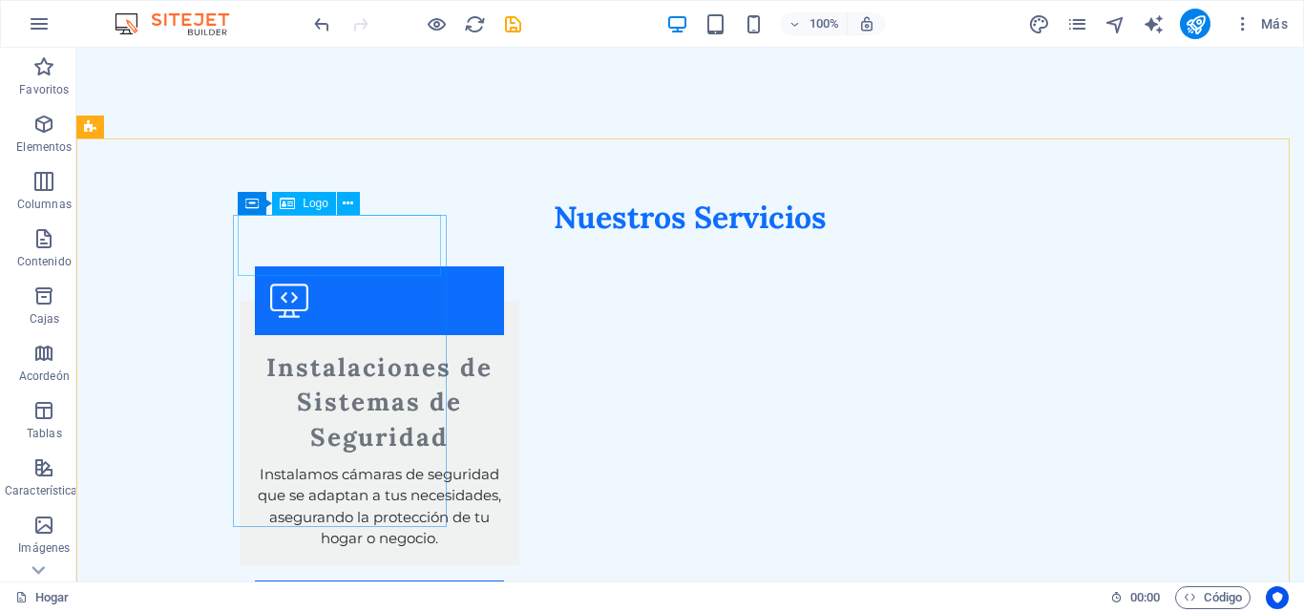
click at [314, 210] on font "Logo" at bounding box center [316, 203] width 26 height 13
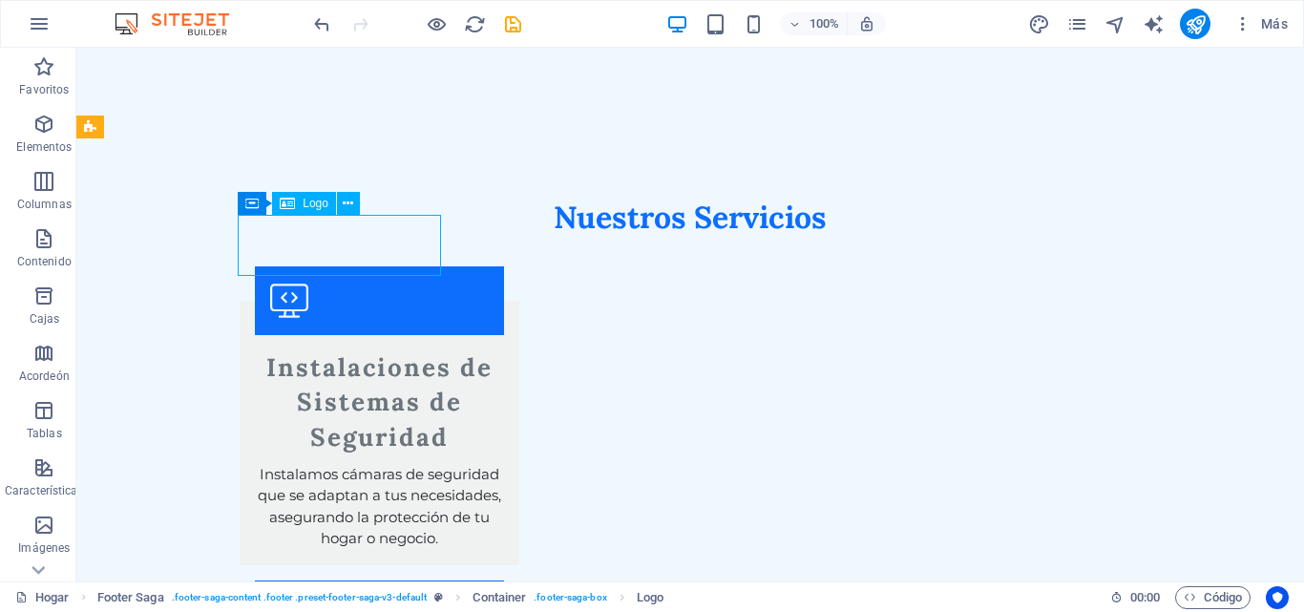
click at [314, 210] on font "Logo" at bounding box center [316, 203] width 26 height 13
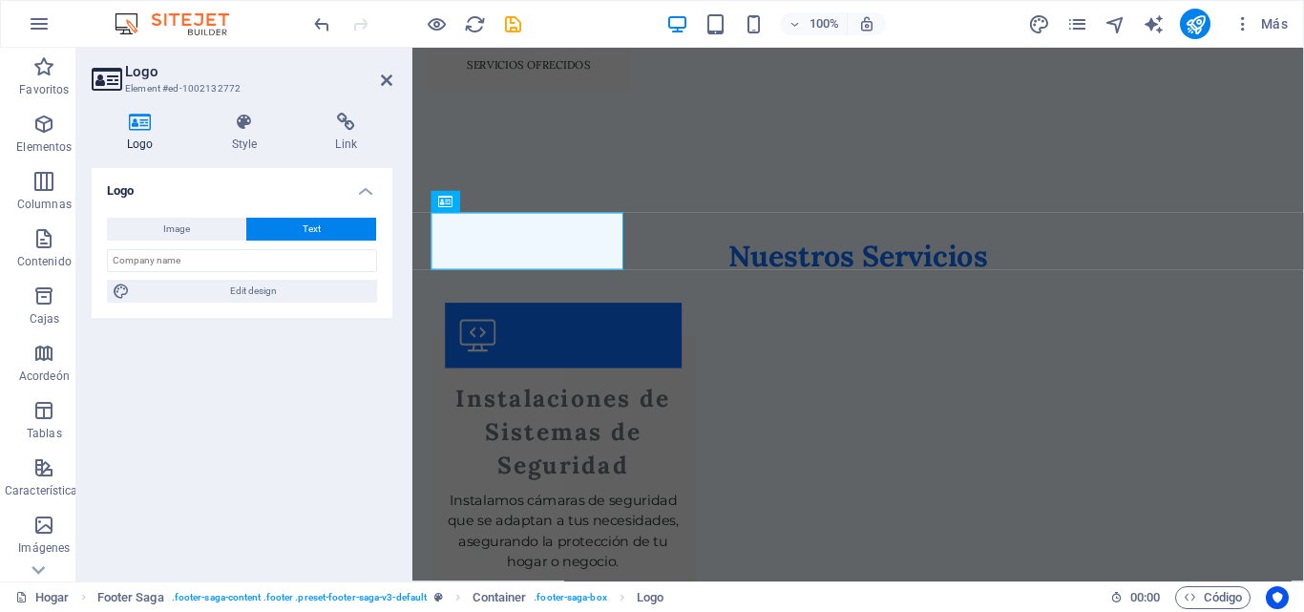
scroll to position [3421, 0]
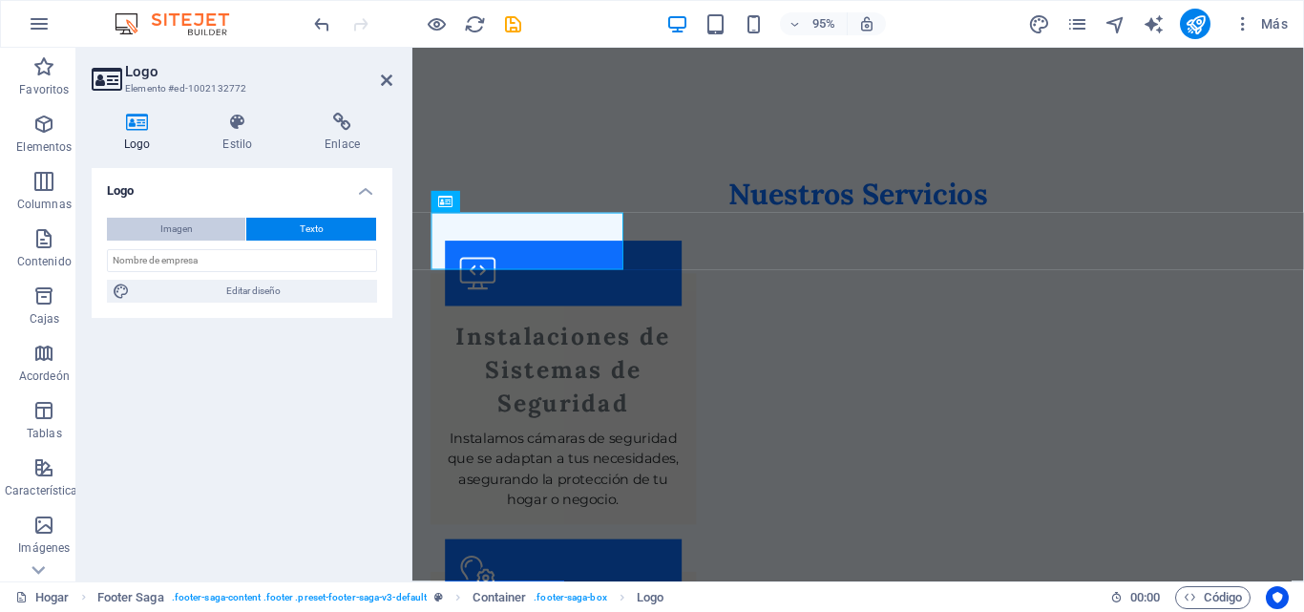
click at [199, 227] on button "Imagen" at bounding box center [176, 229] width 138 height 23
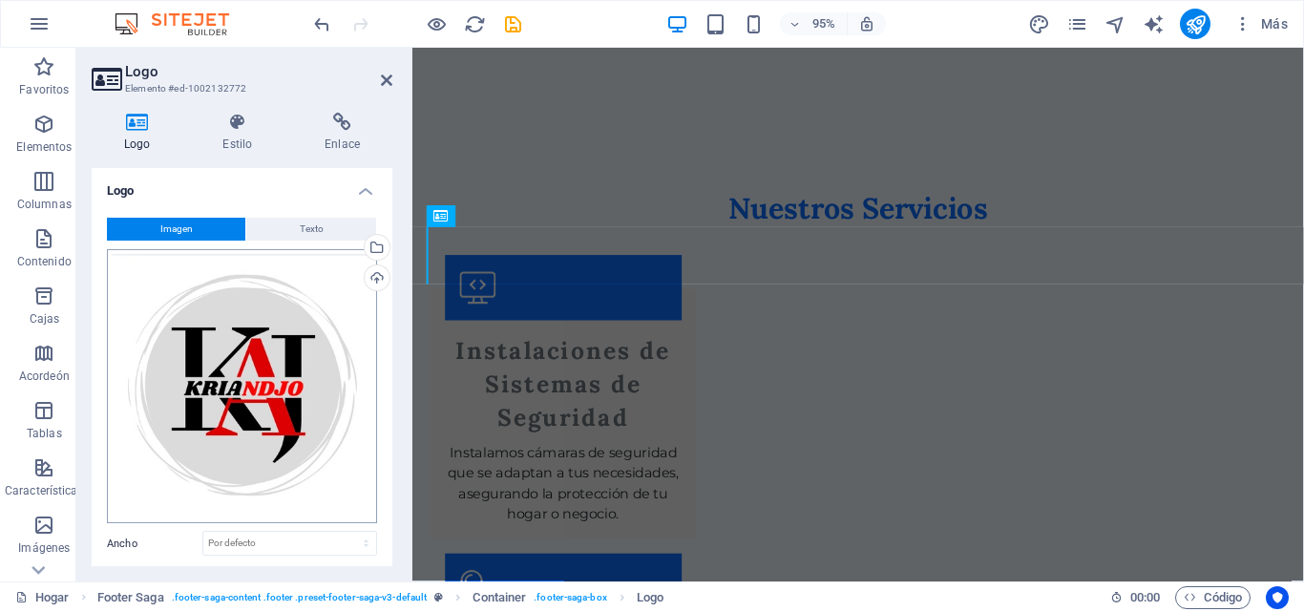
scroll to position [3427, 0]
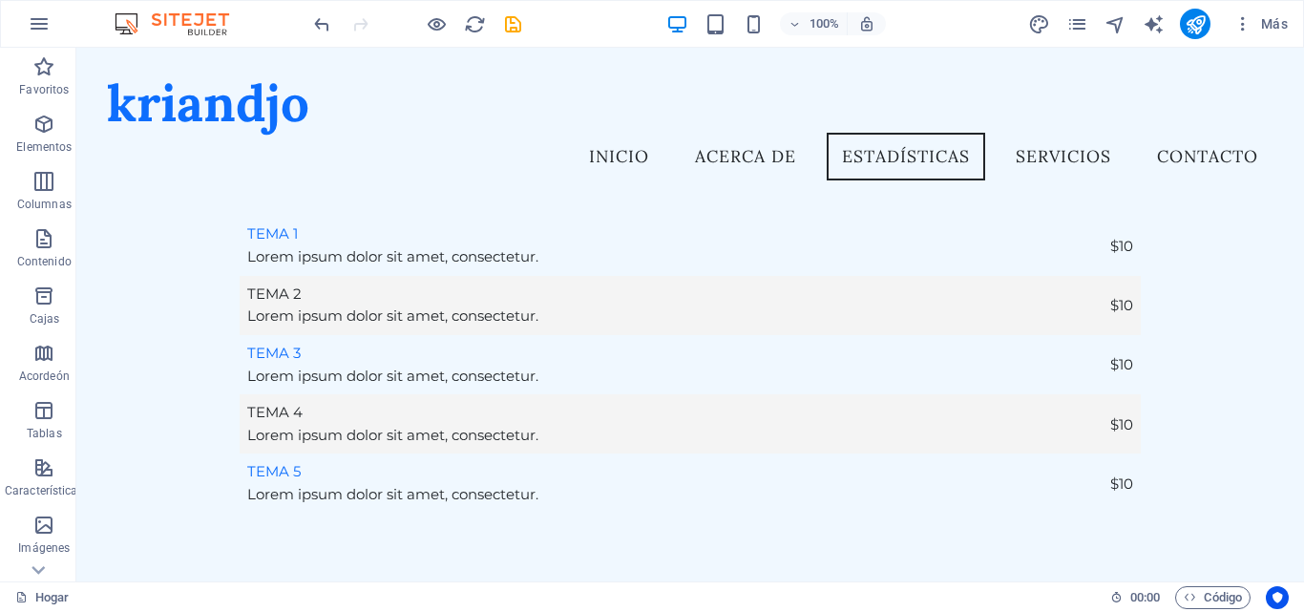
scroll to position [1269, 0]
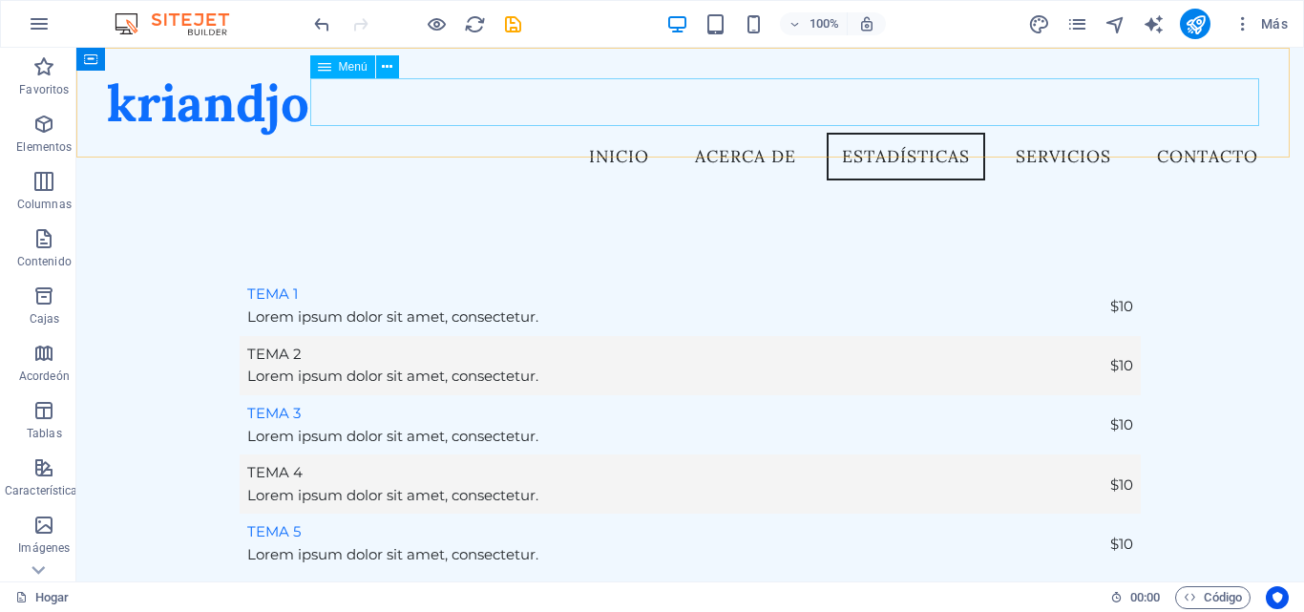
click at [1043, 133] on nav "Inicio Acerca de Estadísticas Servicios Contacto" at bounding box center [690, 157] width 1166 height 48
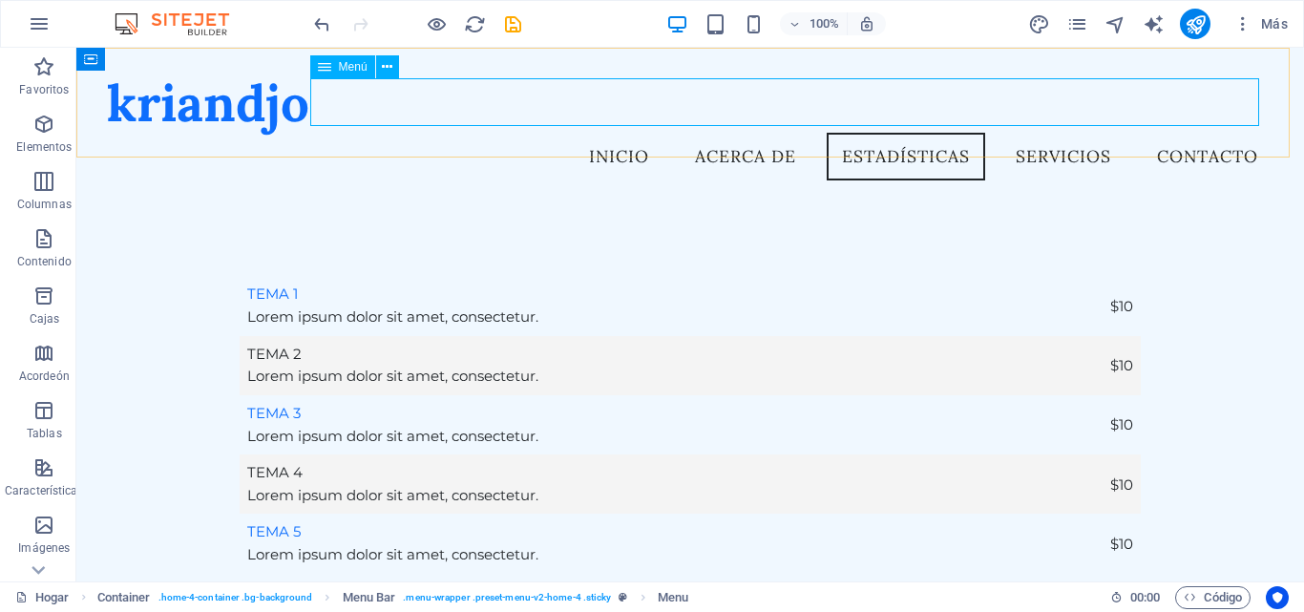
click at [1039, 133] on nav "Inicio Acerca de Estadísticas Servicios Contacto" at bounding box center [690, 157] width 1166 height 48
select select
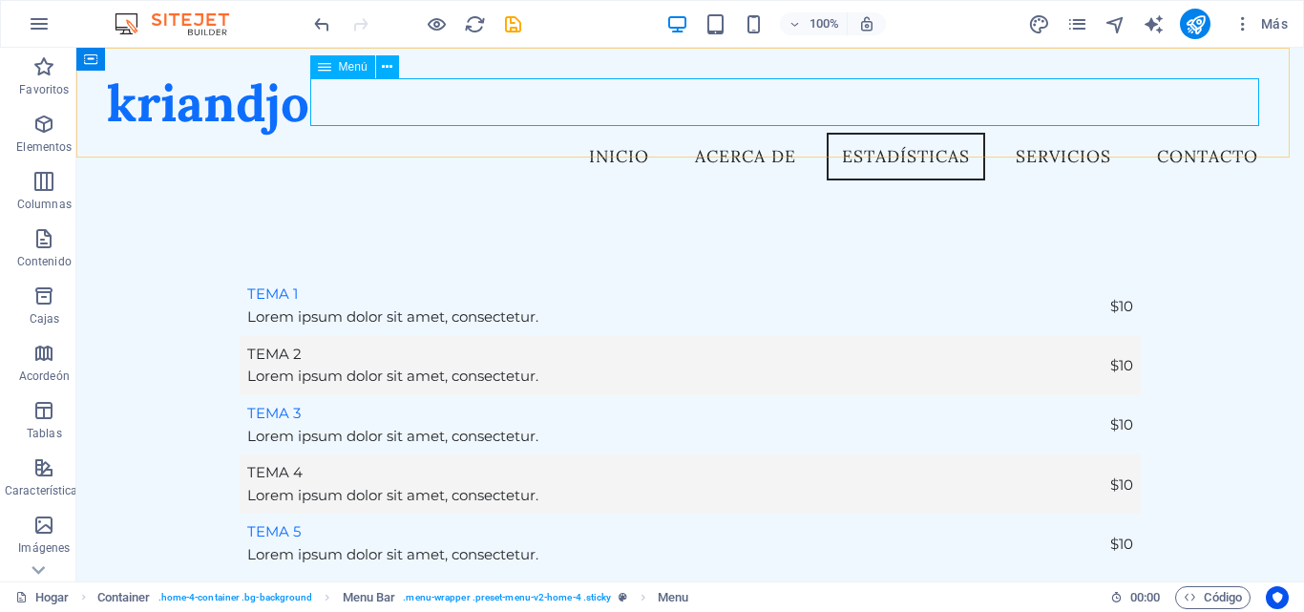
select select
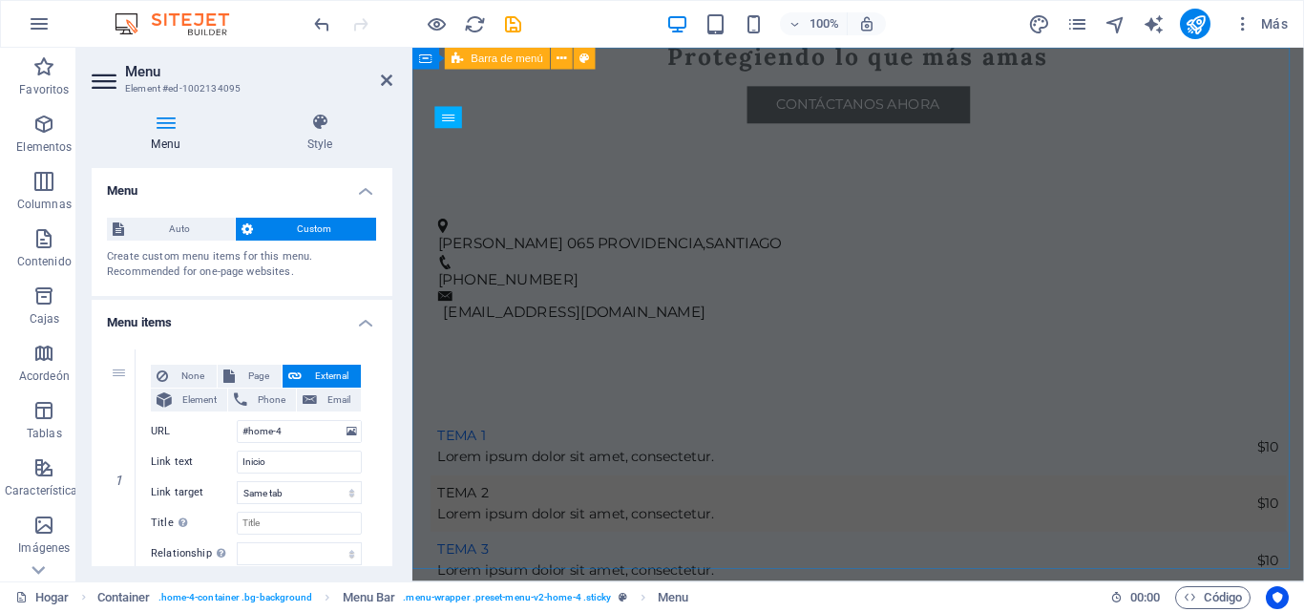
scroll to position [0, 0]
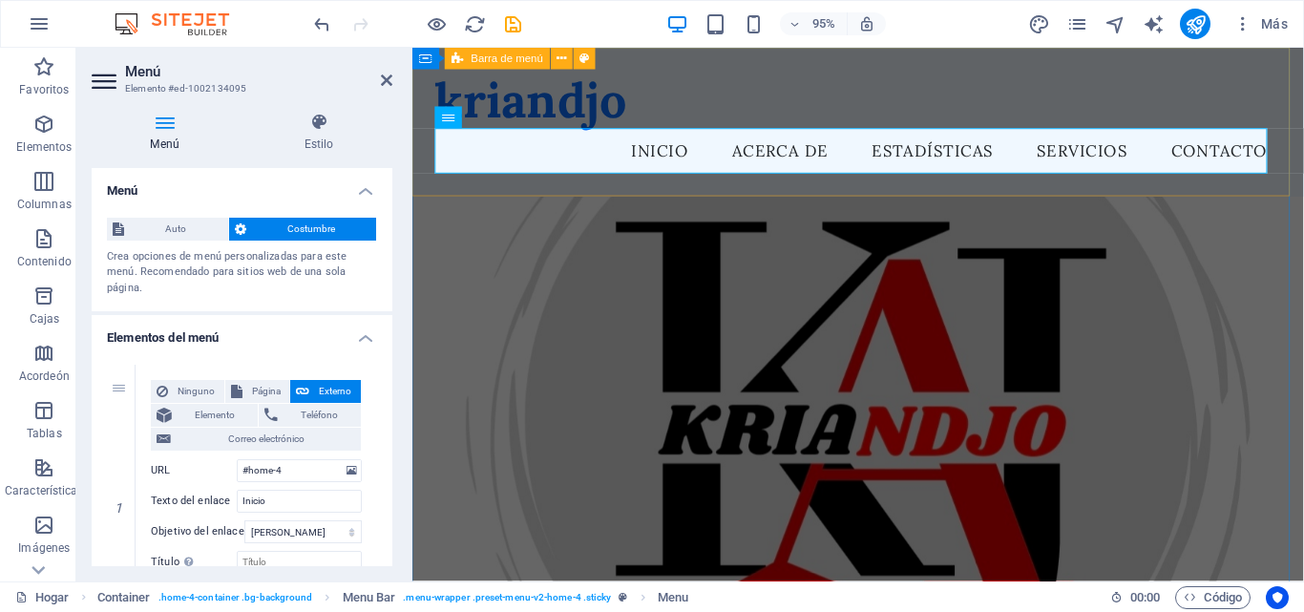
click at [1158, 94] on div "kriandjo Menú Inicio Acerca de Estadísticas Servicios Contacto" at bounding box center [881, 126] width 938 height 157
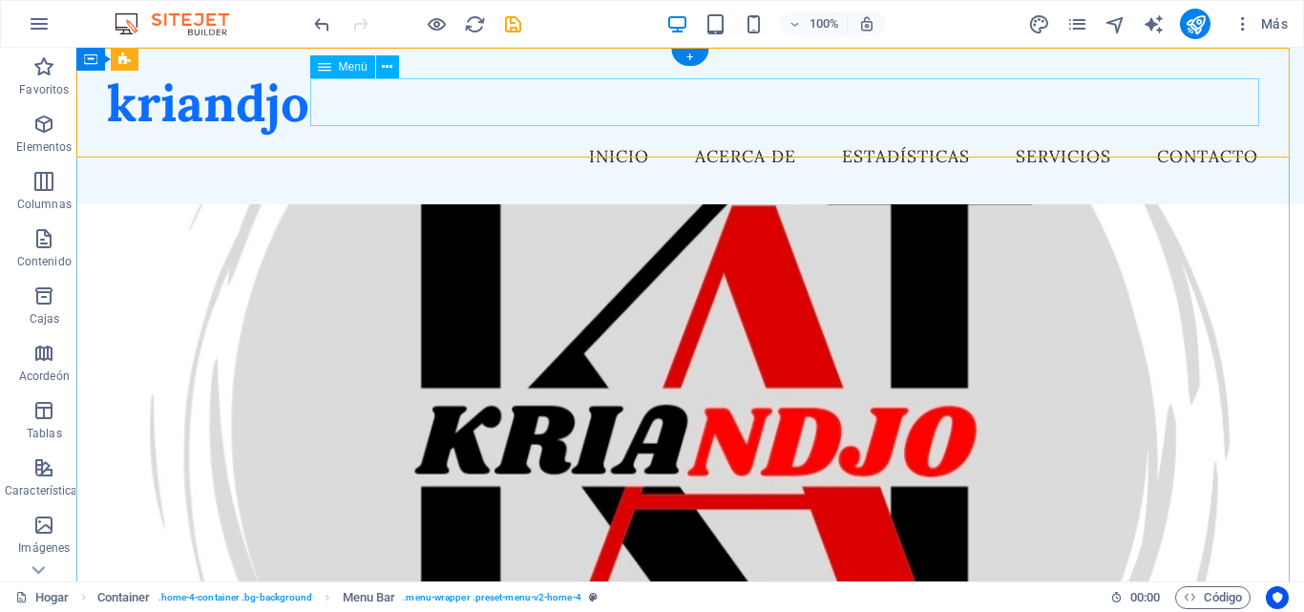
click at [1121, 133] on nav "Inicio Acerca de Estadísticas Servicios Contacto" at bounding box center [690, 157] width 1166 height 48
click at [1062, 133] on nav "Inicio Acerca de Estadísticas Servicios Contacto" at bounding box center [690, 157] width 1166 height 48
click at [1147, 133] on nav "Inicio Acerca de Estadísticas Servicios Contacto" at bounding box center [690, 157] width 1166 height 48
click at [720, 133] on nav "Inicio Acerca de Estadísticas Servicios Contacto" at bounding box center [690, 157] width 1166 height 48
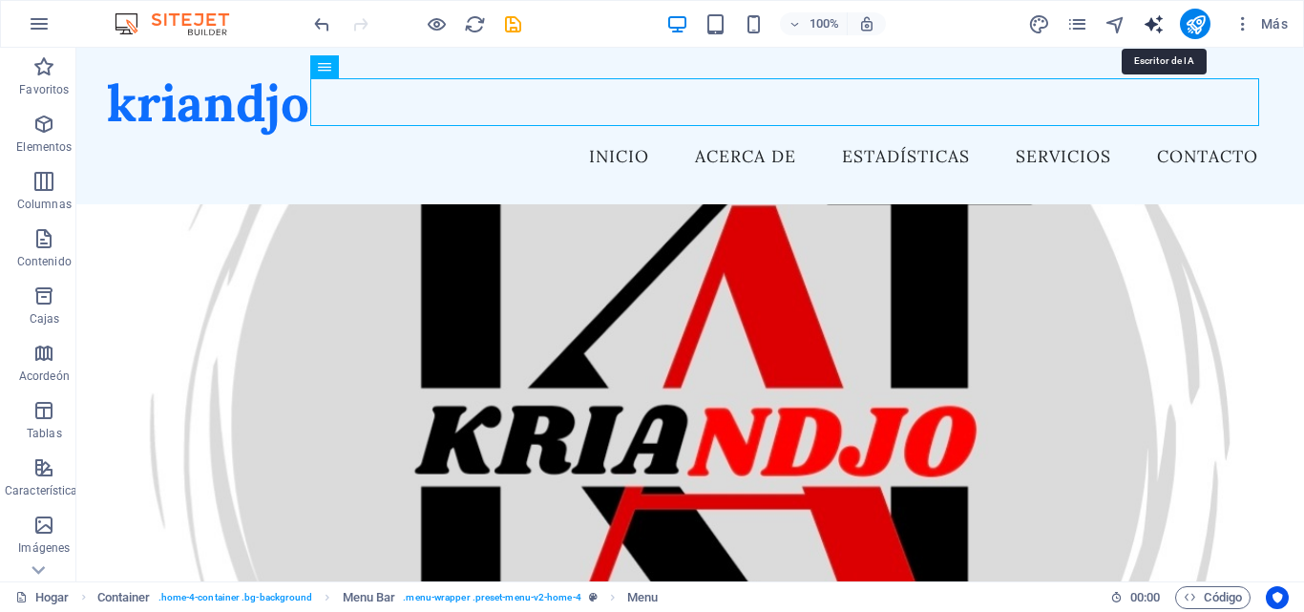
click at [1150, 28] on icon "generador de texto" at bounding box center [1153, 24] width 22 height 22
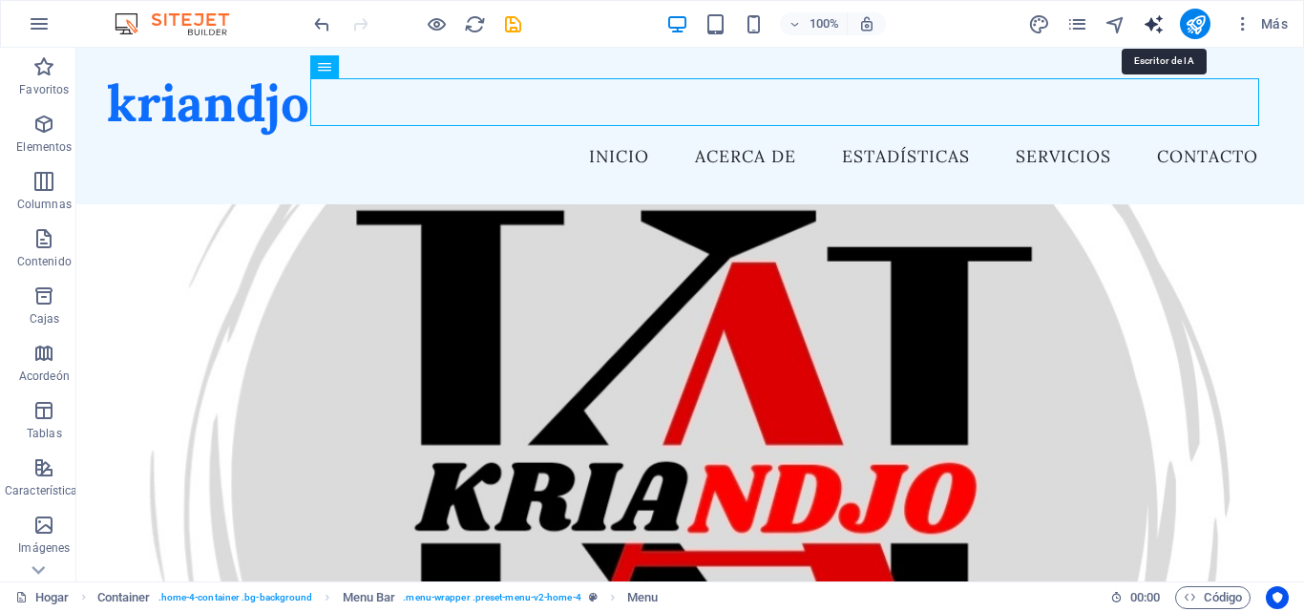
select select "English"
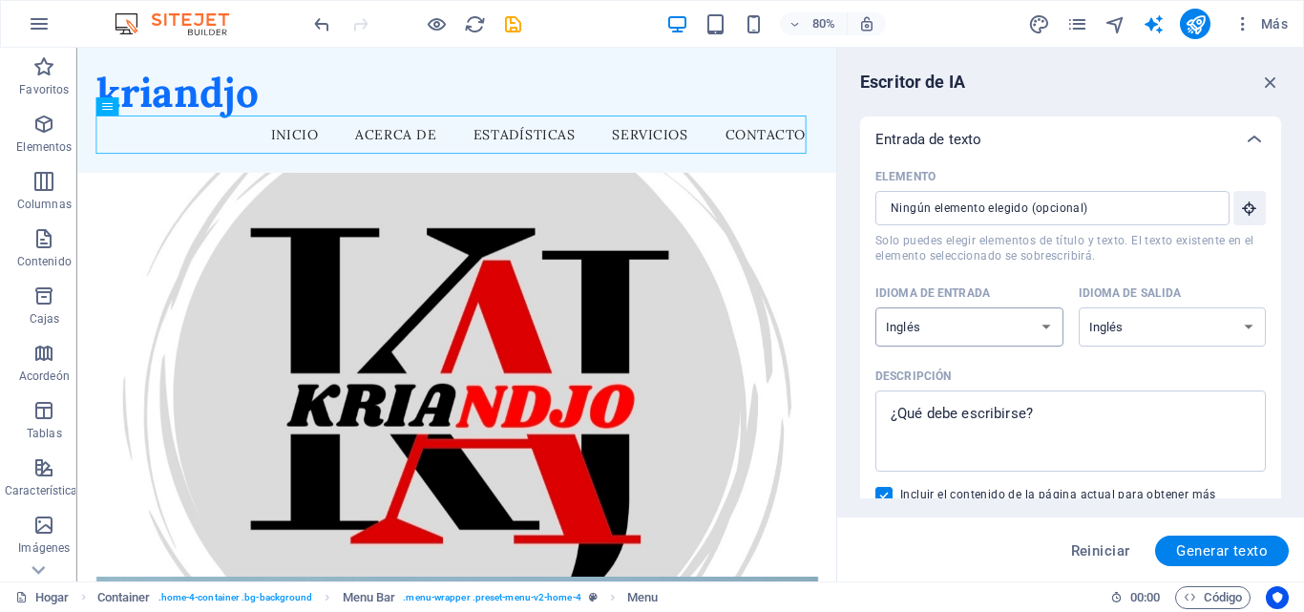
click at [1039, 324] on select "albanés árabe [PERSON_NAME] azerbaiyano [PERSON_NAME] bielorruso bengalí Bhojpu…" at bounding box center [969, 326] width 188 height 39
click at [875, 307] on select "albanés árabe [PERSON_NAME] azerbaiyano [PERSON_NAME] bielorruso bengalí Bhojpu…" at bounding box center [969, 326] width 188 height 39
select select "Latvian"
click at [1265, 84] on icon "button" at bounding box center [1270, 82] width 21 height 21
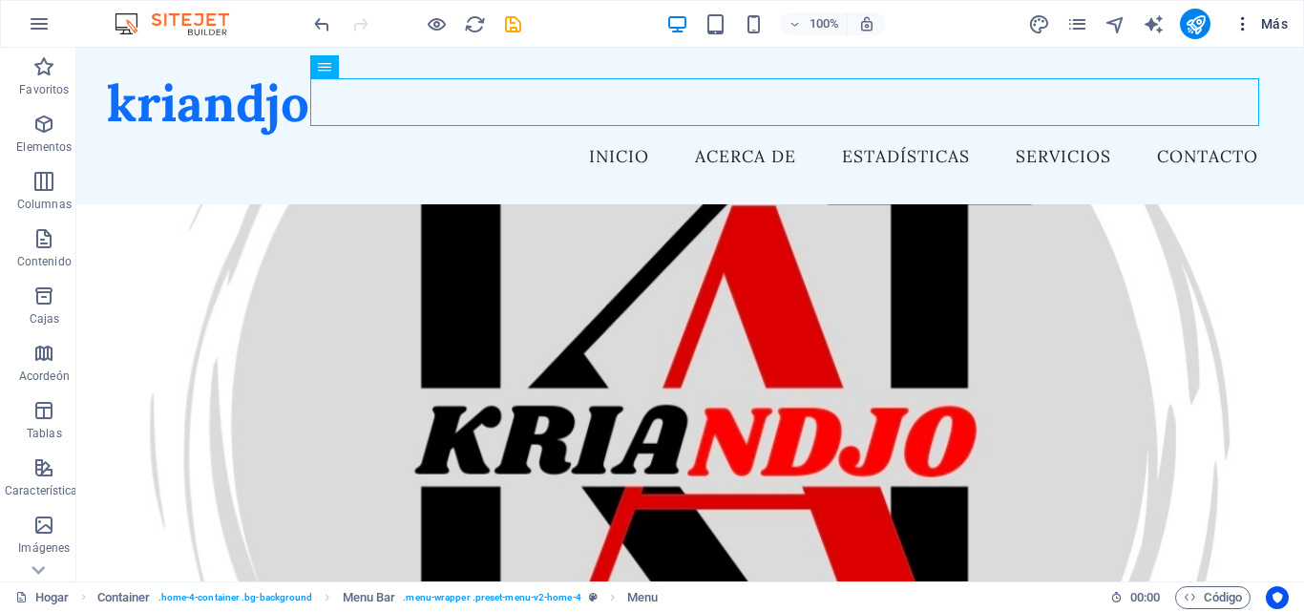
click at [1258, 23] on span "Más" at bounding box center [1260, 23] width 54 height 19
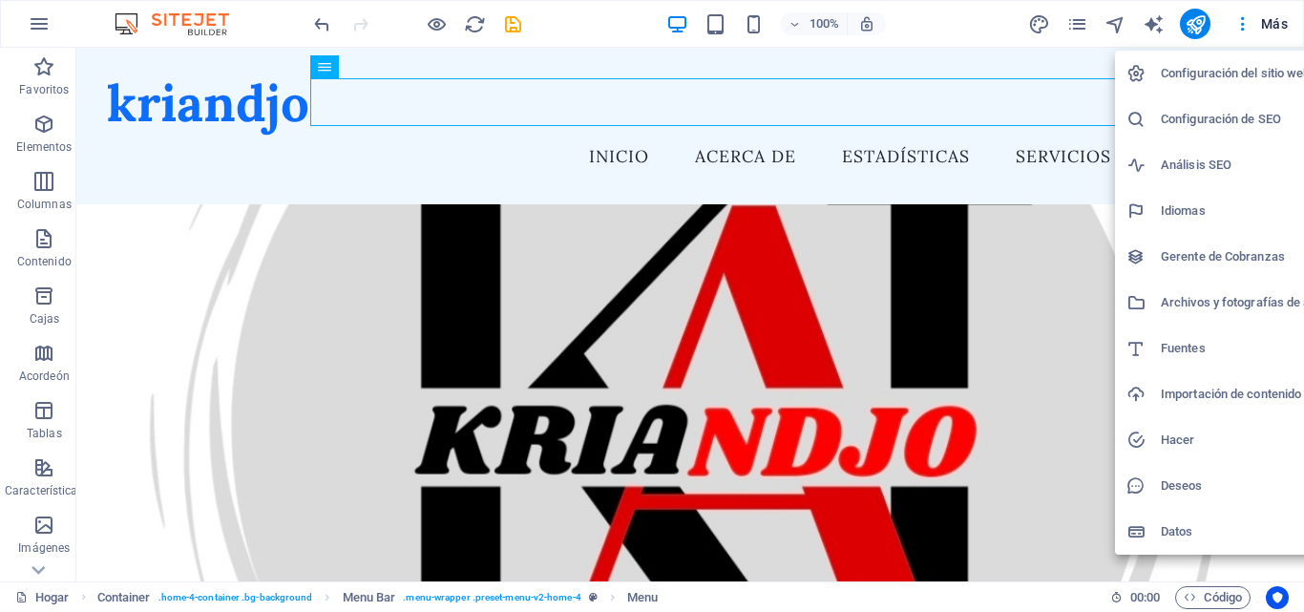
click at [1265, 65] on h6 "Configuración del sitio web" at bounding box center [1251, 73] width 183 height 23
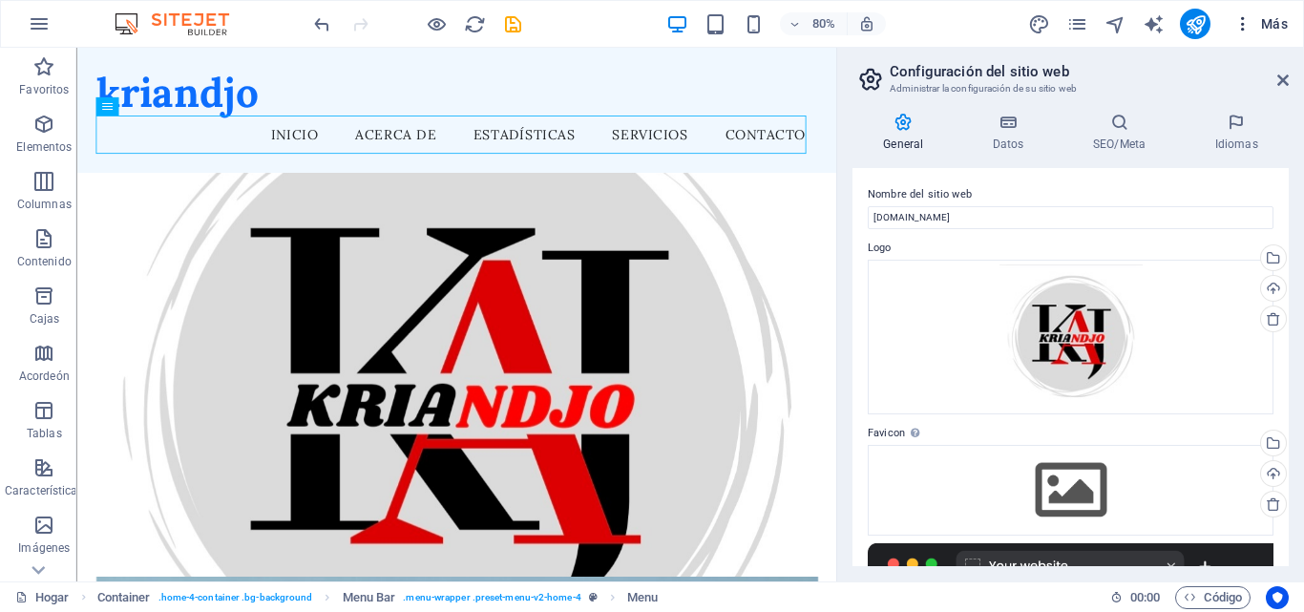
click at [1274, 13] on button "Más" at bounding box center [1260, 24] width 70 height 31
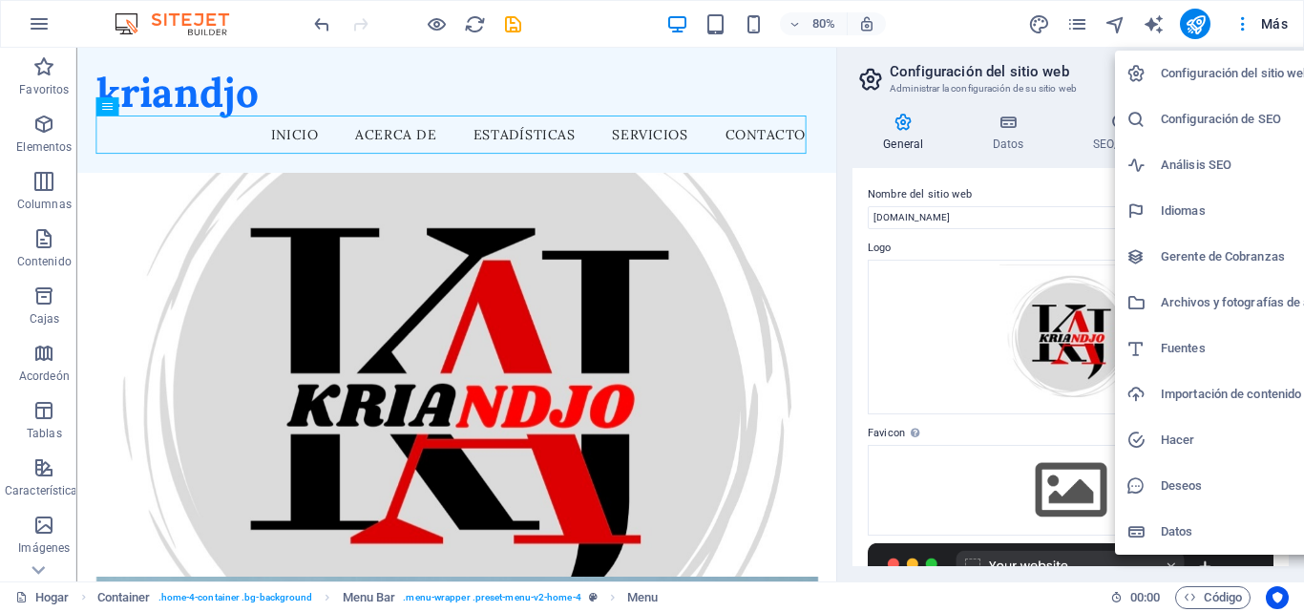
click at [1154, 21] on div at bounding box center [652, 306] width 1304 height 612
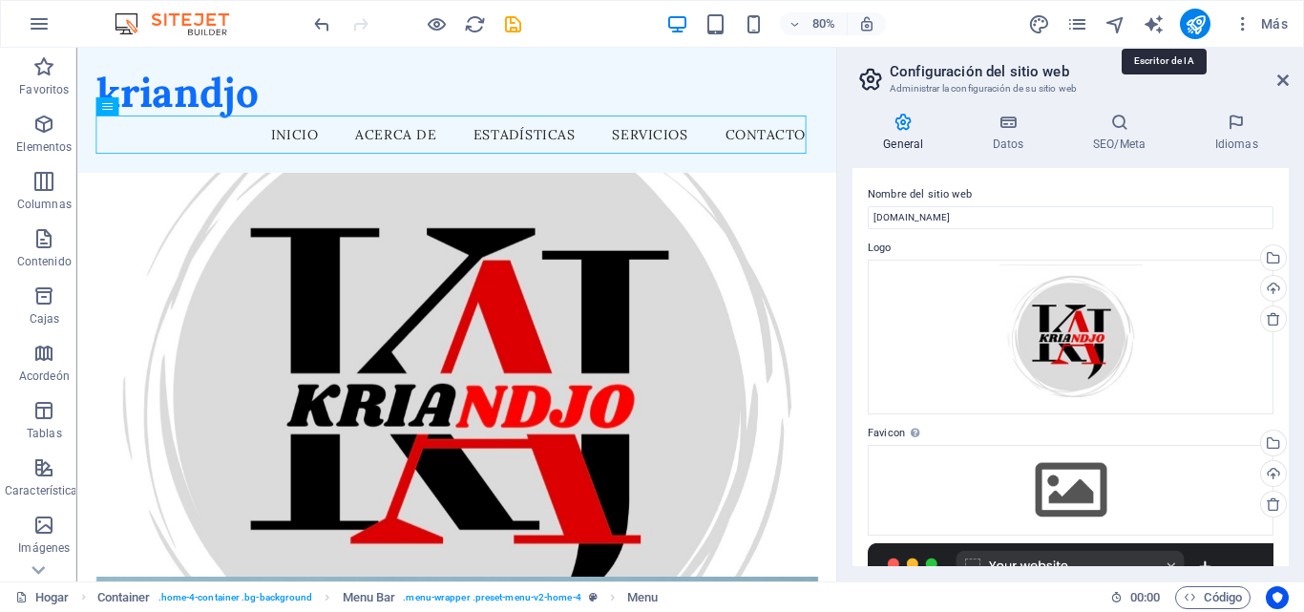
click at [1154, 21] on icon "generador de texto" at bounding box center [1153, 24] width 22 height 22
select select "Latvian"
select select "English"
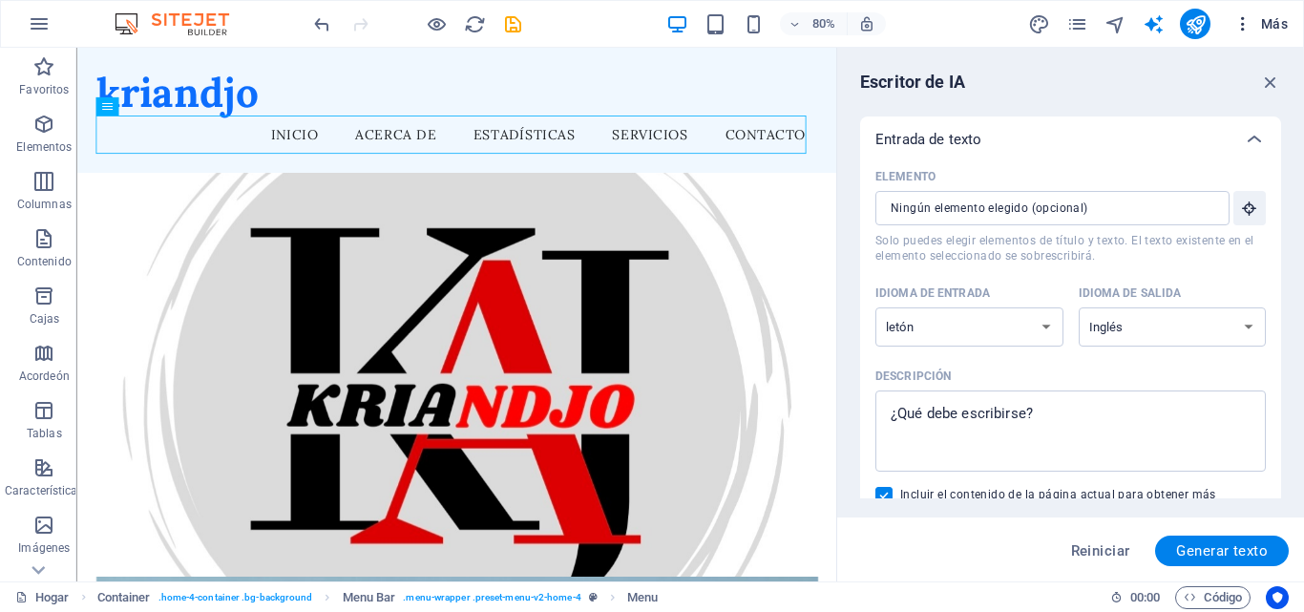
click at [1237, 23] on icon "button" at bounding box center [1242, 23] width 19 height 19
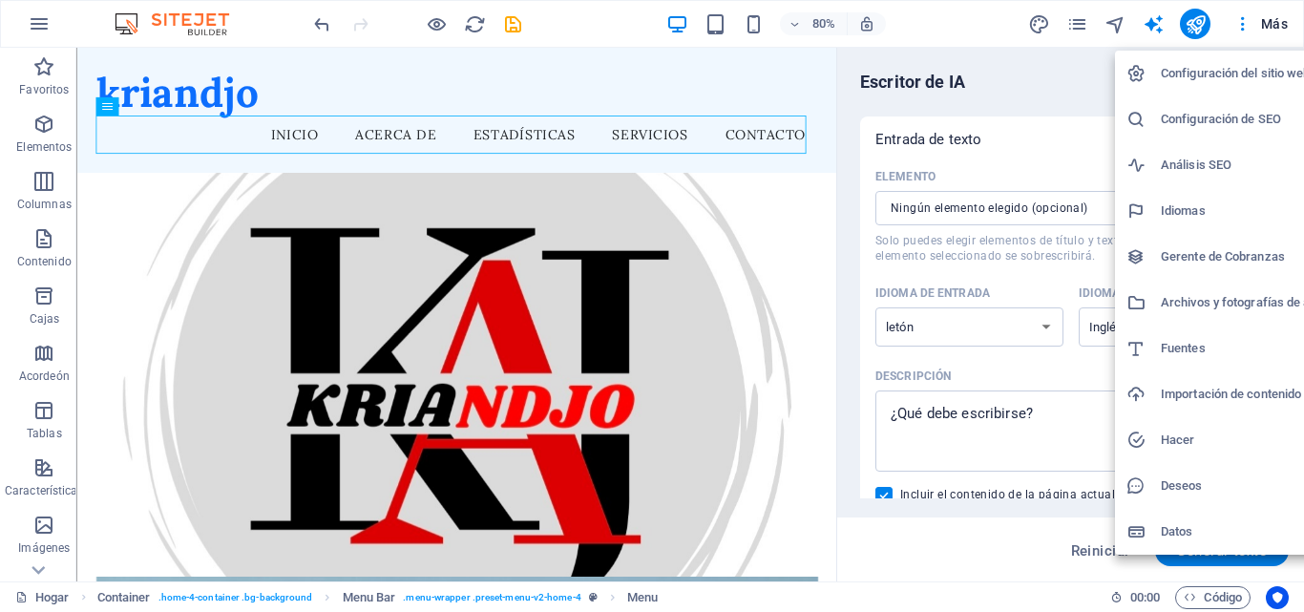
click at [1072, 28] on div at bounding box center [652, 306] width 1304 height 612
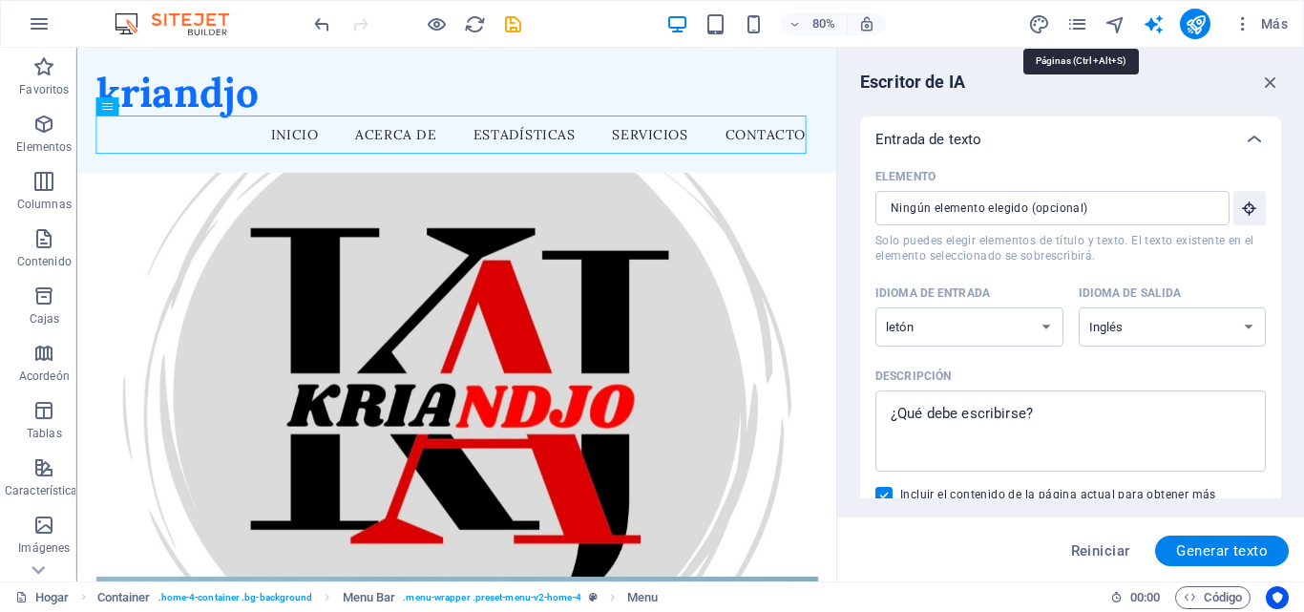
click at [1072, 28] on icon "páginas" at bounding box center [1077, 24] width 22 height 22
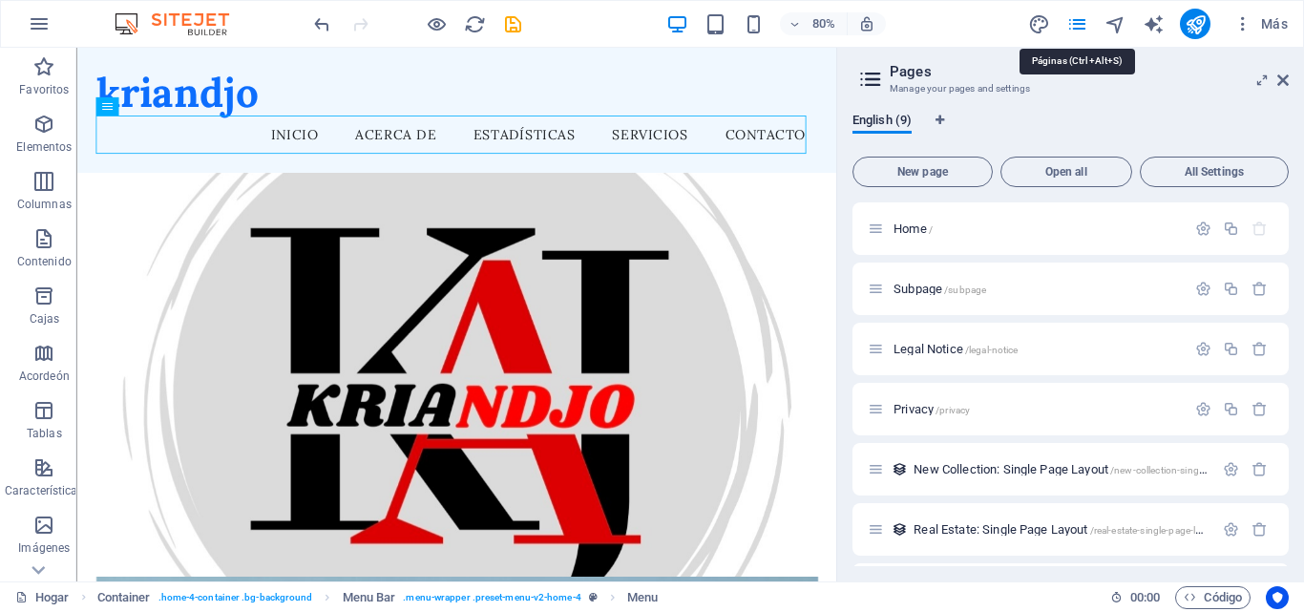
click at [1072, 28] on icon "páginas" at bounding box center [1077, 24] width 22 height 22
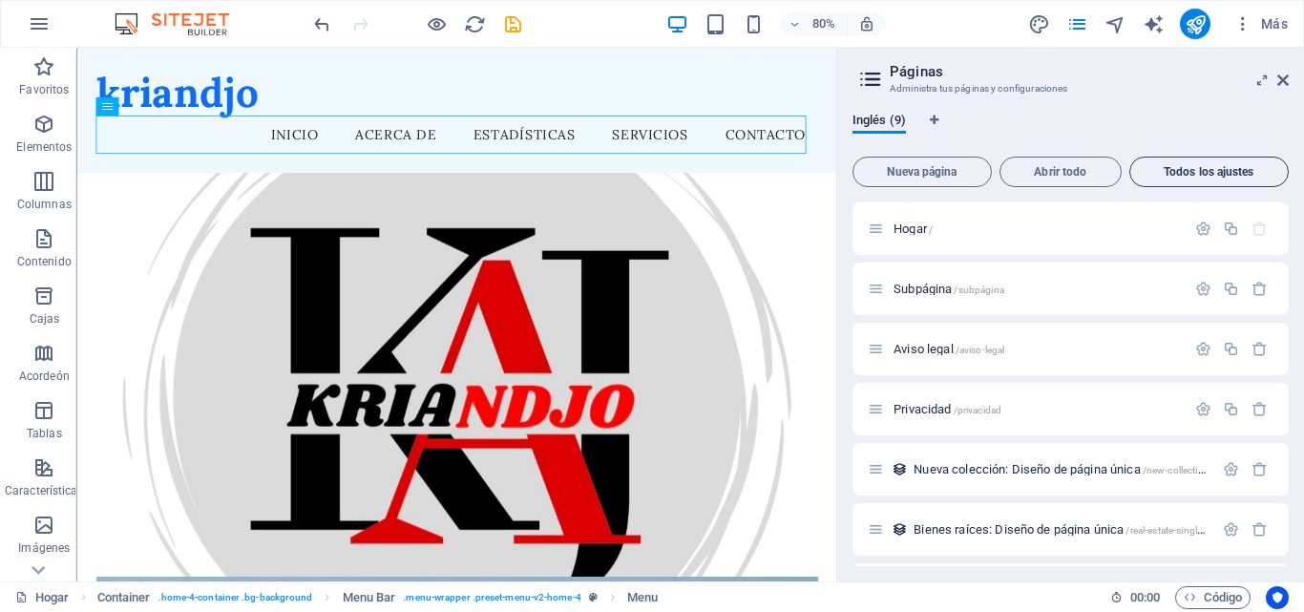
drag, startPoint x: 1284, startPoint y: 279, endPoint x: 1185, endPoint y: 176, distance: 142.4
click at [1185, 176] on div "Nueva página Abrir todo Todos los ajustes Hogar / Subpágina /subpágina Aviso le…" at bounding box center [1070, 357] width 436 height 417
click at [1079, 169] on font "Abrir todo" at bounding box center [1059, 171] width 52 height 13
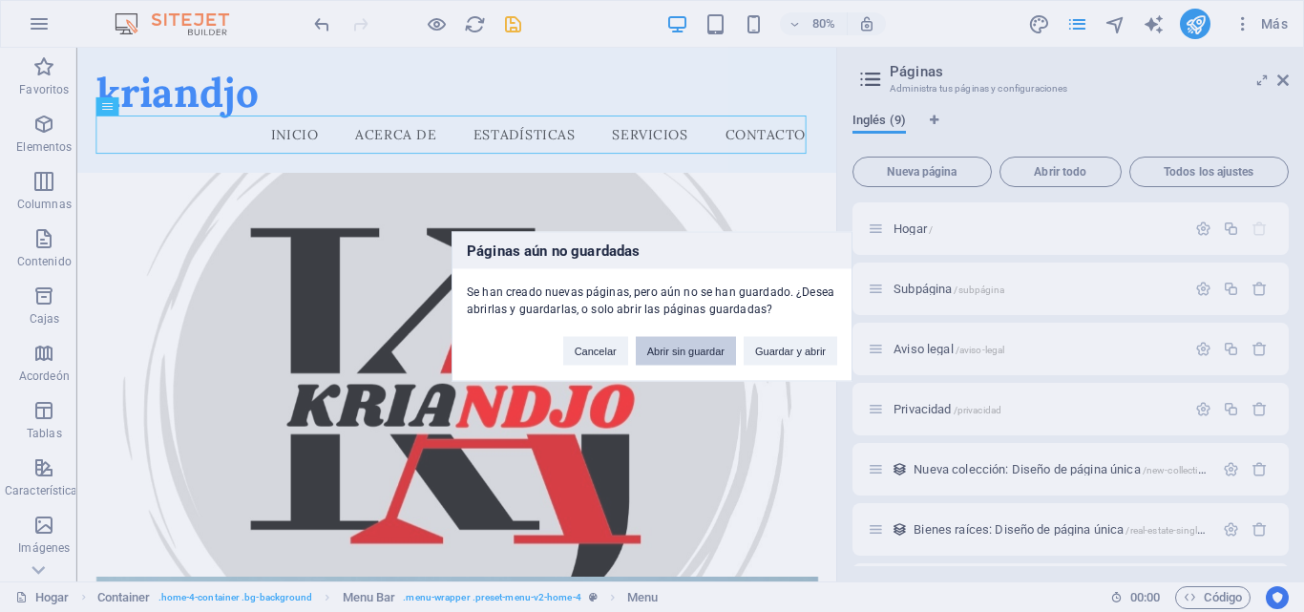
click at [710, 350] on font "Abrir sin guardar" at bounding box center [685, 349] width 77 height 11
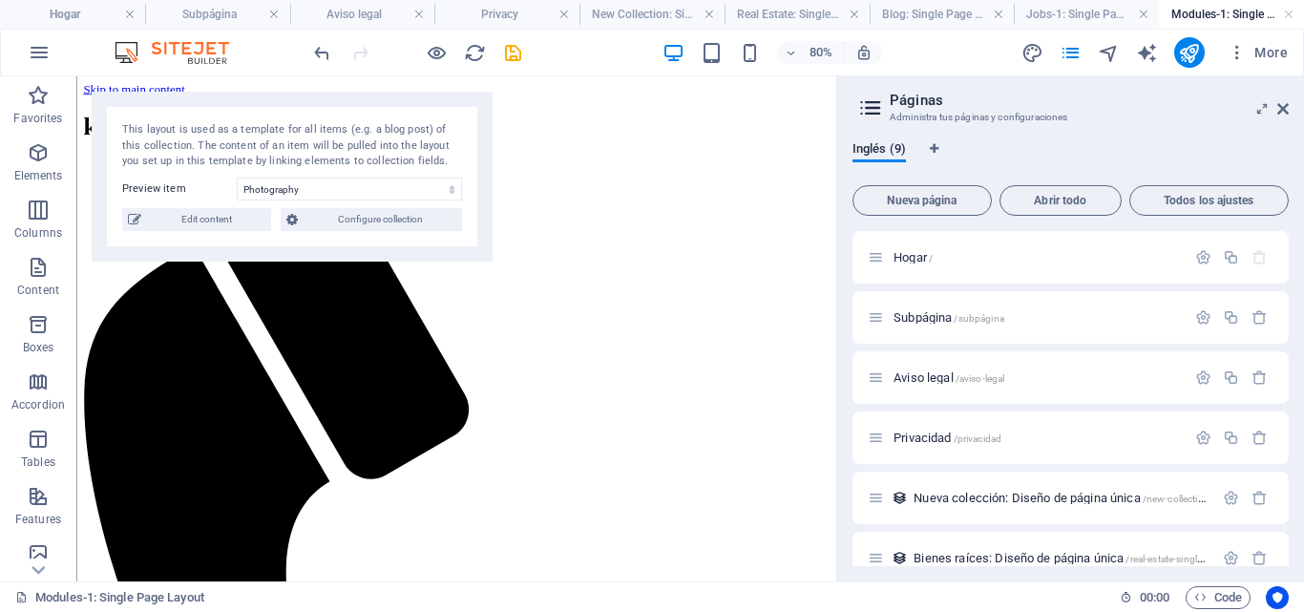
select select "68ddbd0218802b2c9003b440"
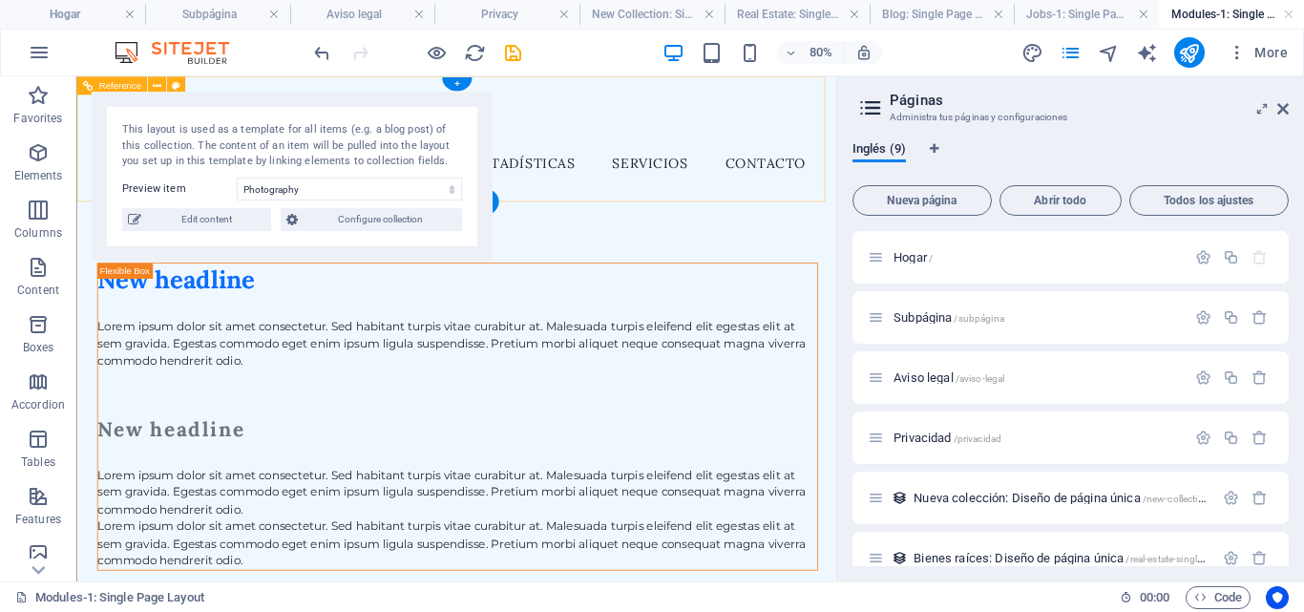
click at [912, 191] on nav "Inicio Acerca de Estadísticas Servicios Contacto" at bounding box center [551, 185] width 902 height 48
click at [765, 168] on nav "Inicio Acerca de Estadísticas Servicios Contacto" at bounding box center [551, 185] width 902 height 48
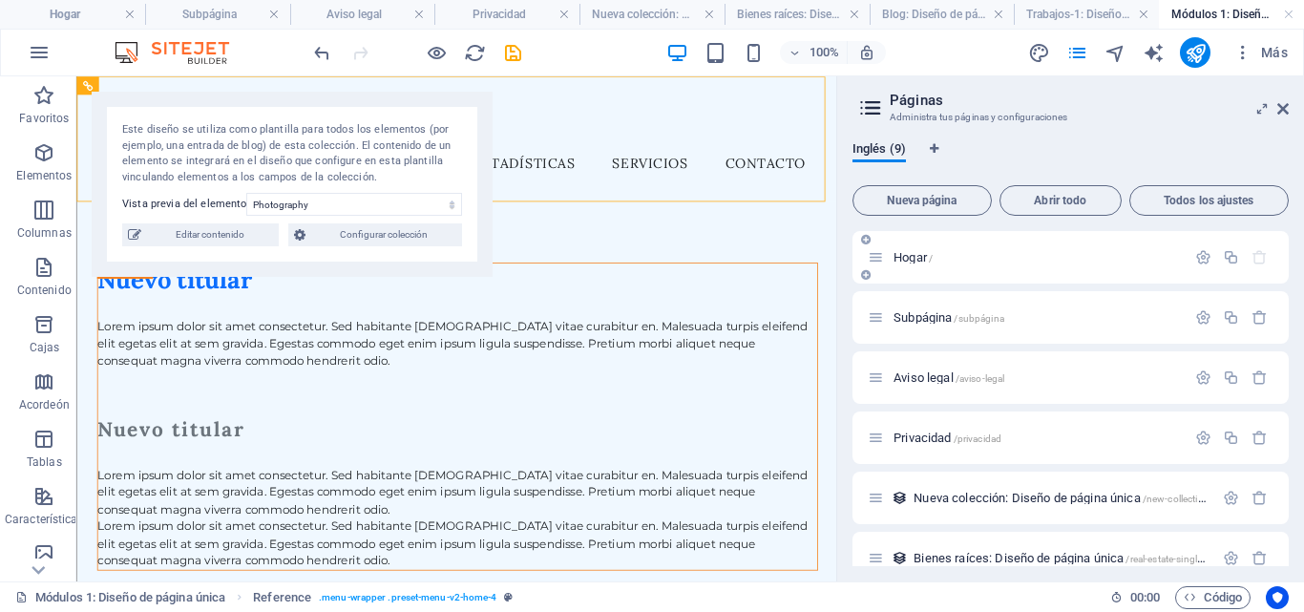
click at [913, 261] on font "Hogar" at bounding box center [909, 257] width 33 height 14
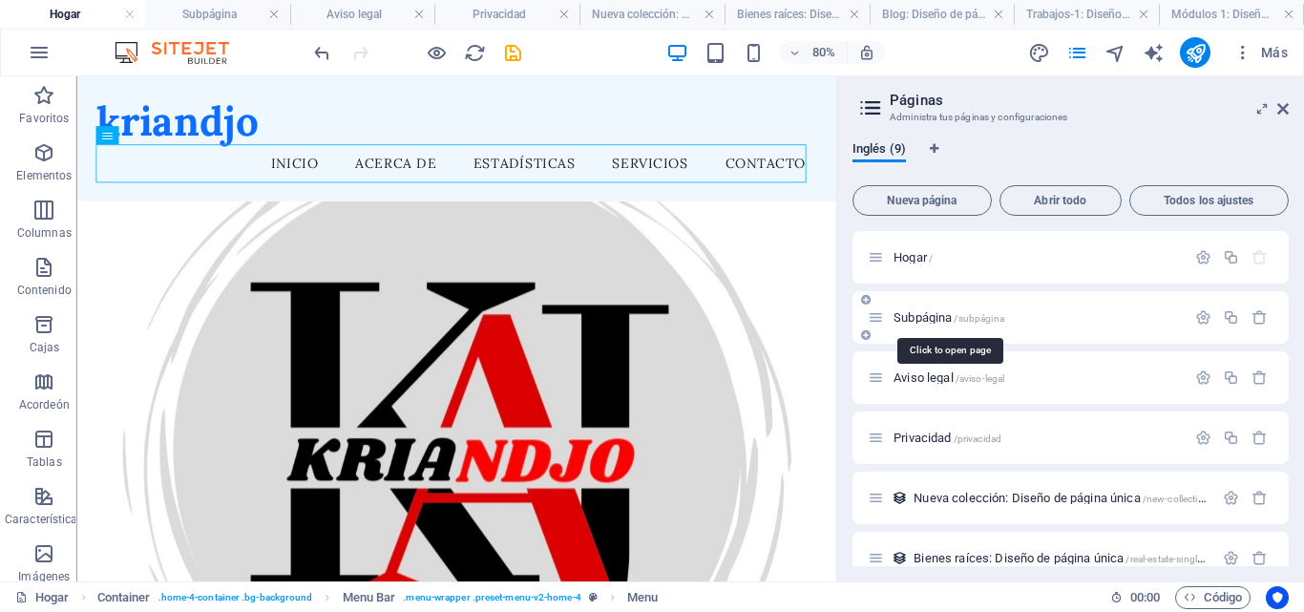
click at [929, 315] on font "Subpágina" at bounding box center [922, 317] width 58 height 14
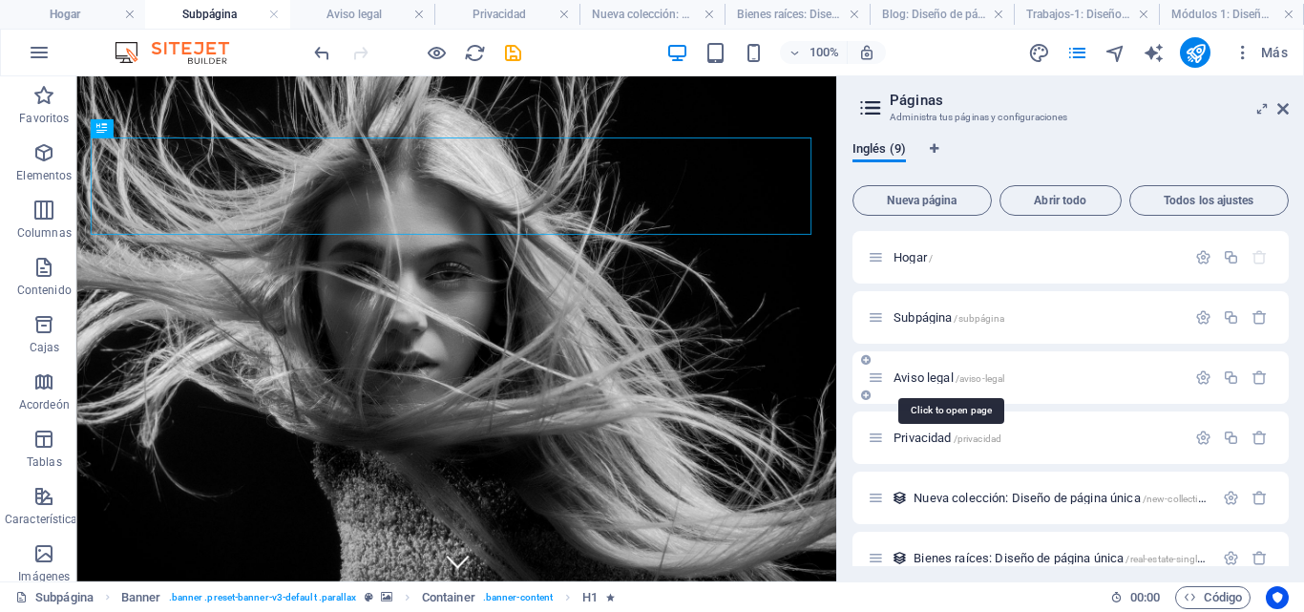
click at [933, 374] on font "Aviso legal" at bounding box center [923, 377] width 60 height 14
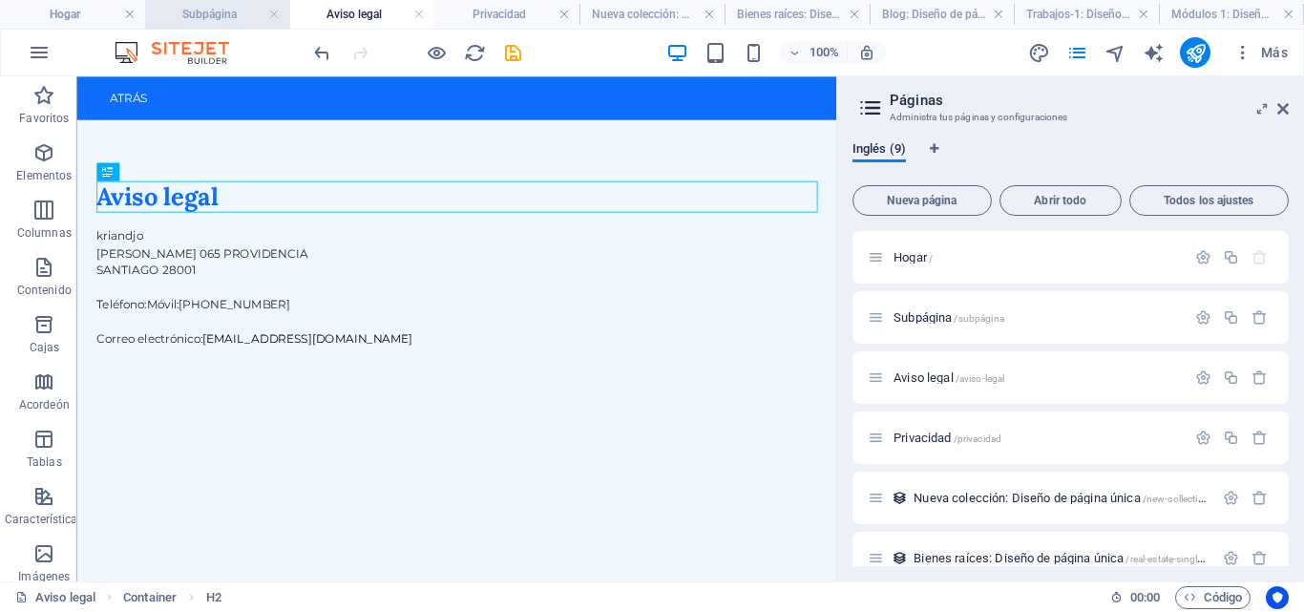
click at [222, 4] on h4 "Subpágina" at bounding box center [217, 14] width 145 height 21
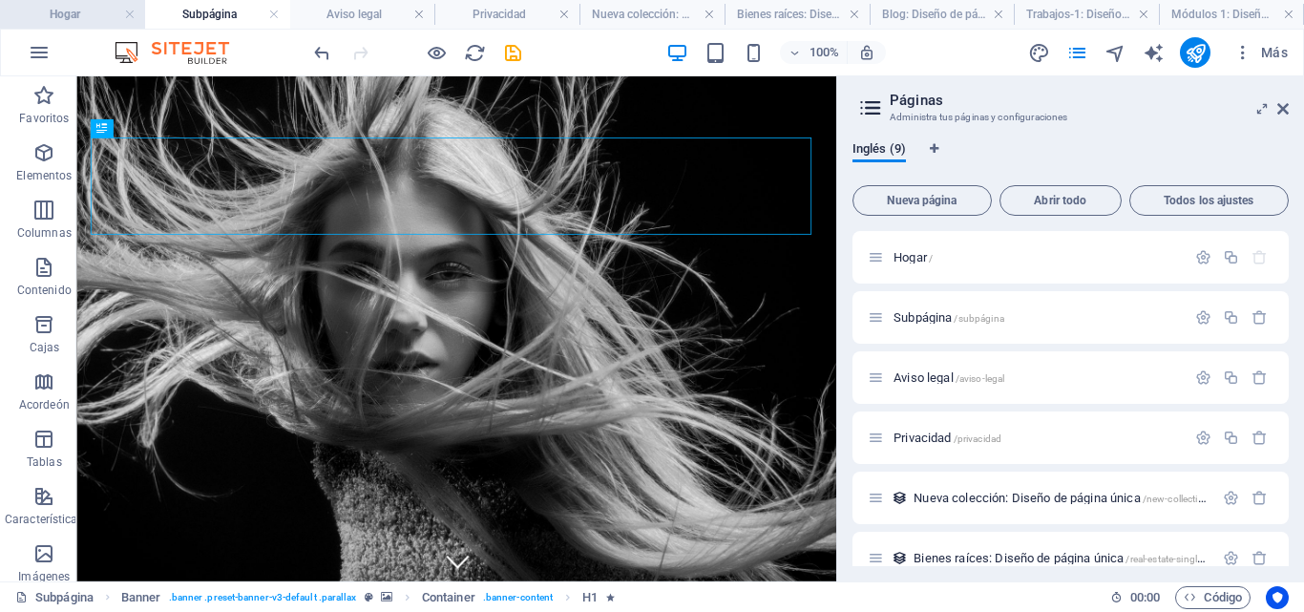
click at [72, 17] on font "Hogar" at bounding box center [65, 14] width 31 height 13
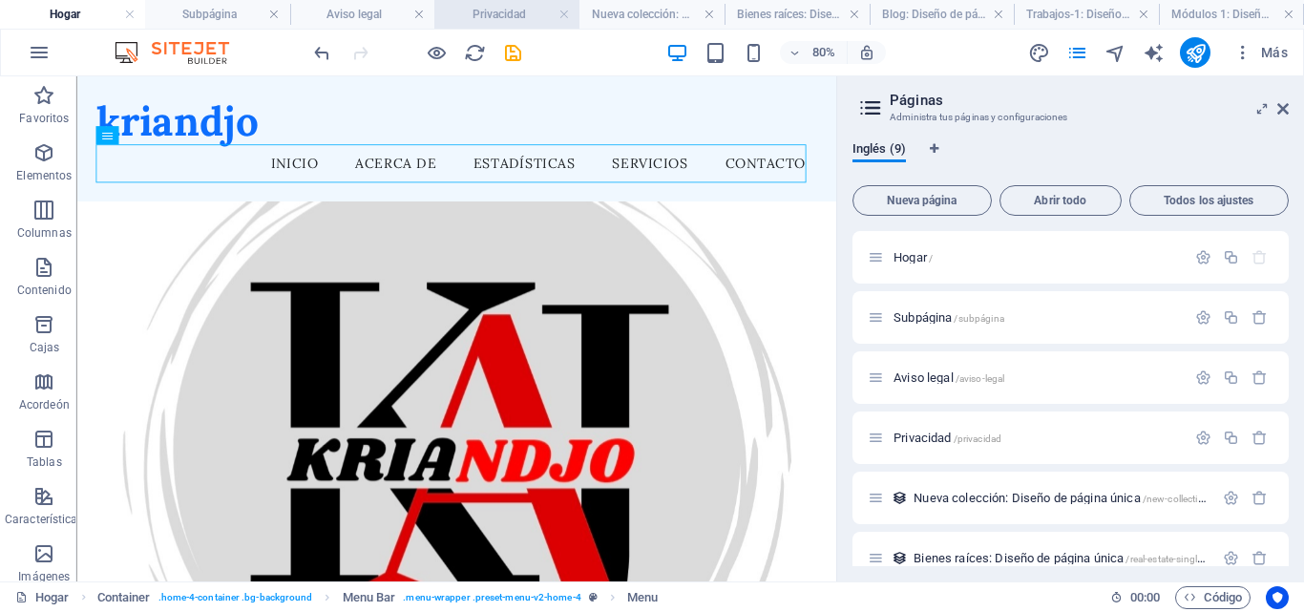
click at [508, 4] on h4 "Privacidad" at bounding box center [506, 14] width 145 height 21
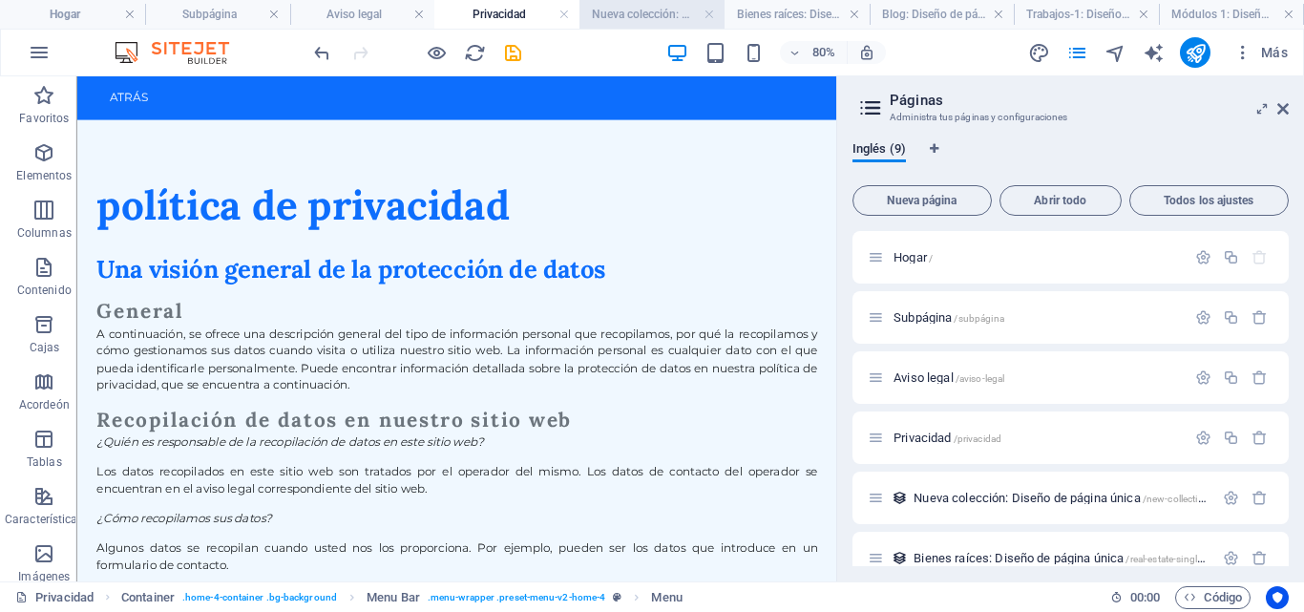
click at [616, 22] on h4 "Nueva colección: Diseño de página única" at bounding box center [651, 14] width 145 height 21
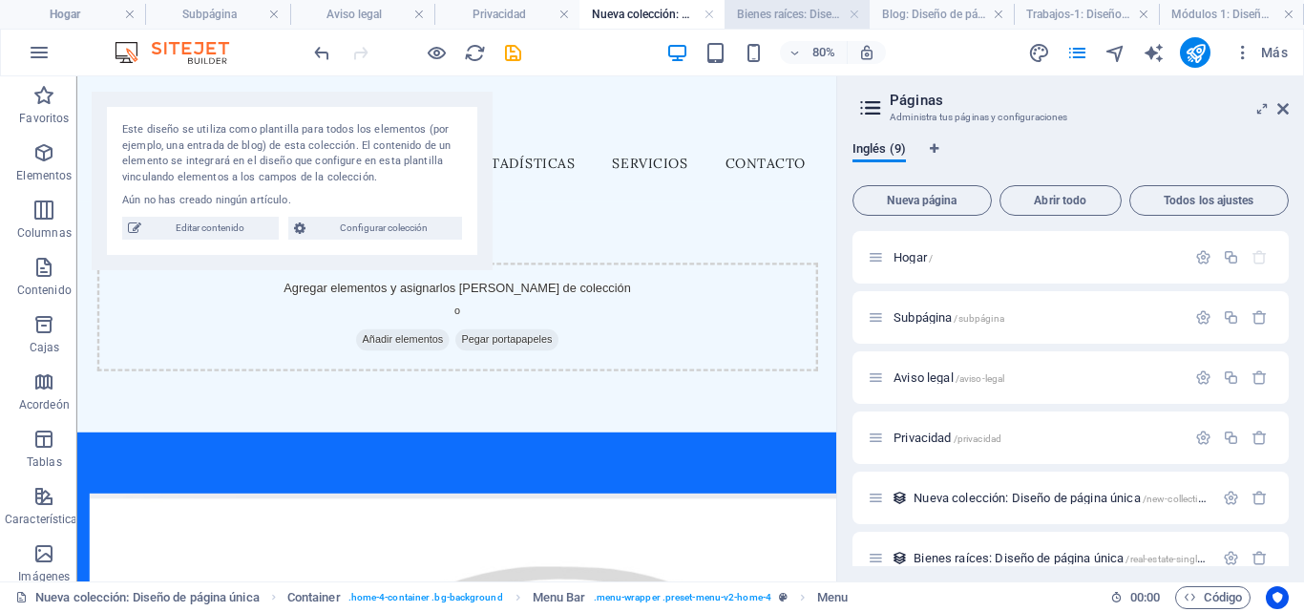
click at [750, 16] on font "Bienes raíces: Diseño de página única" at bounding box center [832, 14] width 191 height 13
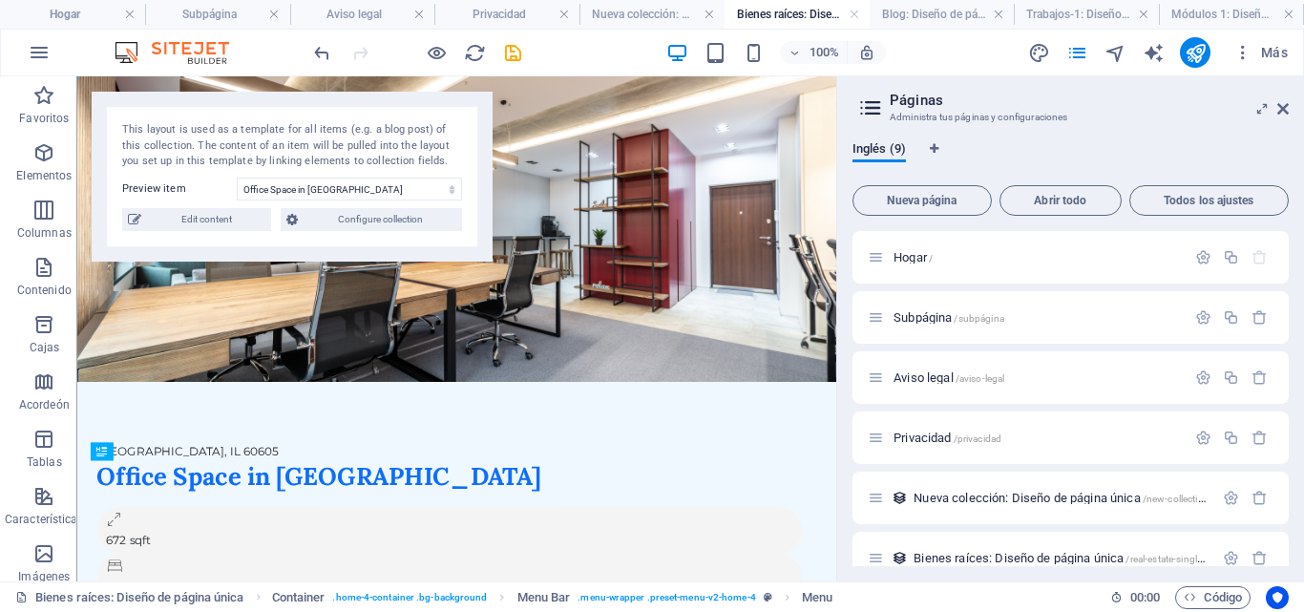
click at [750, 16] on font "Bienes raíces: Diseño de página única" at bounding box center [832, 14] width 191 height 13
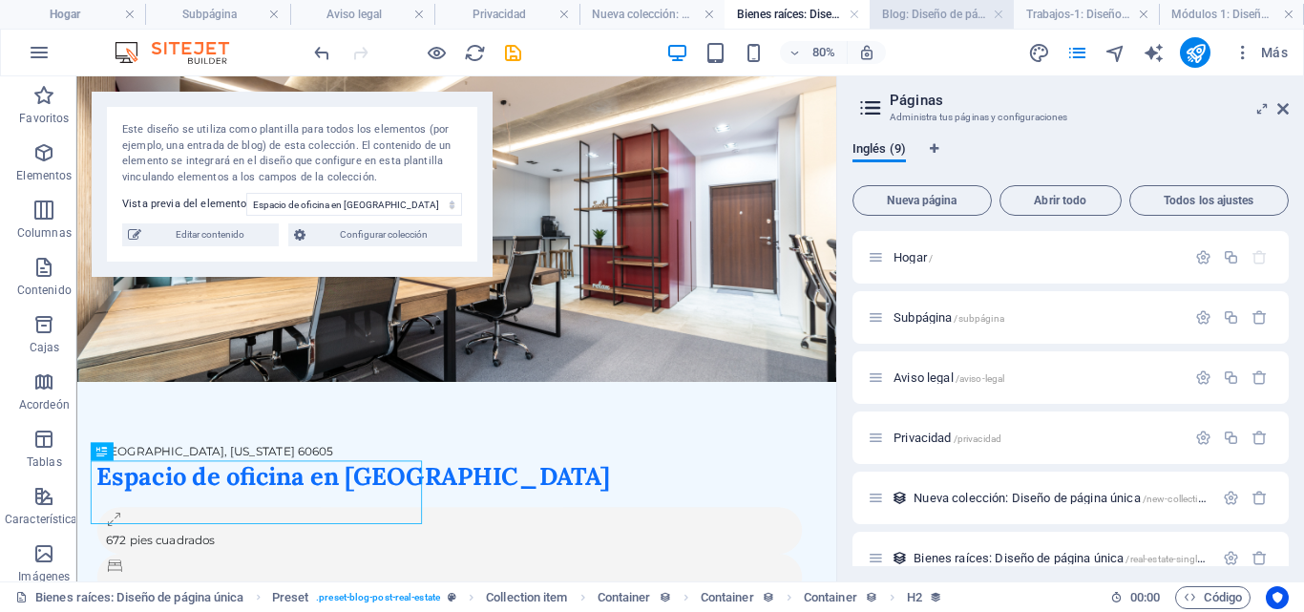
click at [933, 21] on h4 "Blog: Diseño de página única" at bounding box center [941, 14] width 145 height 21
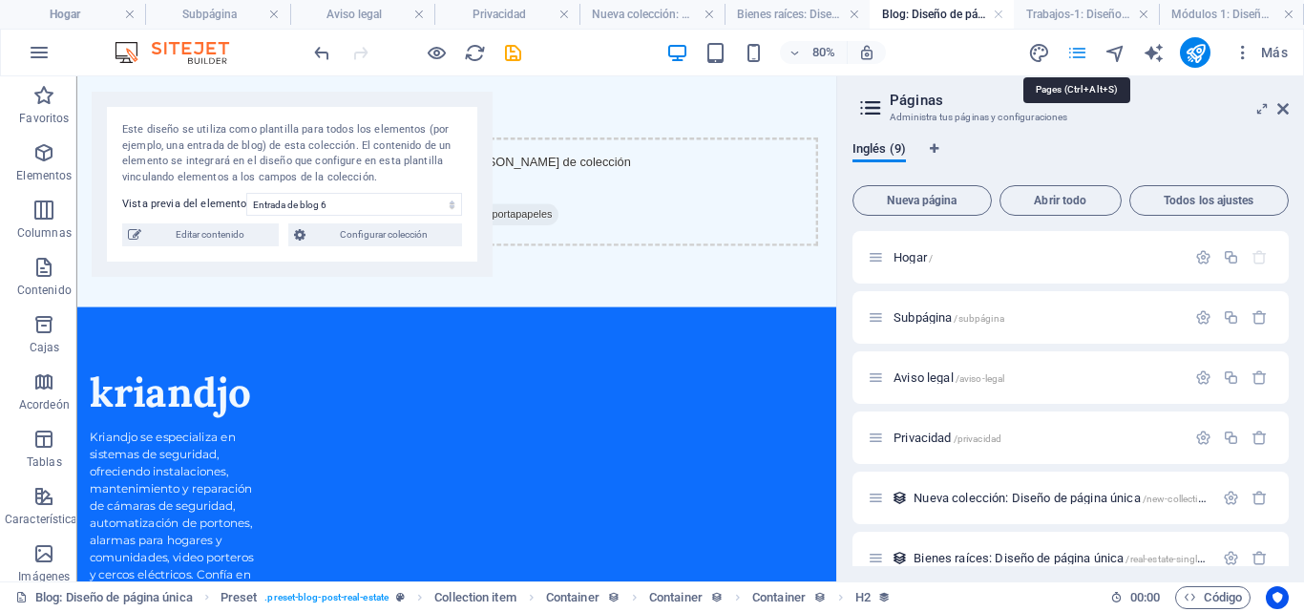
click at [1071, 53] on icon "páginas" at bounding box center [1077, 53] width 22 height 22
click at [1039, 49] on icon "diseño" at bounding box center [1039, 53] width 22 height 22
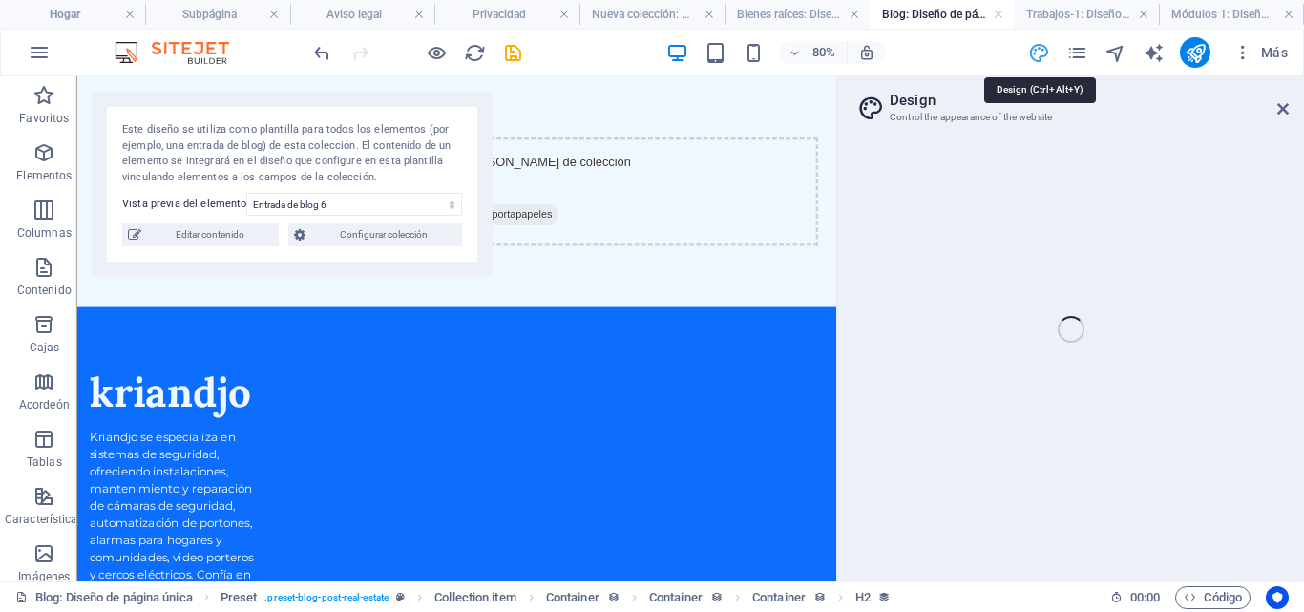
select select "px"
select select "200"
select select "px"
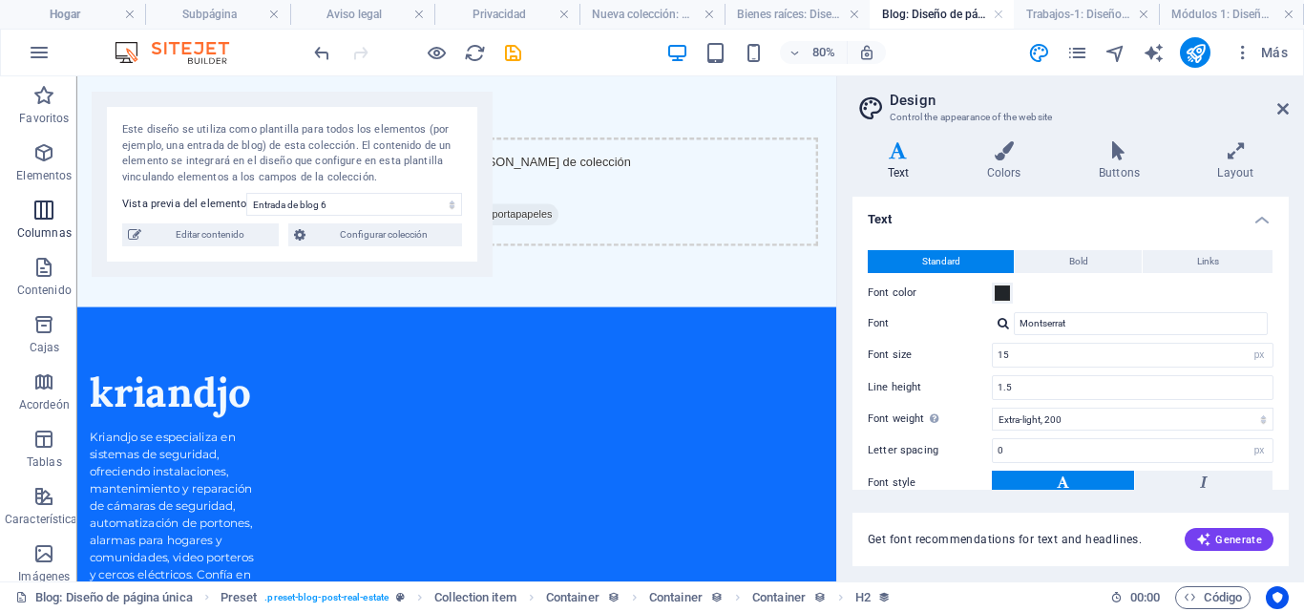
click at [37, 229] on font "Columnas" at bounding box center [44, 232] width 54 height 13
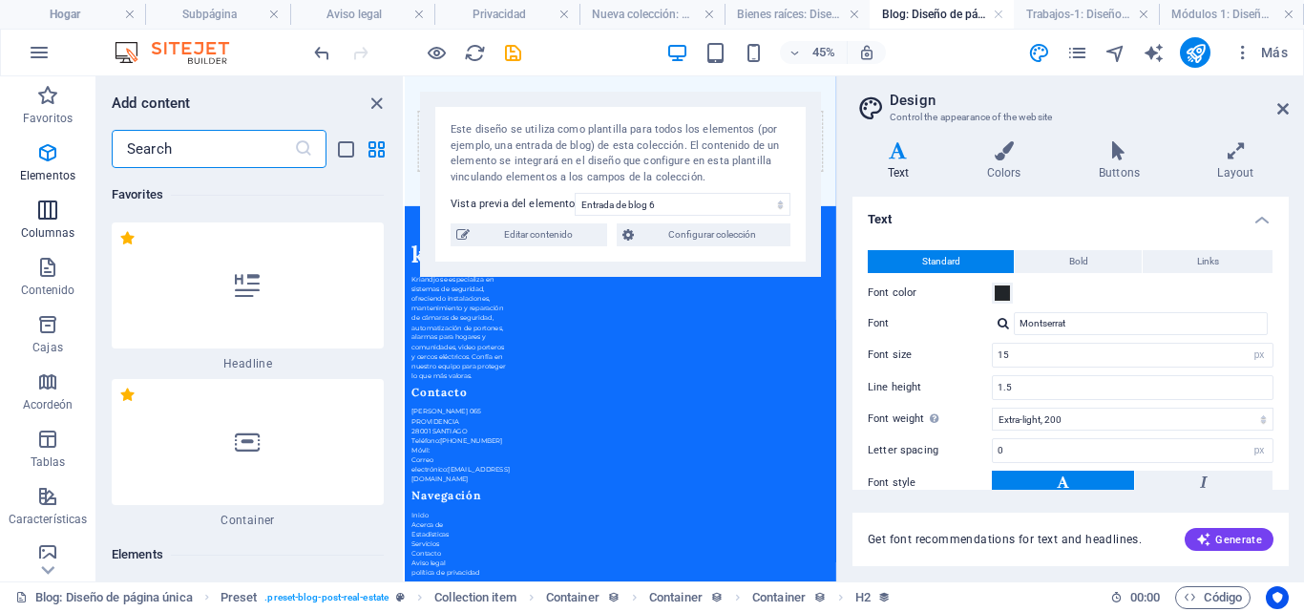
scroll to position [1101, 0]
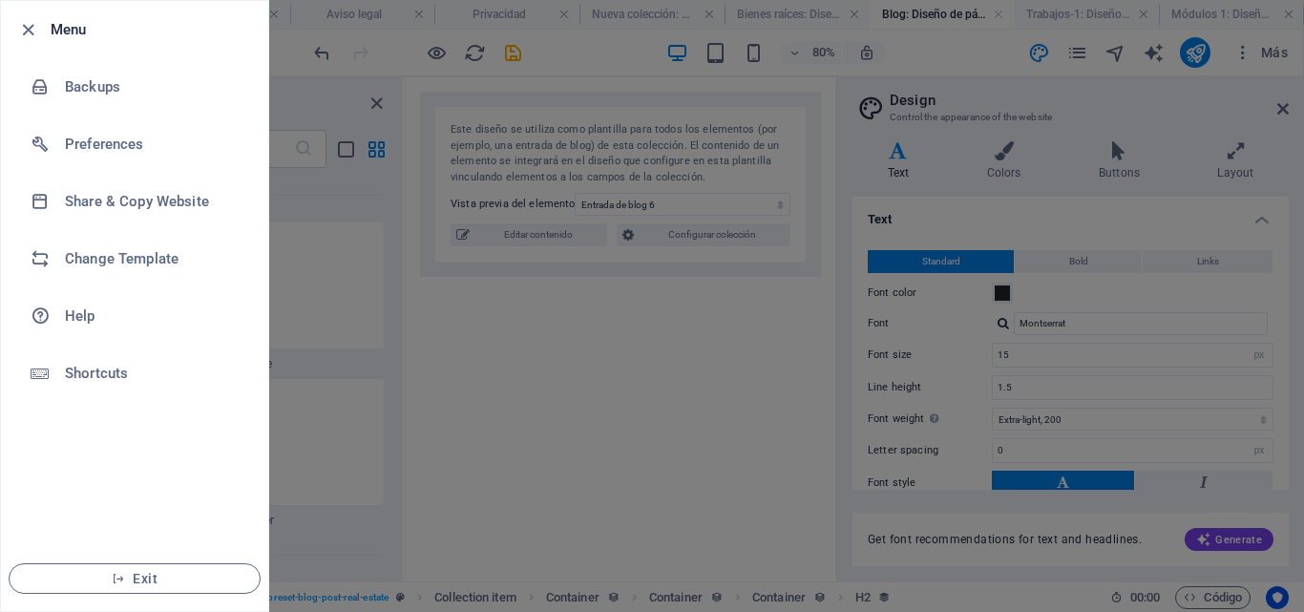
select select "px"
select select "200"
select select "px"
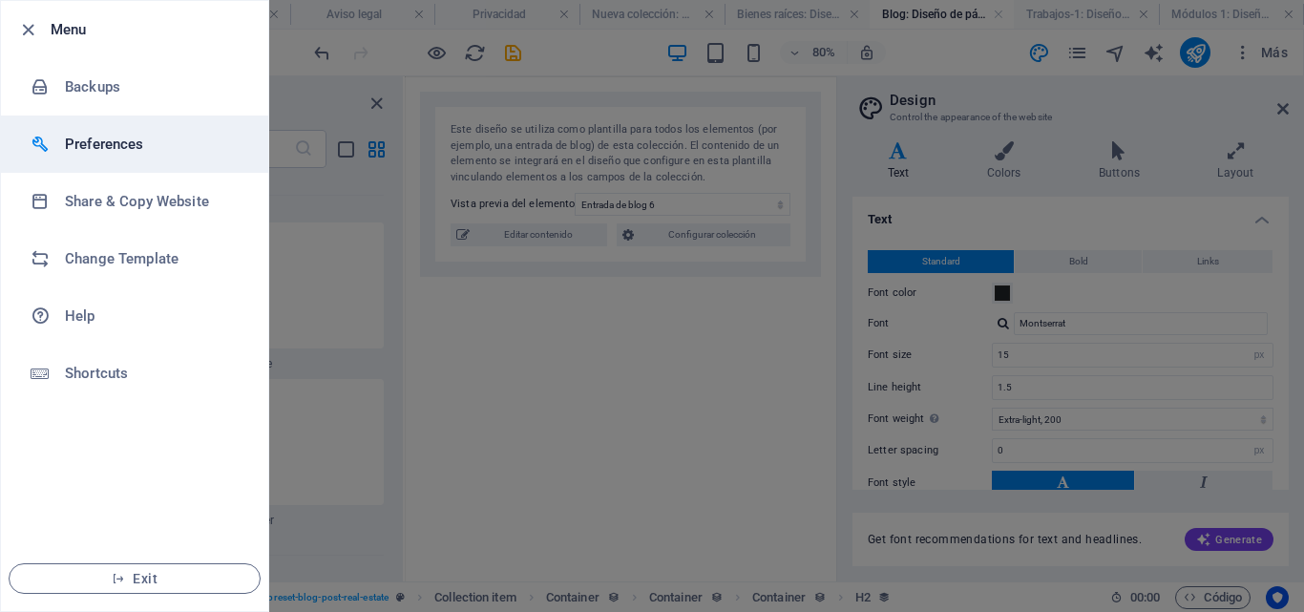
scroll to position [1101, 0]
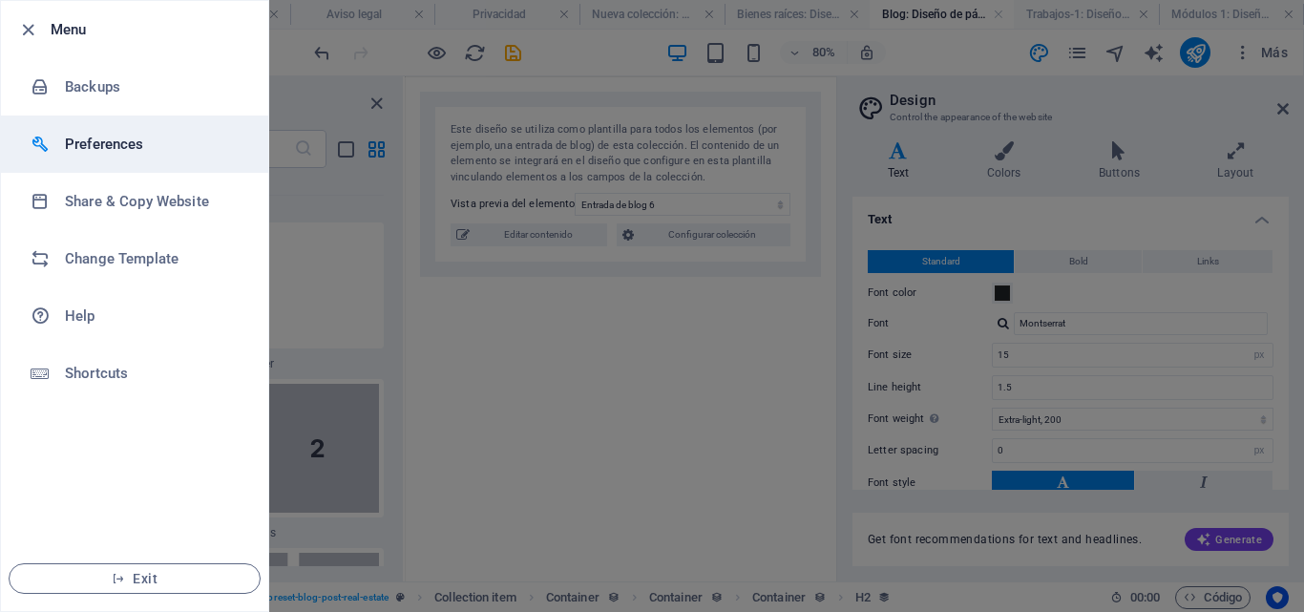
click at [115, 146] on h6 "Preferences" at bounding box center [153, 144] width 177 height 23
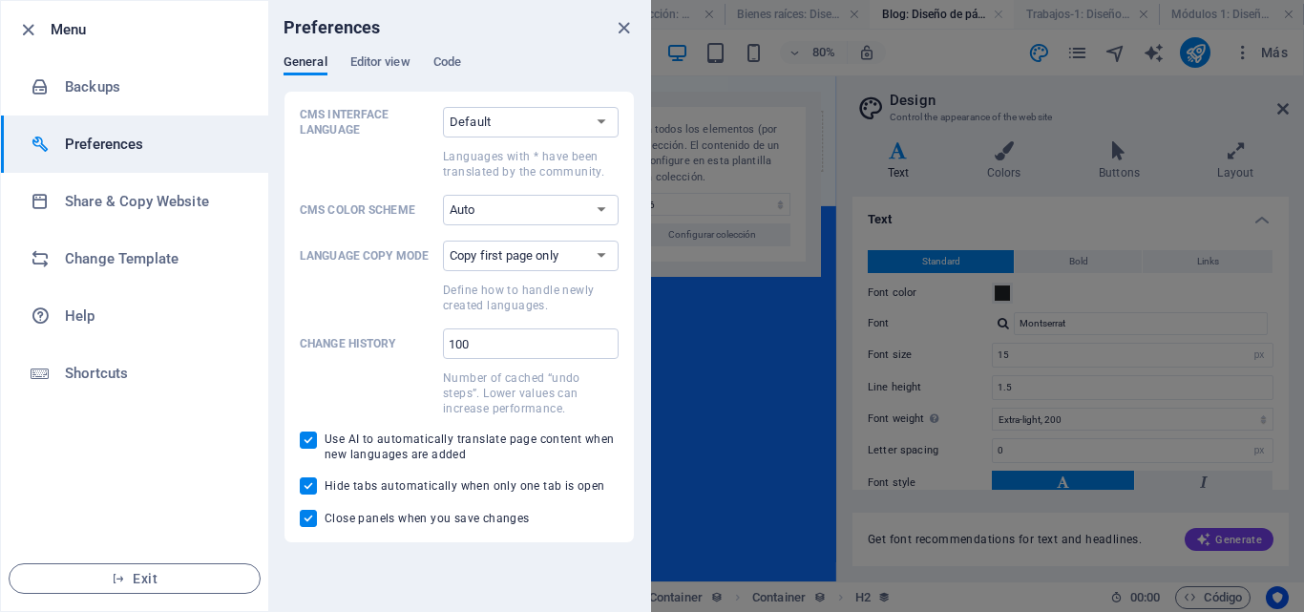
scroll to position [0, 0]
click at [628, 28] on icon "close" at bounding box center [624, 28] width 22 height 22
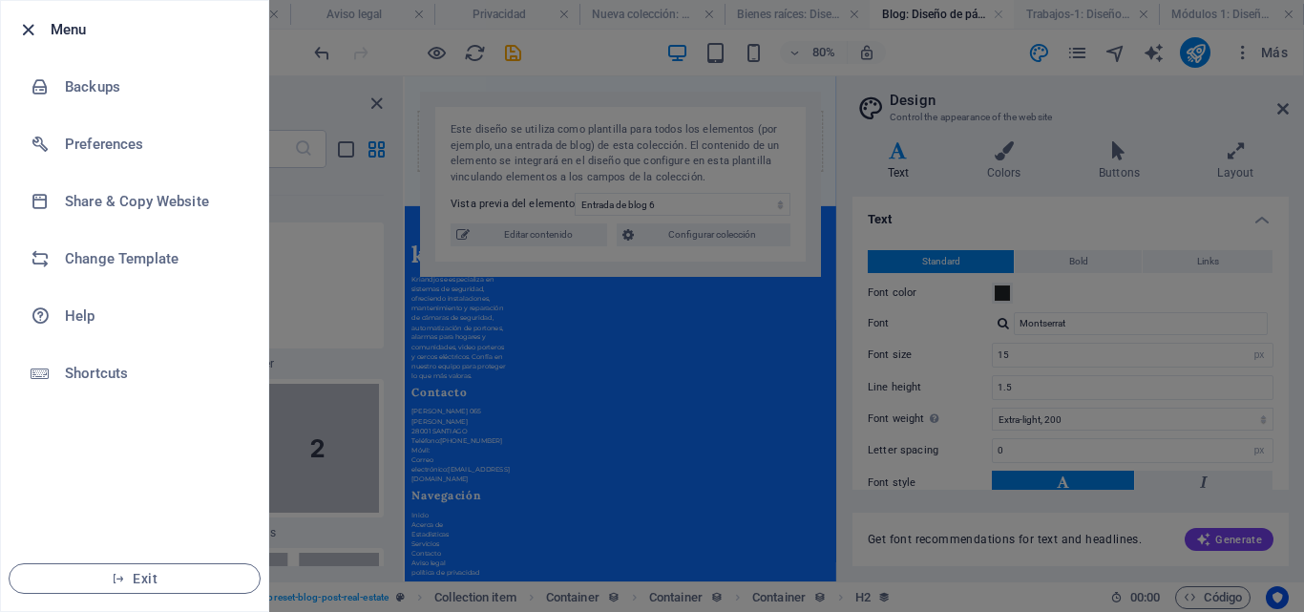
click at [27, 32] on icon "button" at bounding box center [28, 30] width 22 height 22
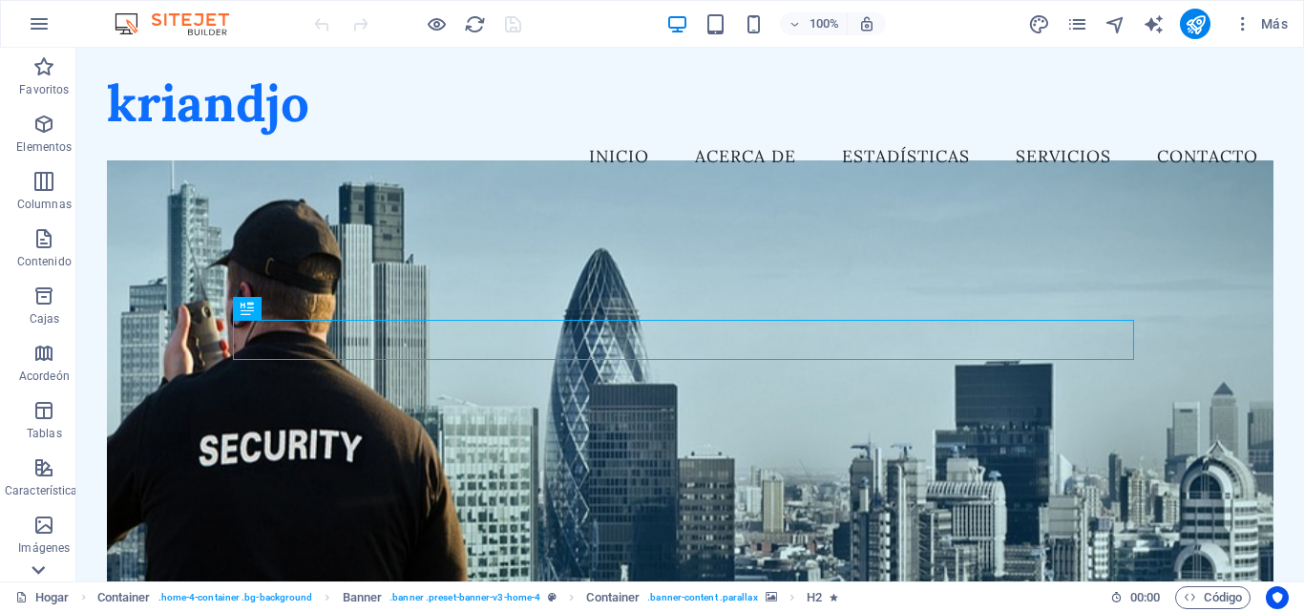
click at [39, 574] on icon at bounding box center [38, 569] width 27 height 27
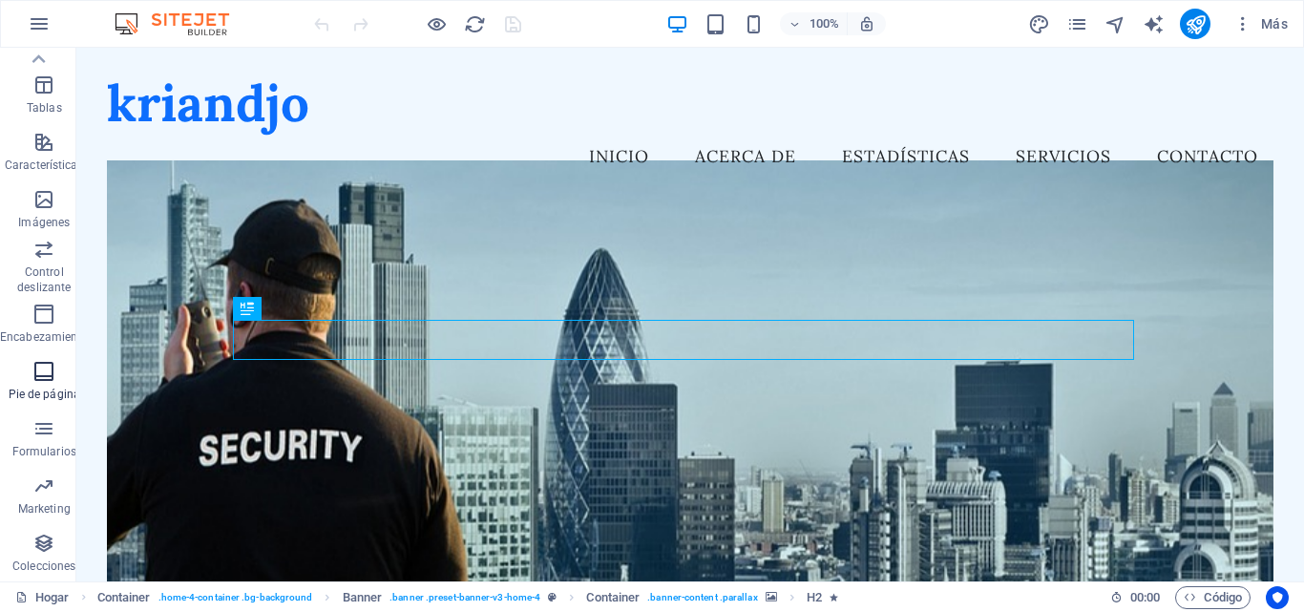
click at [48, 394] on font "Pie de página" at bounding box center [45, 393] width 72 height 13
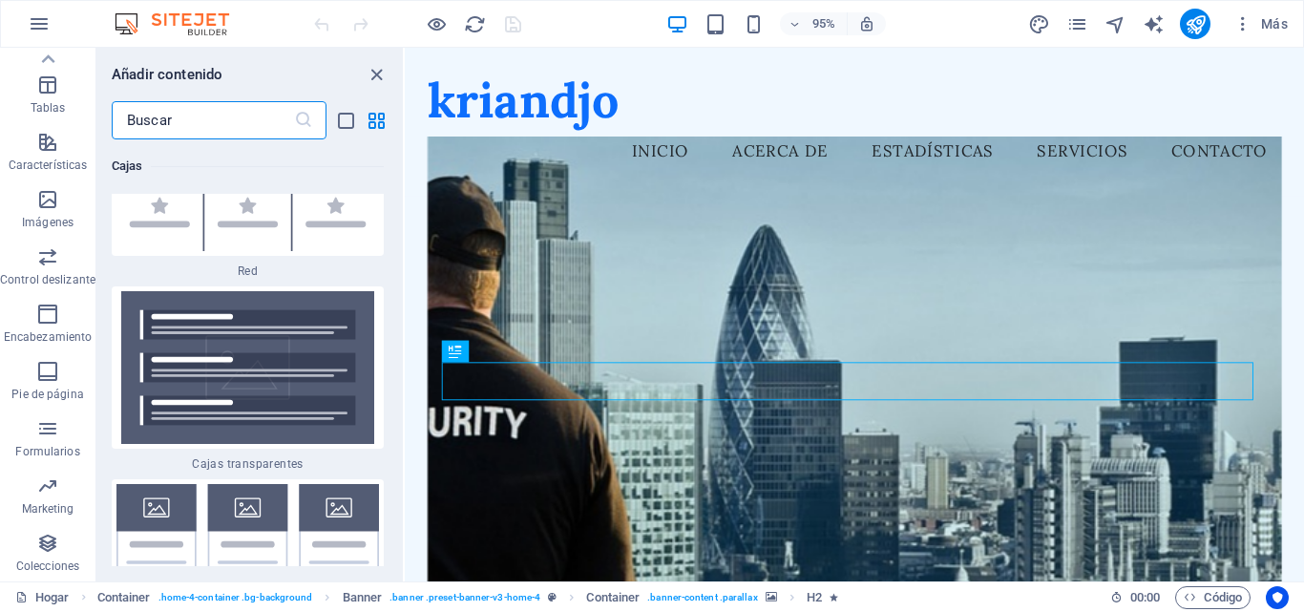
scroll to position [11486, 0]
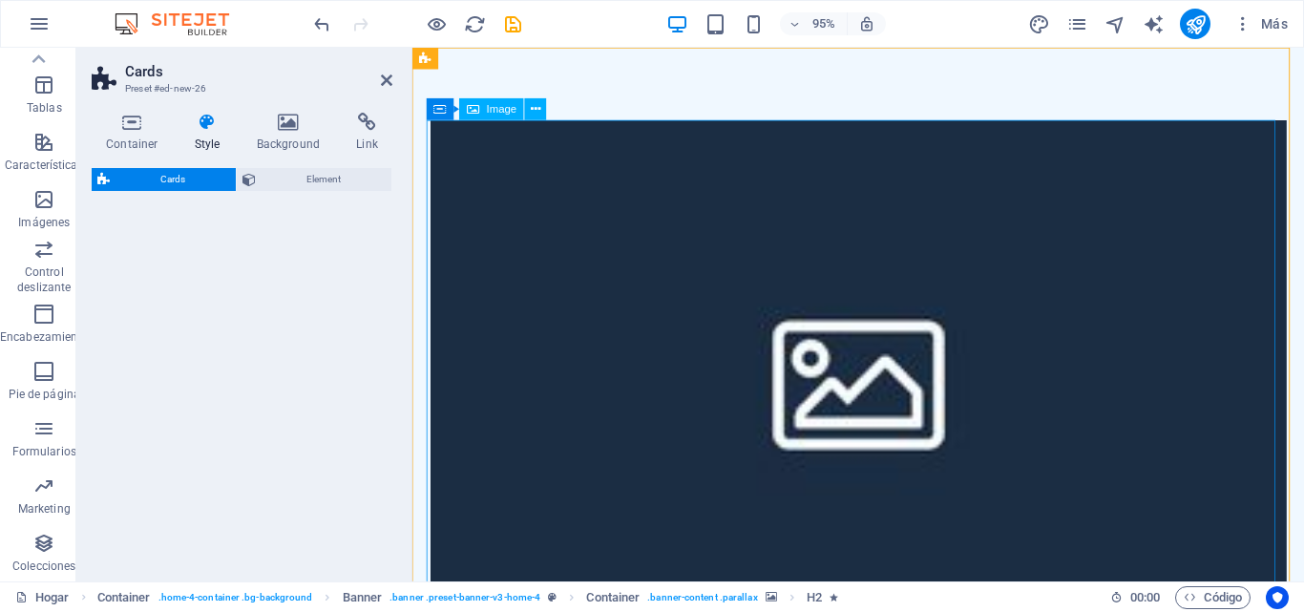
select select "rem"
select select "preset-image-boxes-v3-border"
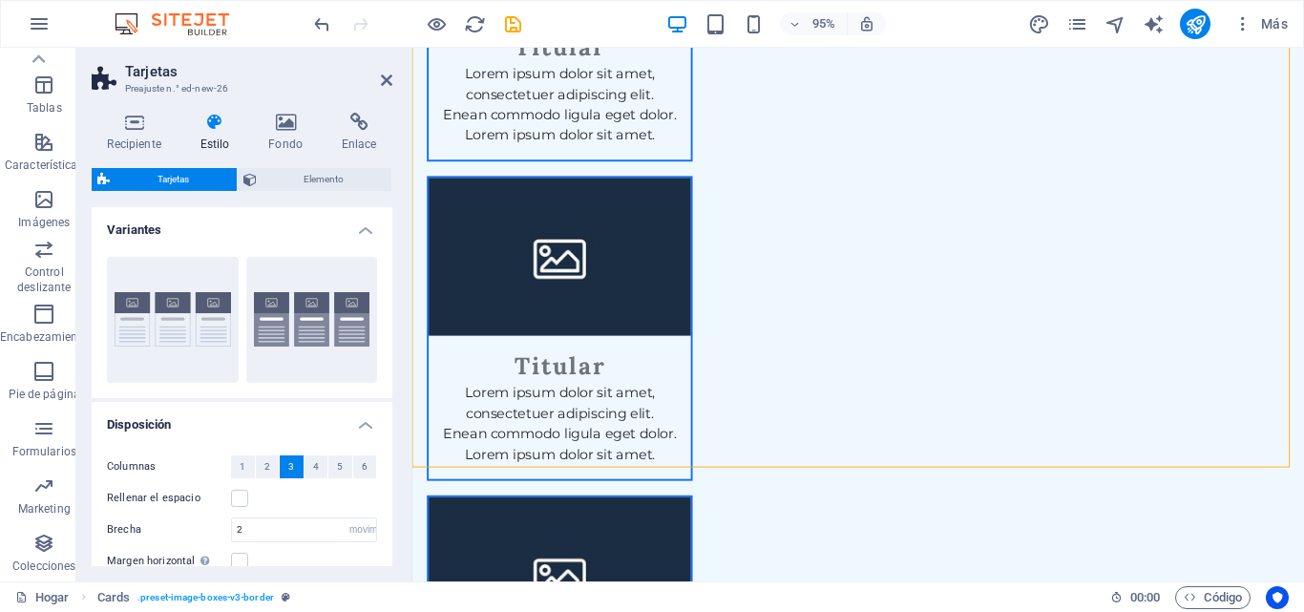
scroll to position [0, 0]
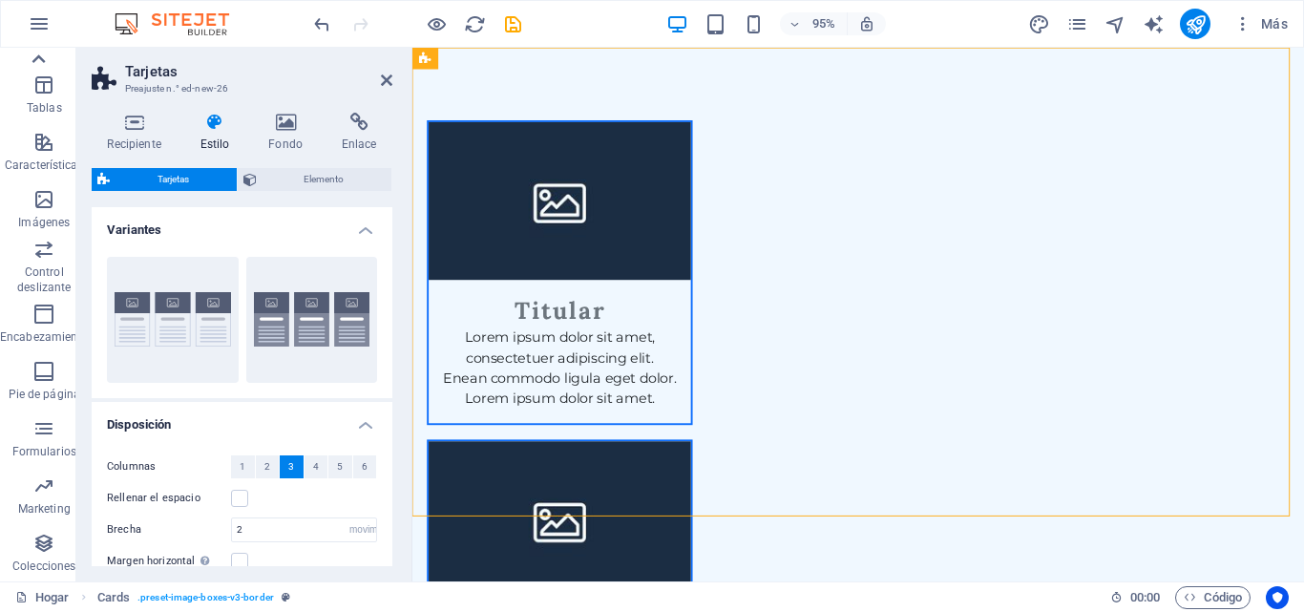
click at [41, 57] on icon at bounding box center [38, 58] width 13 height 9
